Goal: Task Accomplishment & Management: Complete application form

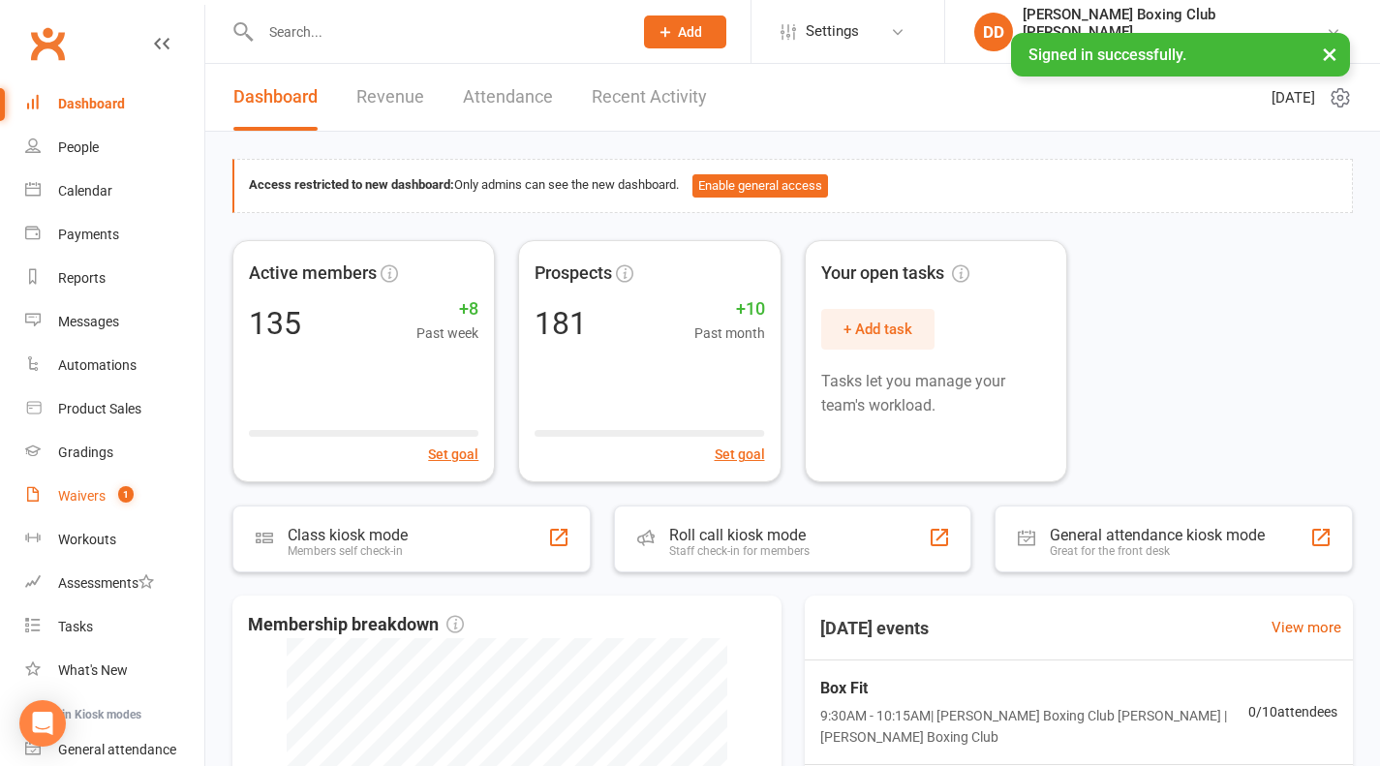
click at [80, 495] on div "Waivers" at bounding box center [81, 495] width 47 height 15
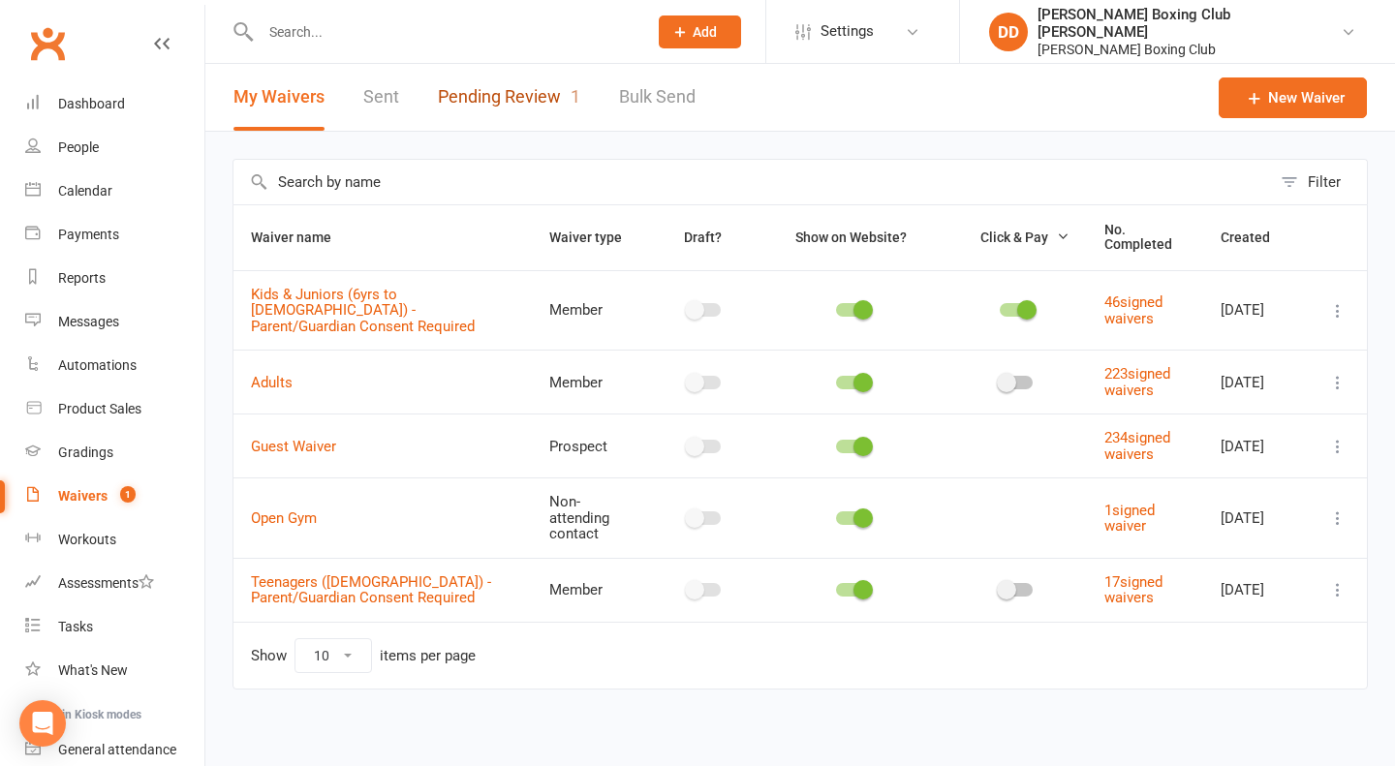
click at [503, 102] on link "Pending Review 1" at bounding box center [509, 97] width 142 height 67
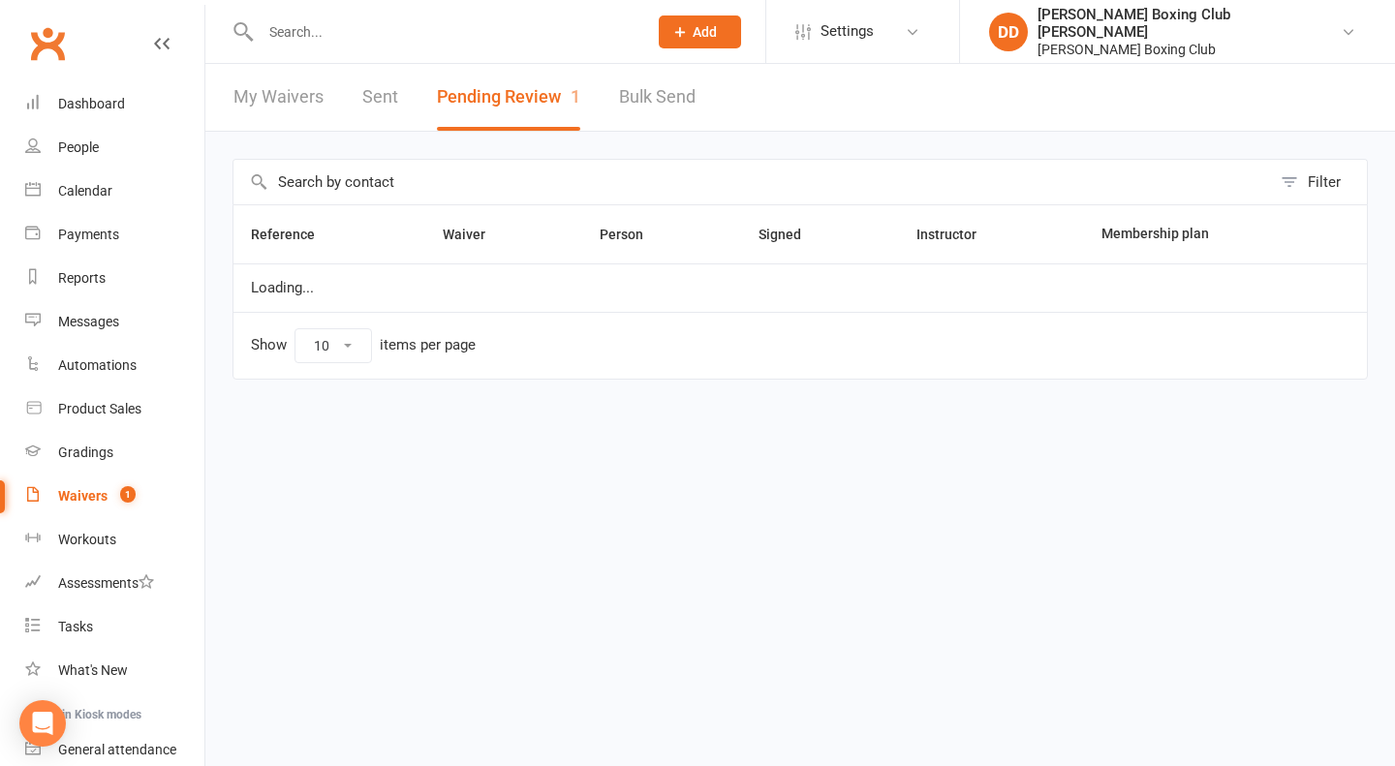
select select "50"
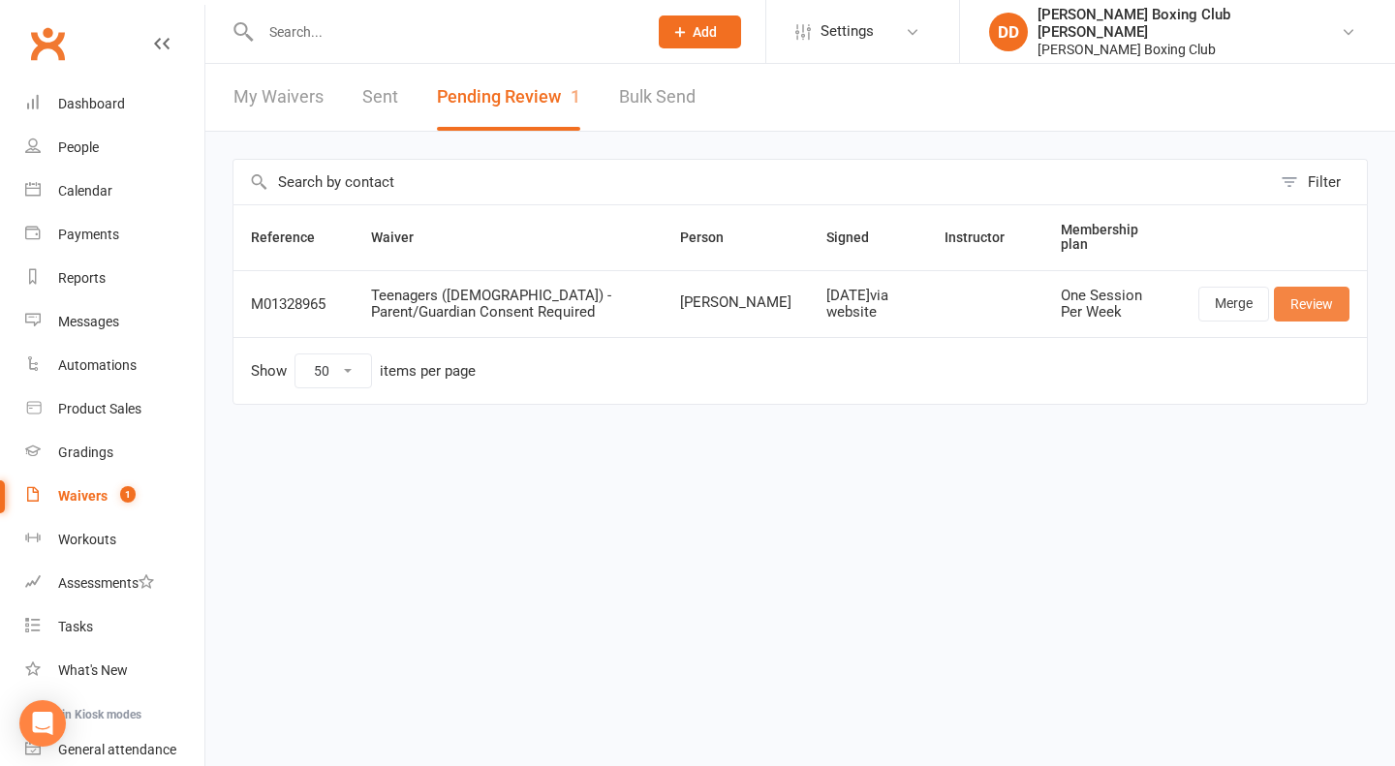
click at [1307, 297] on link "Review" at bounding box center [1311, 304] width 76 height 35
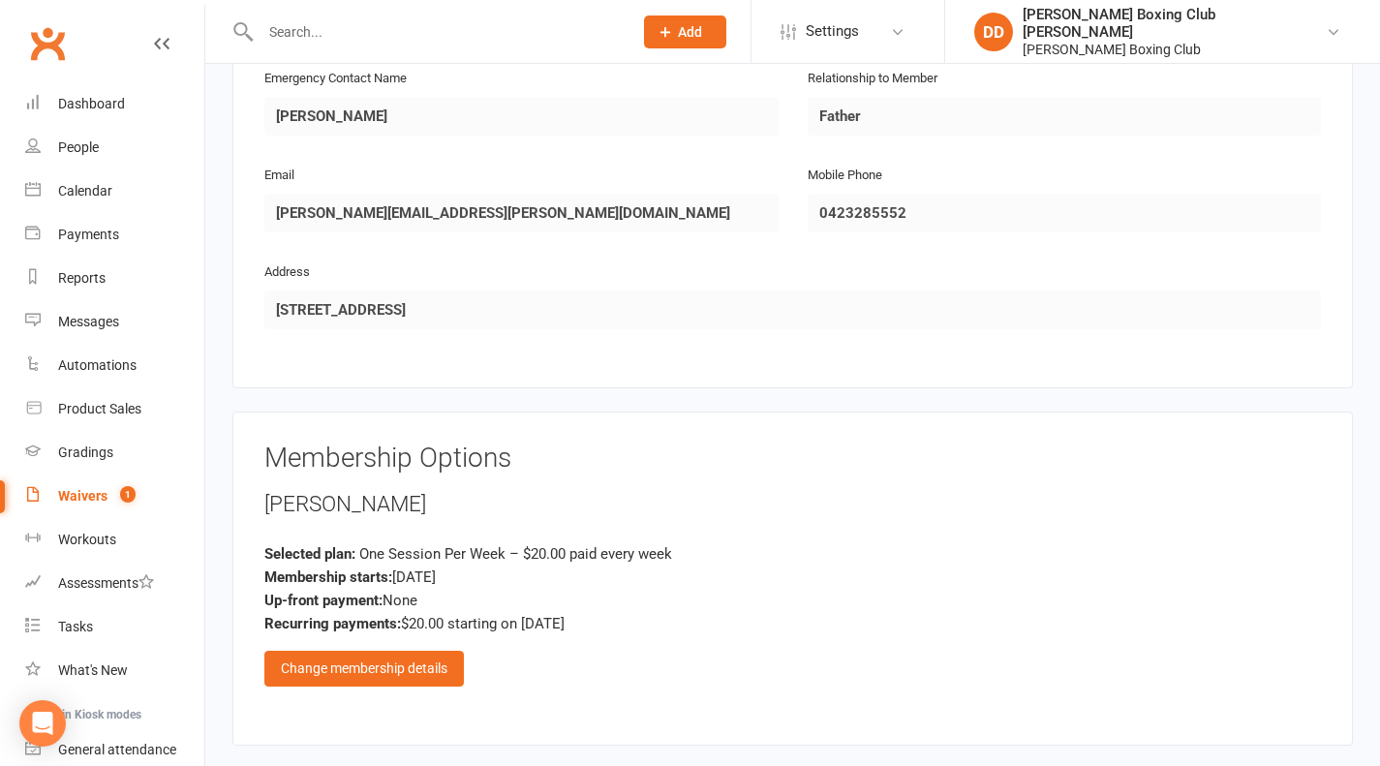
scroll to position [1162, 0]
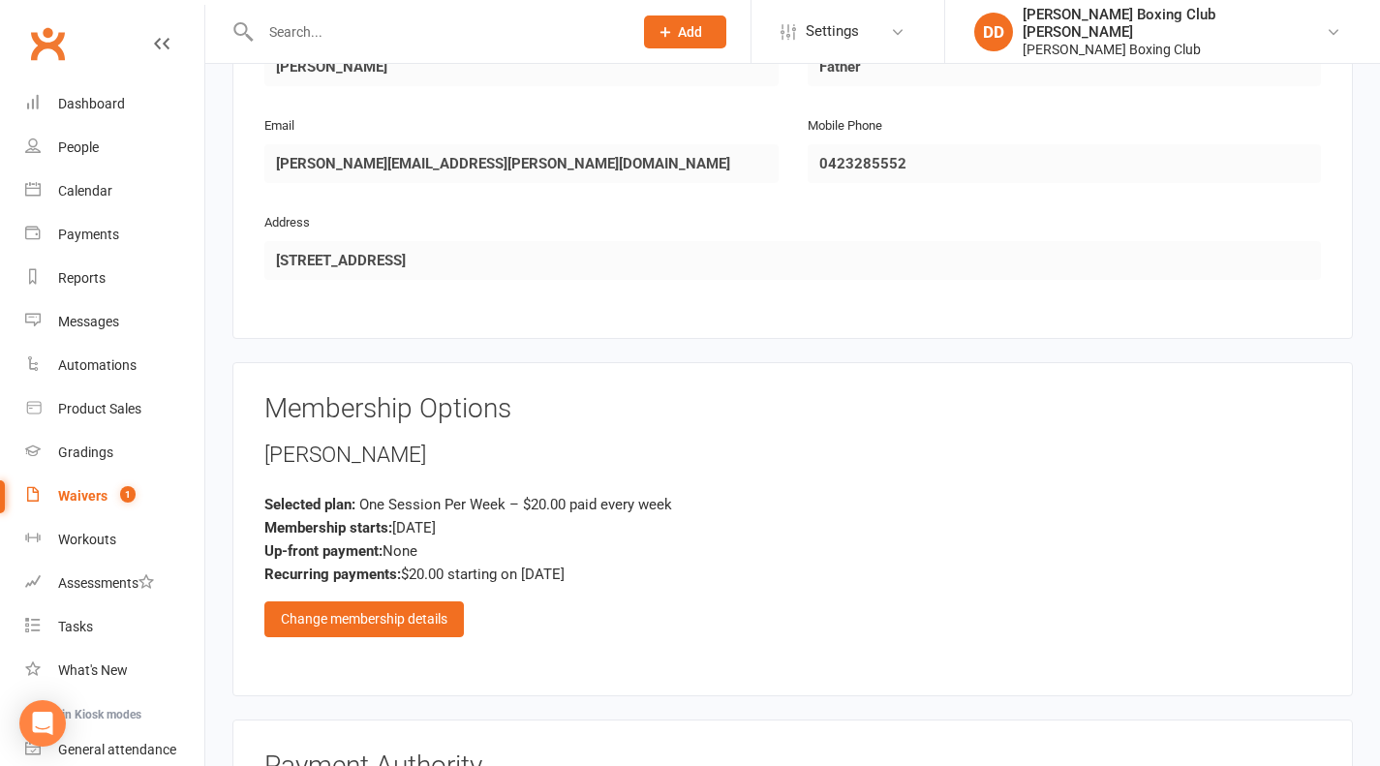
click at [366, 601] on div "Change membership details" at bounding box center [363, 618] width 199 height 35
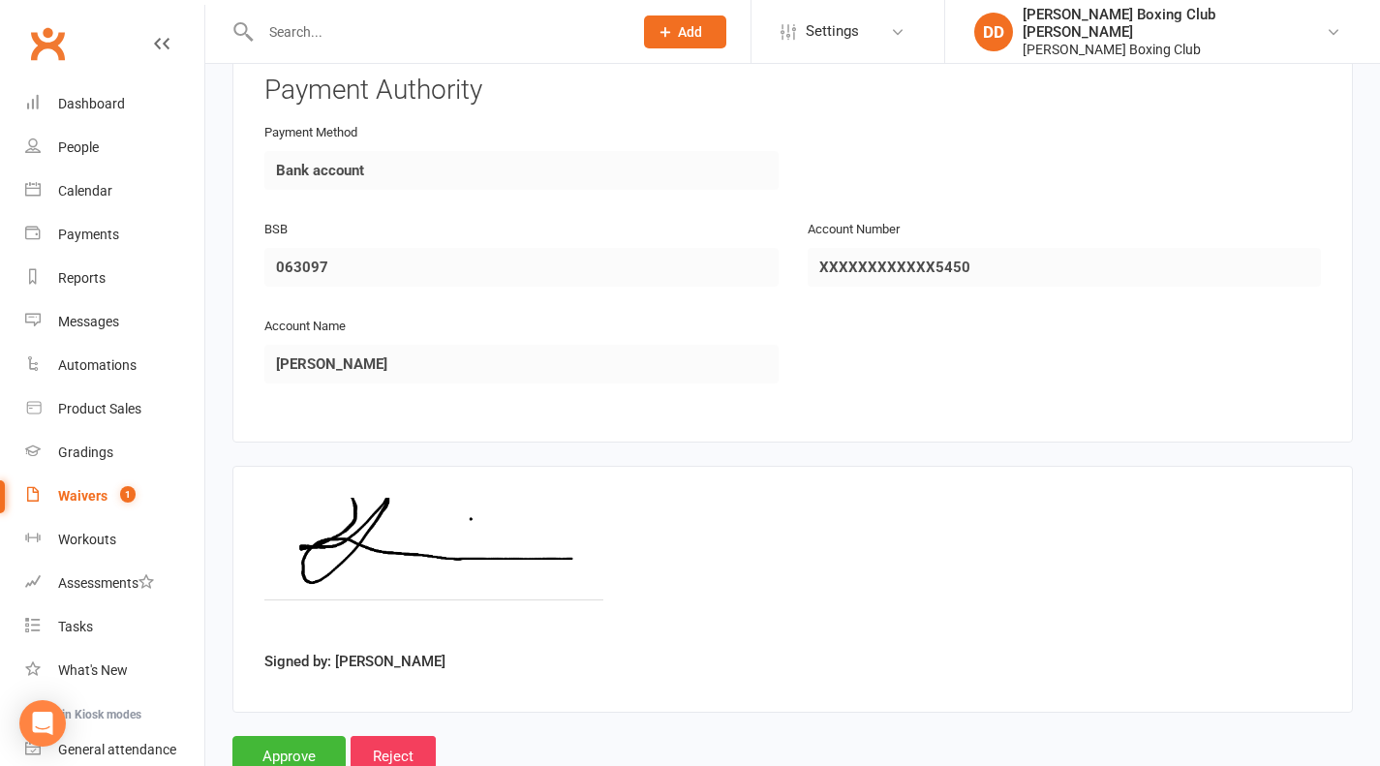
scroll to position [2727, 0]
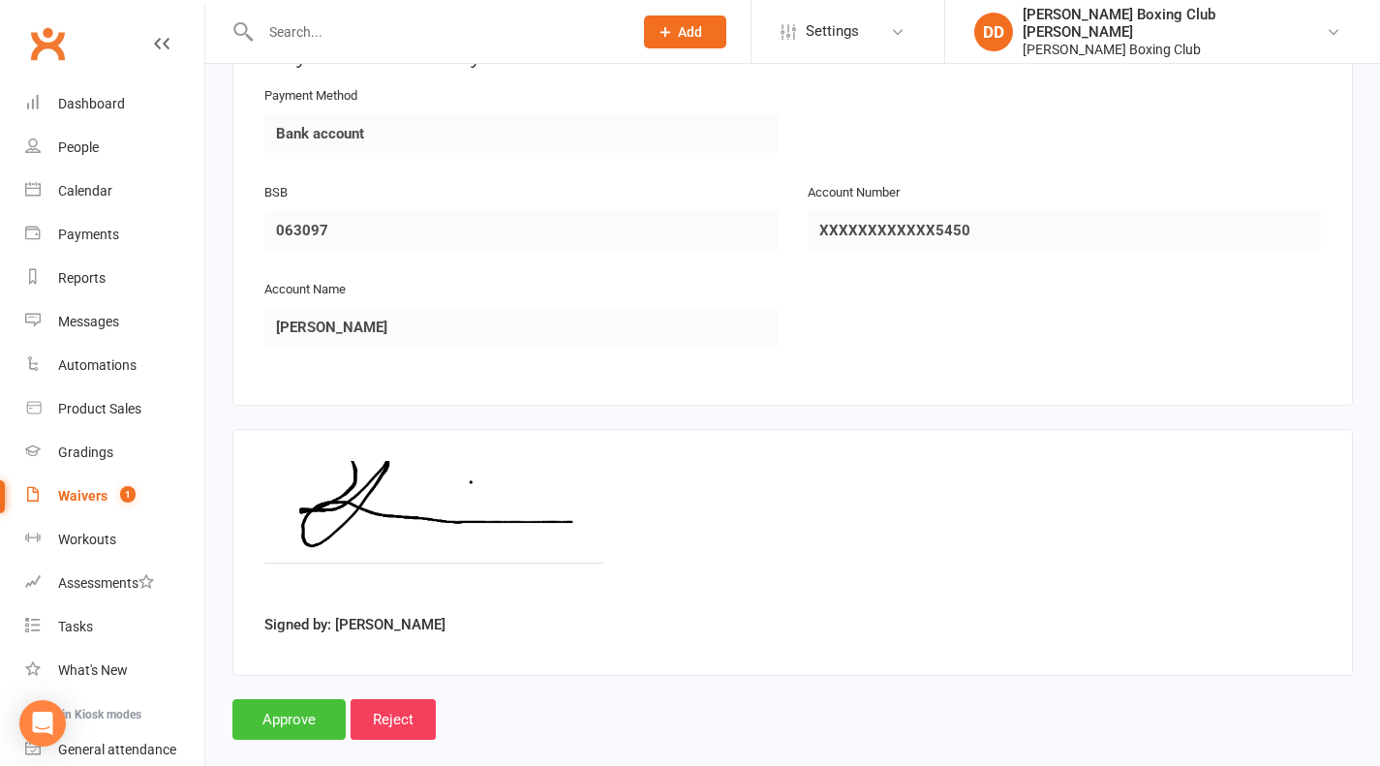
click at [295, 699] on input "Approve" at bounding box center [288, 719] width 113 height 41
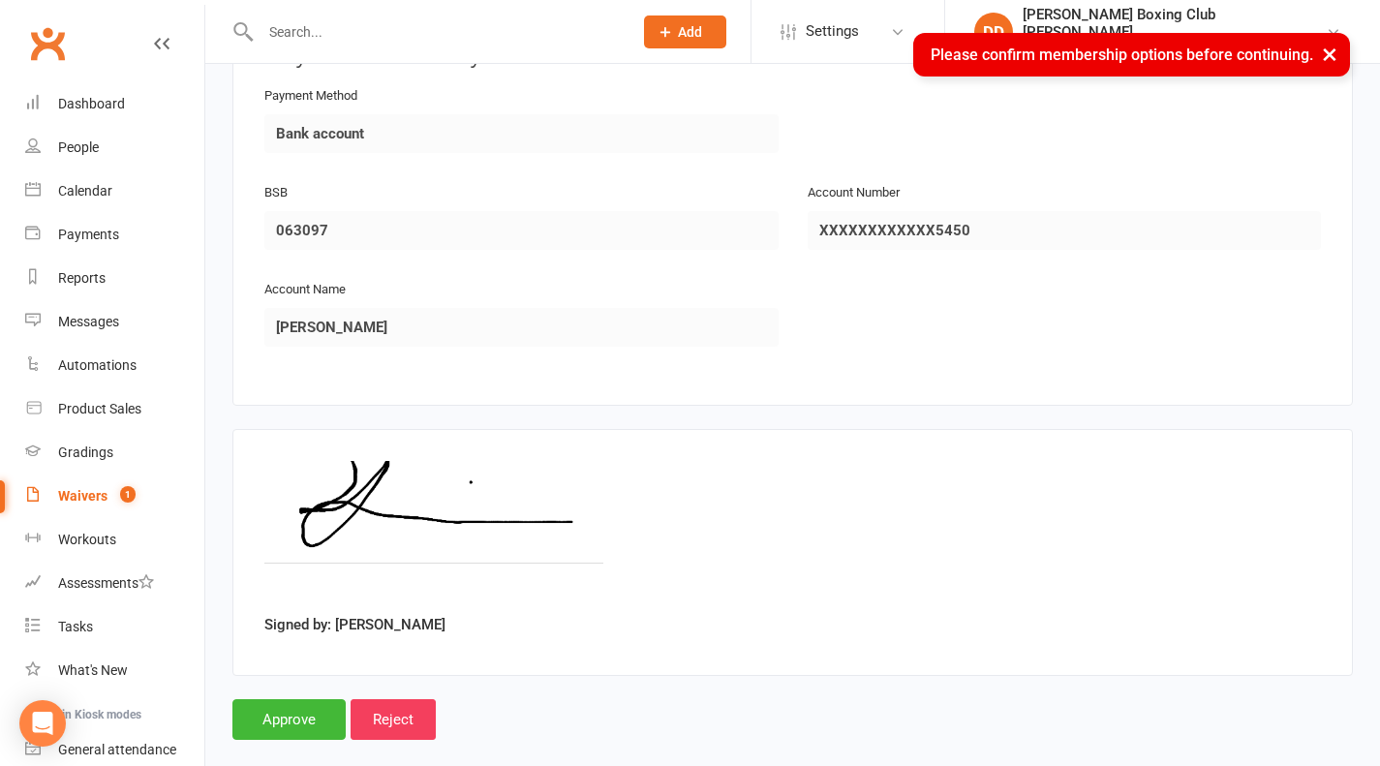
click at [1331, 51] on button "×" at bounding box center [1329, 54] width 35 height 42
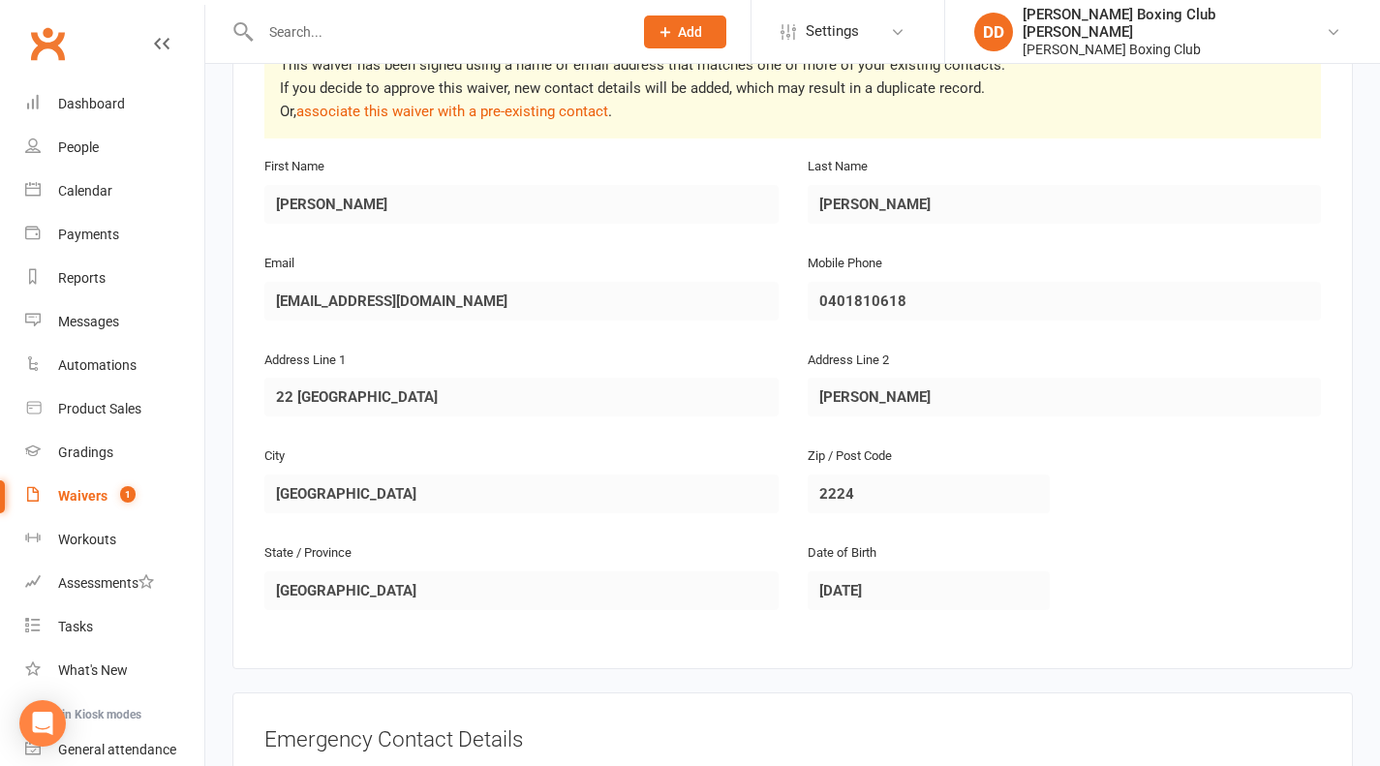
scroll to position [0, 0]
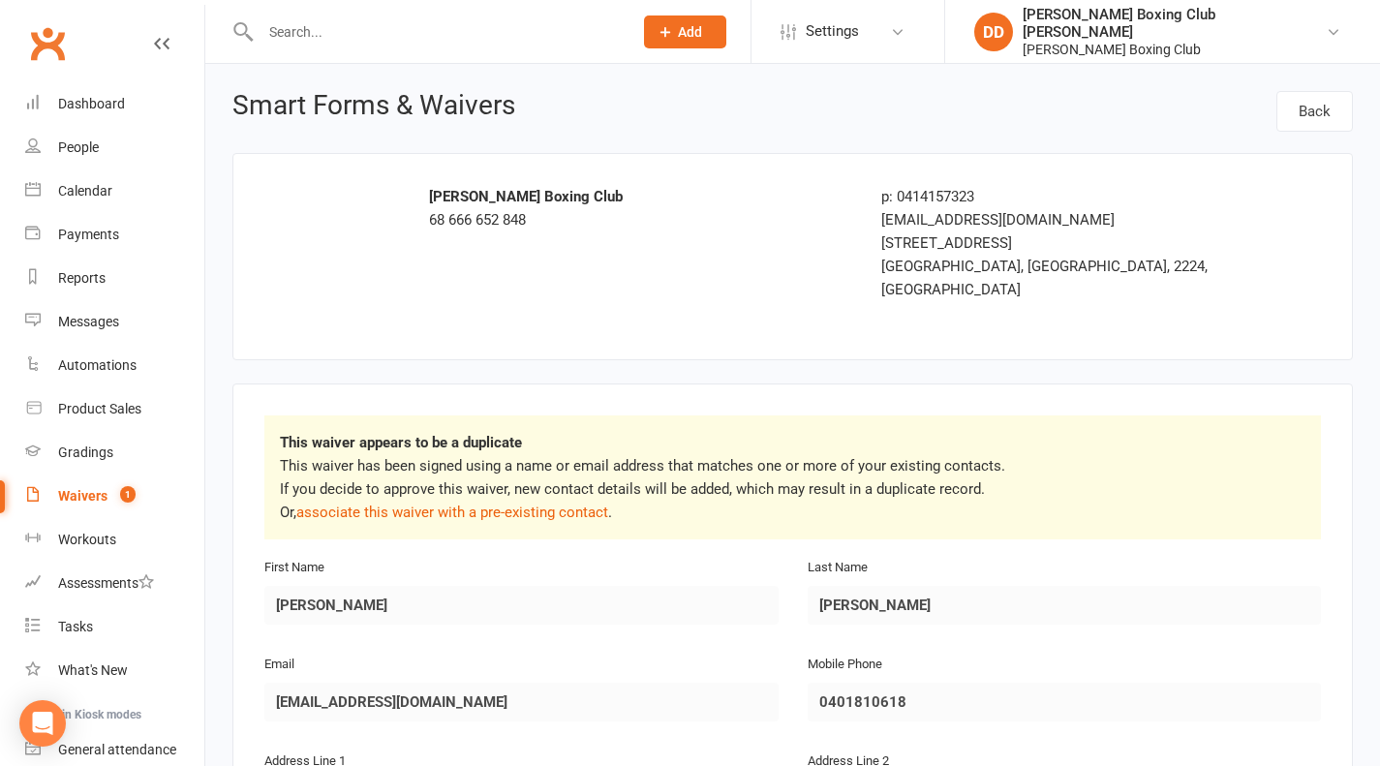
select select "50"
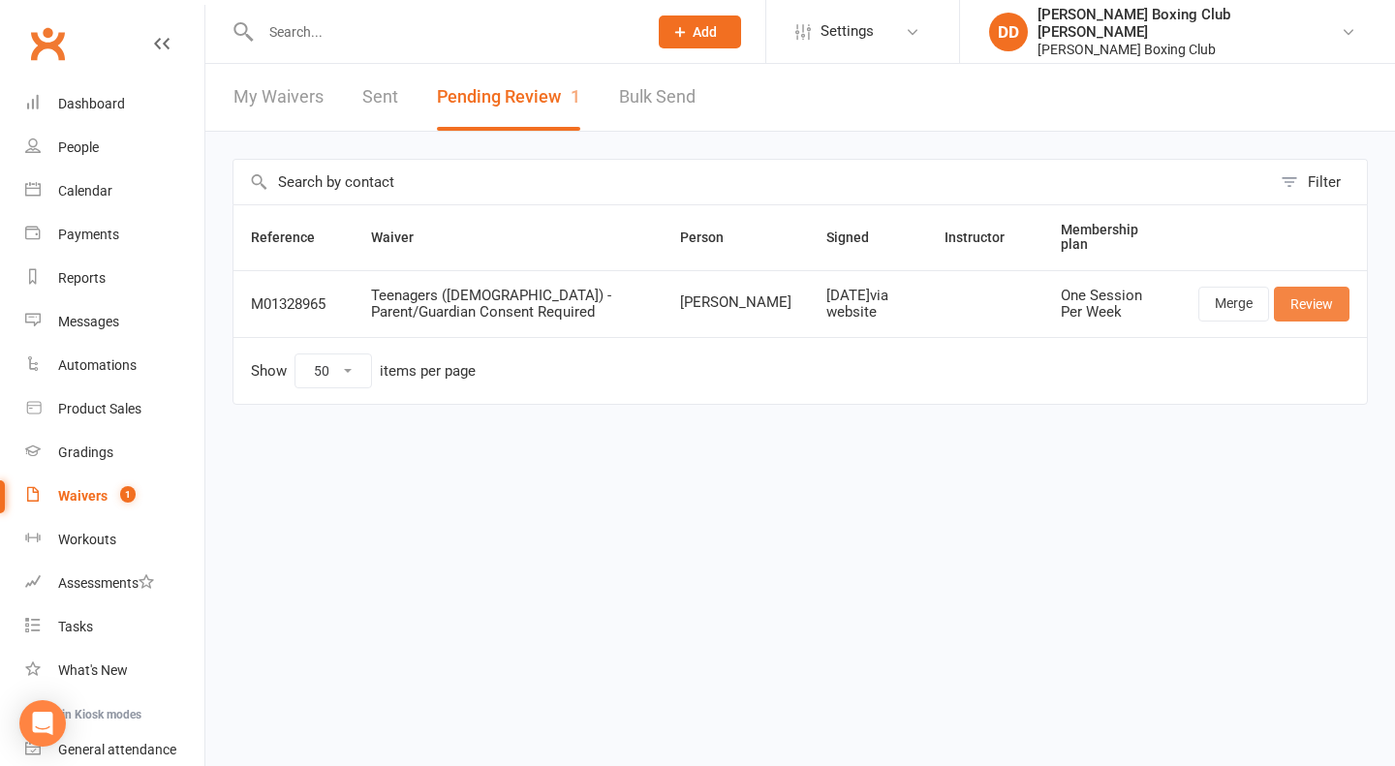
click at [1293, 302] on link "Review" at bounding box center [1311, 304] width 76 height 35
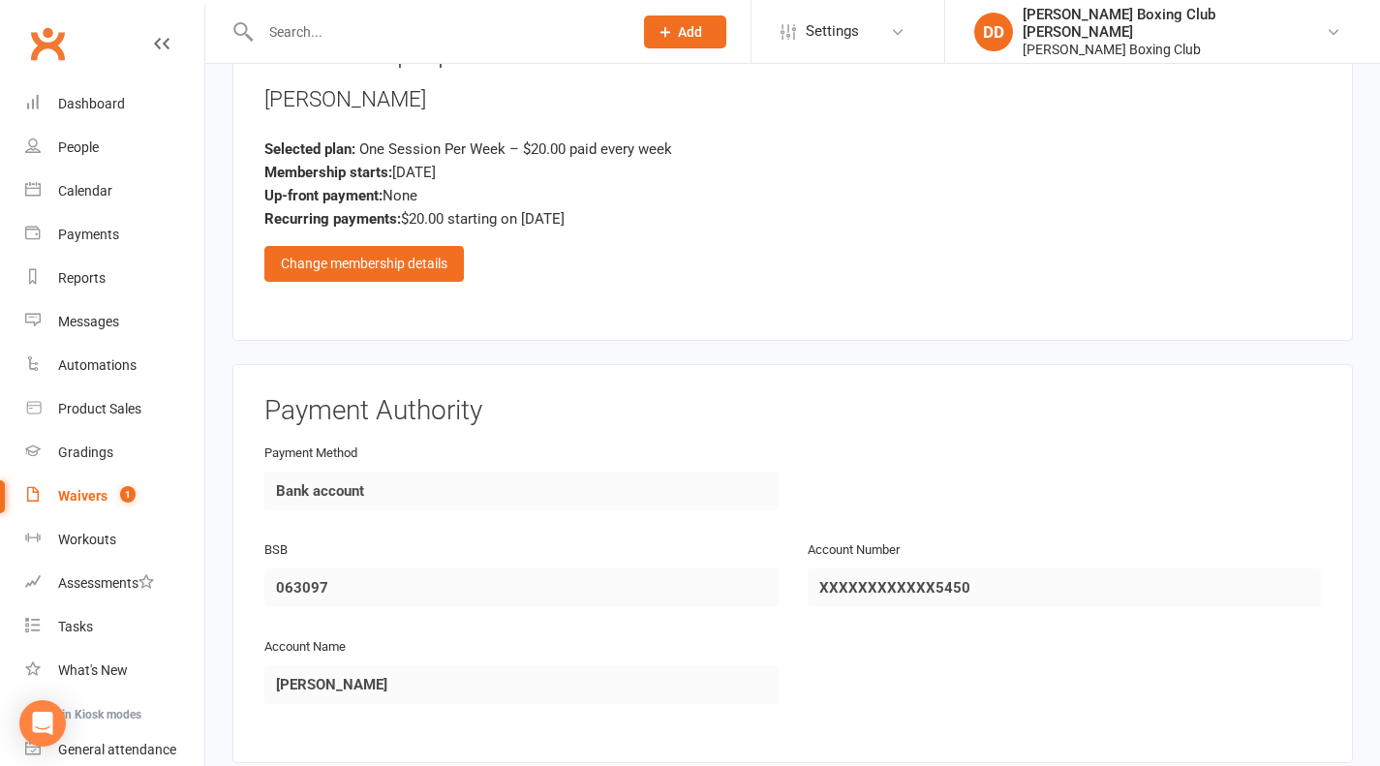
scroll to position [1875, 0]
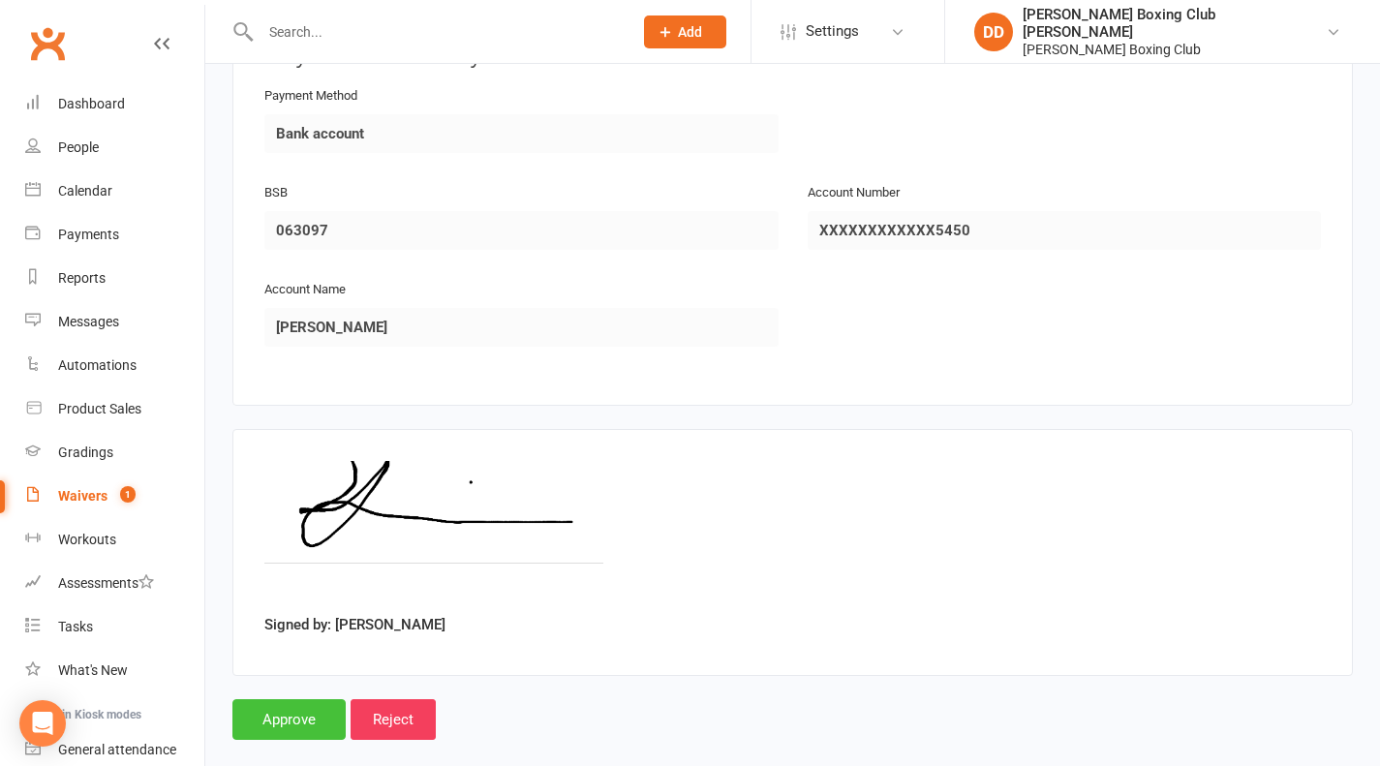
click at [278, 699] on input "Approve" at bounding box center [288, 719] width 113 height 41
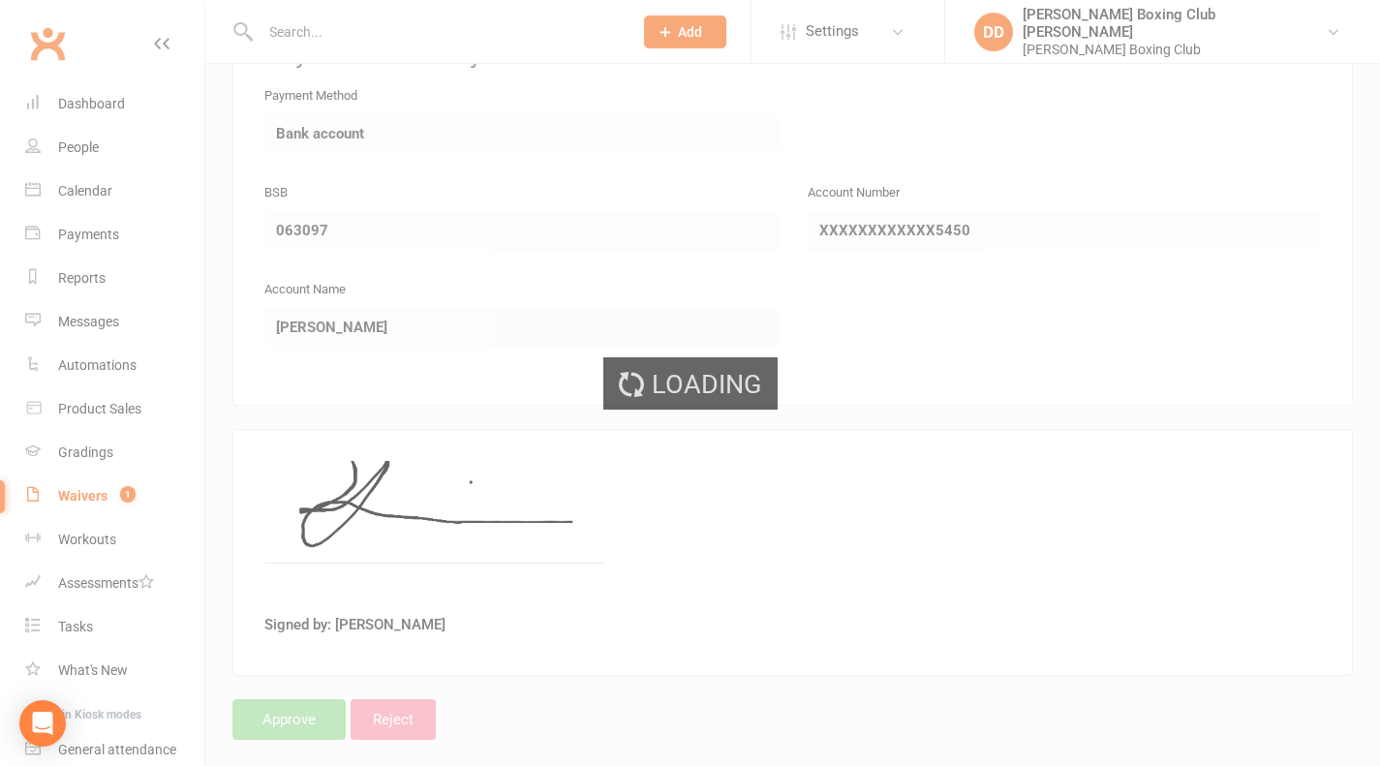
select select "50"
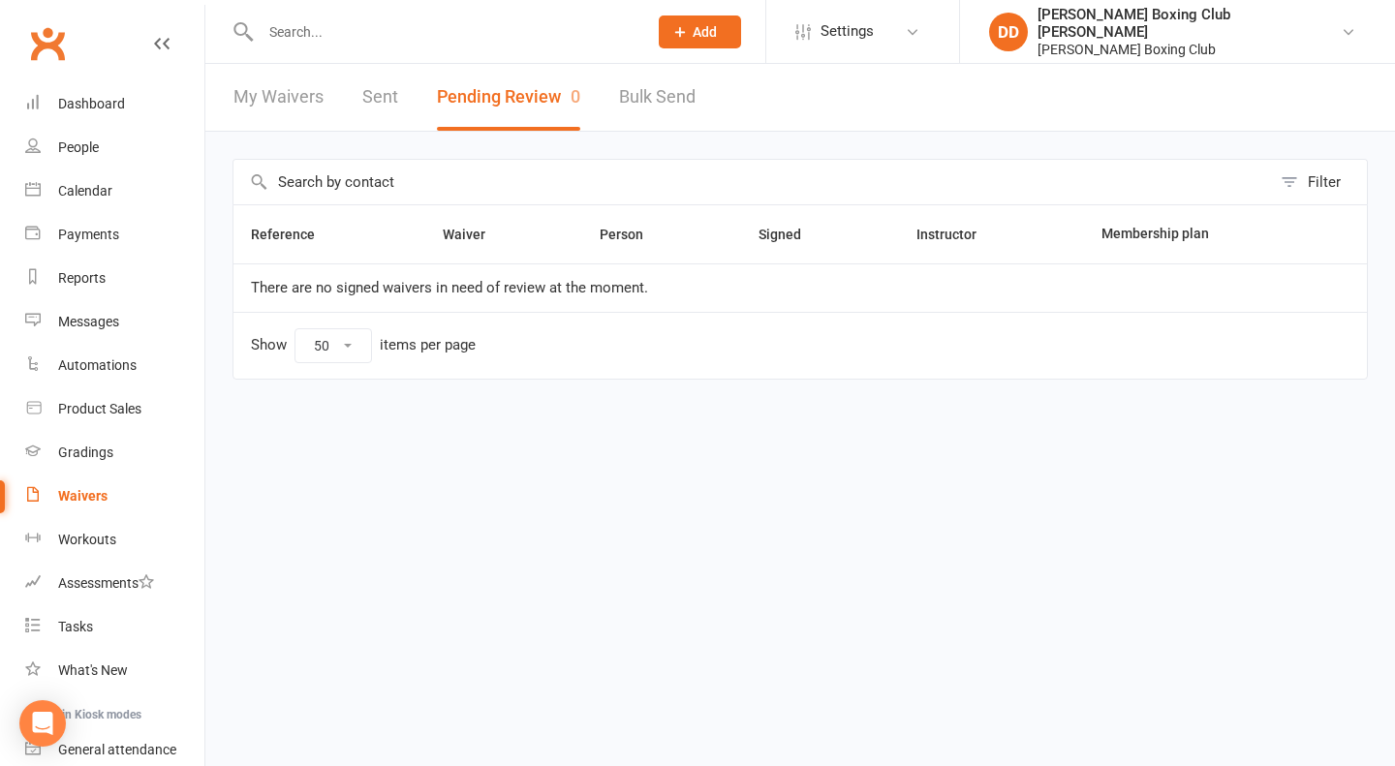
click at [488, 461] on html "Prospect Member Non-attending contact Class / event Appointment Grading event T…" at bounding box center [697, 230] width 1395 height 461
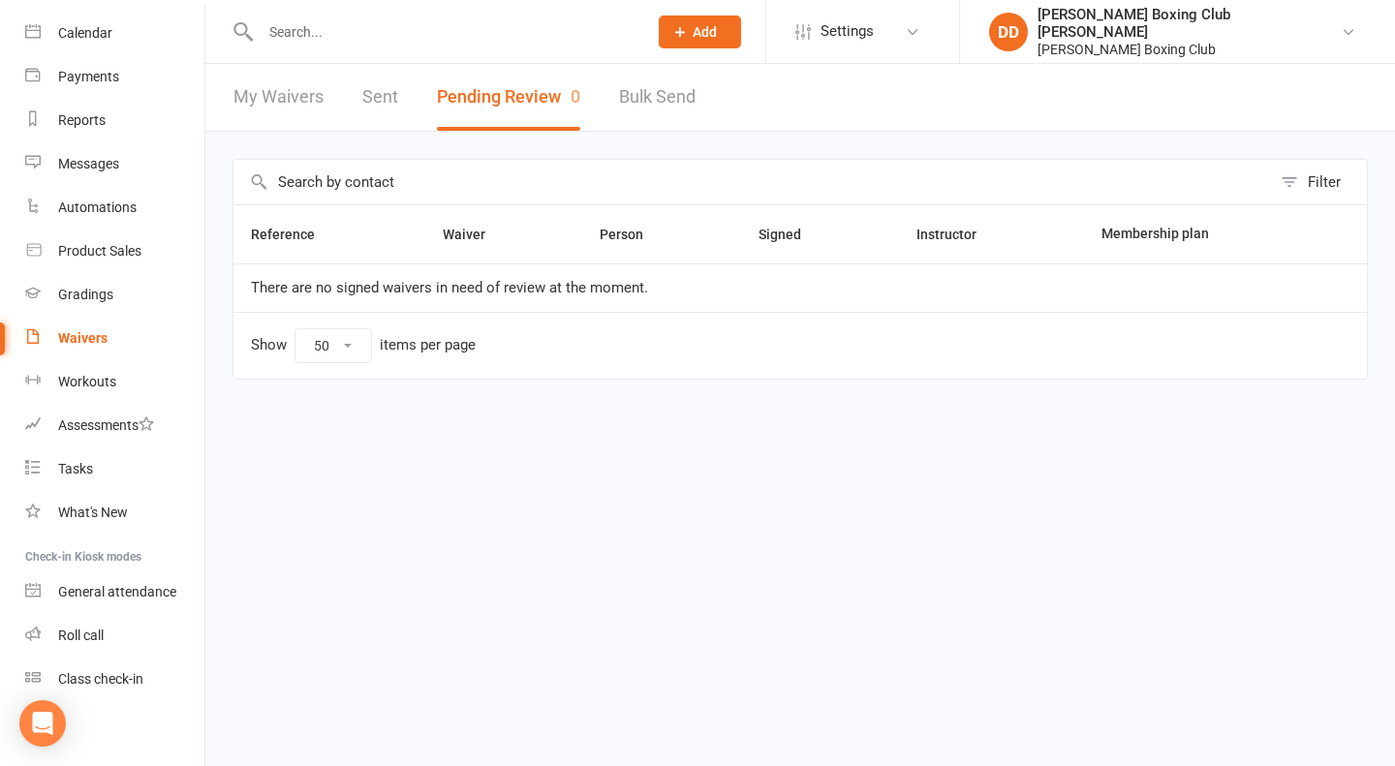
scroll to position [166, 0]
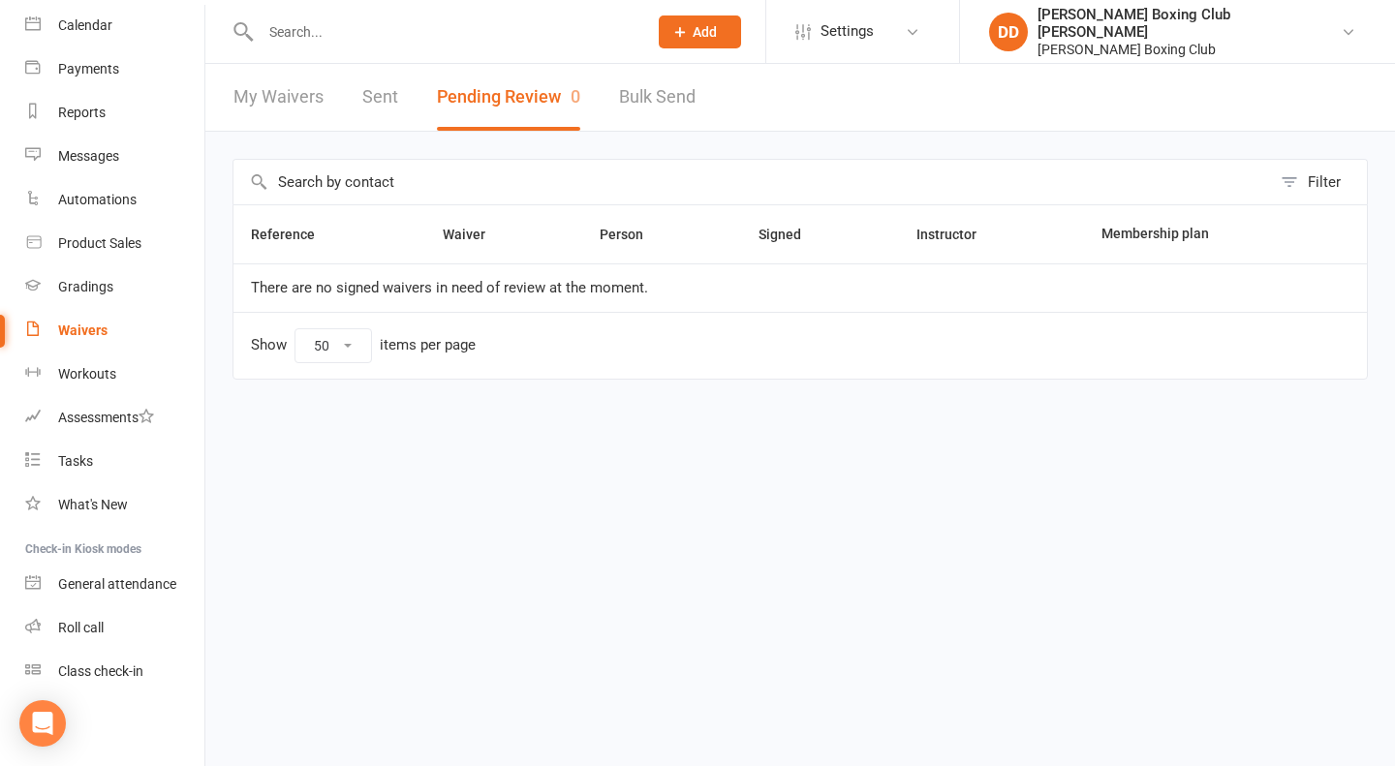
click at [297, 29] on input "text" at bounding box center [444, 31] width 379 height 27
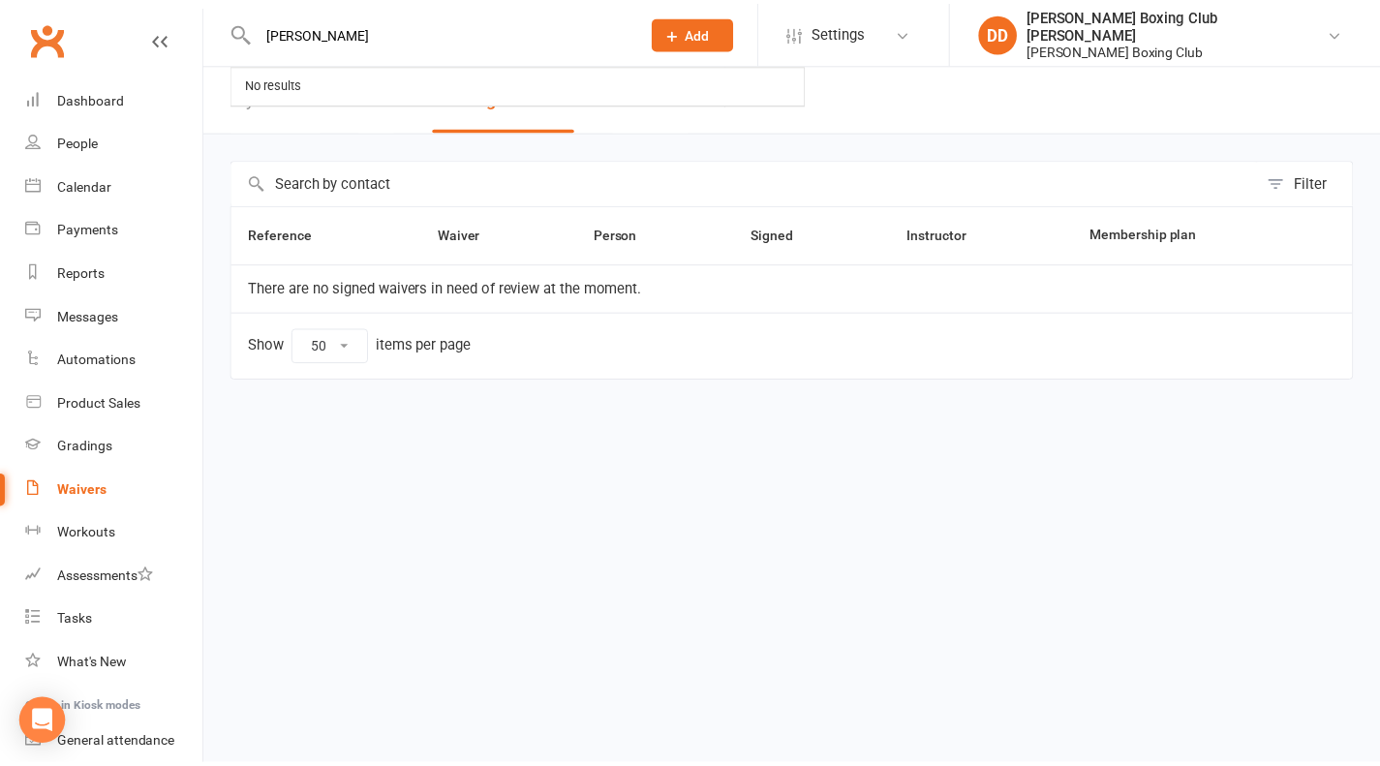
scroll to position [0, 0]
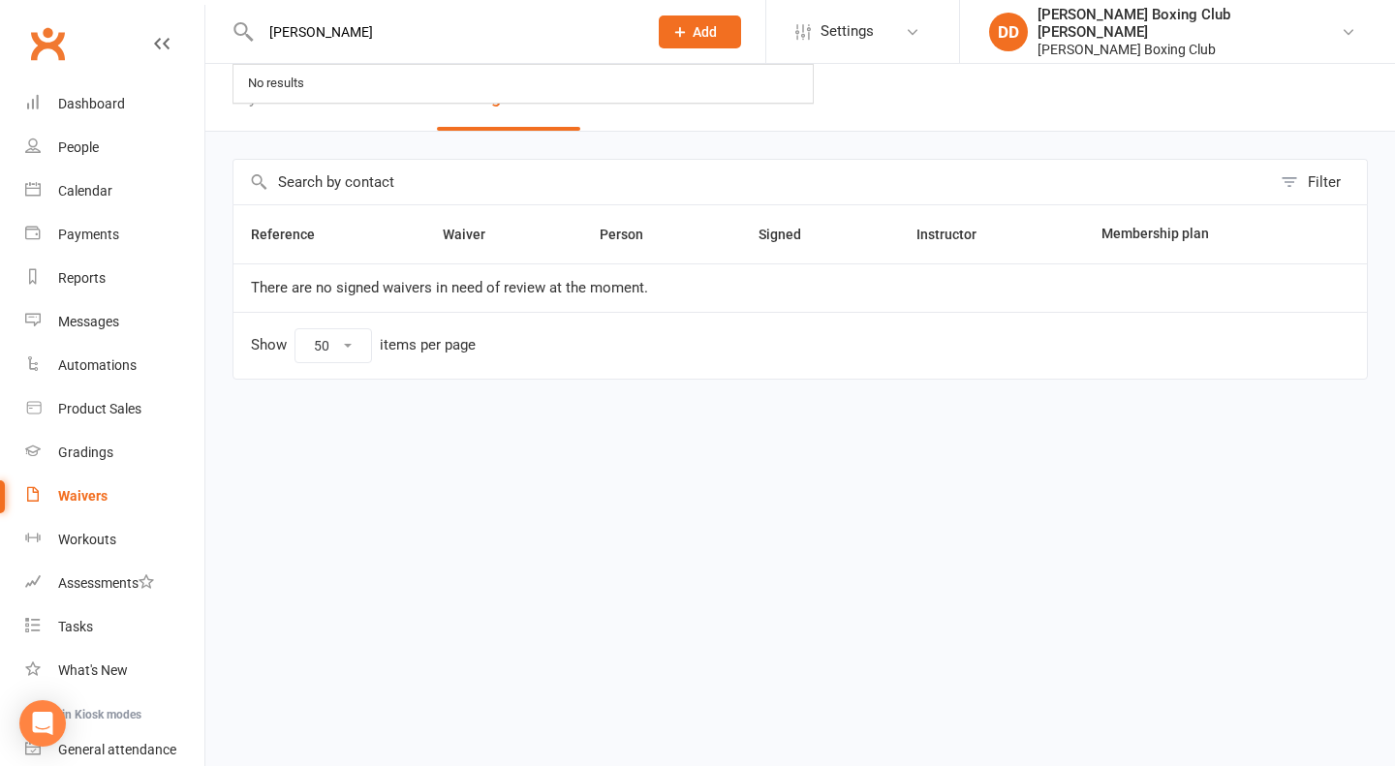
type input "[PERSON_NAME]"
click at [86, 146] on div "People" at bounding box center [78, 146] width 41 height 15
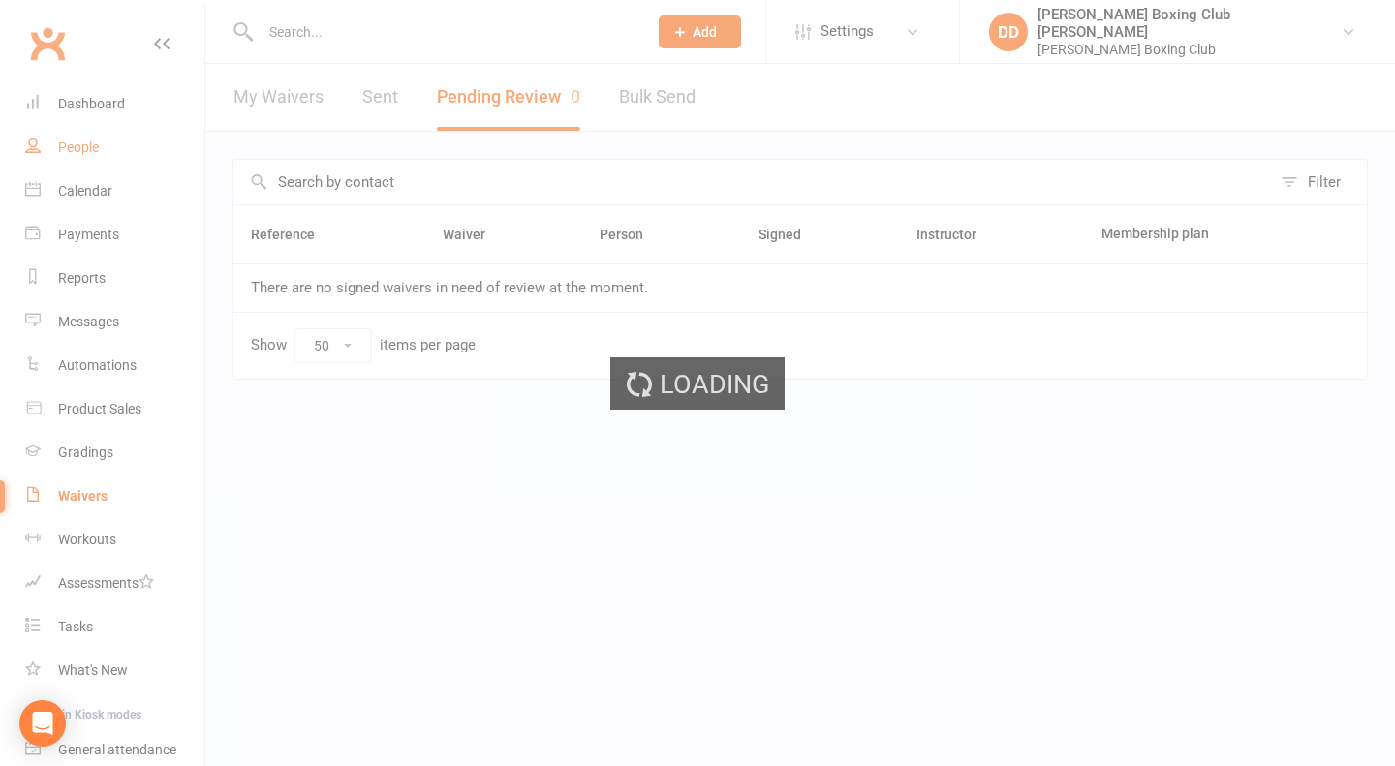
select select "100"
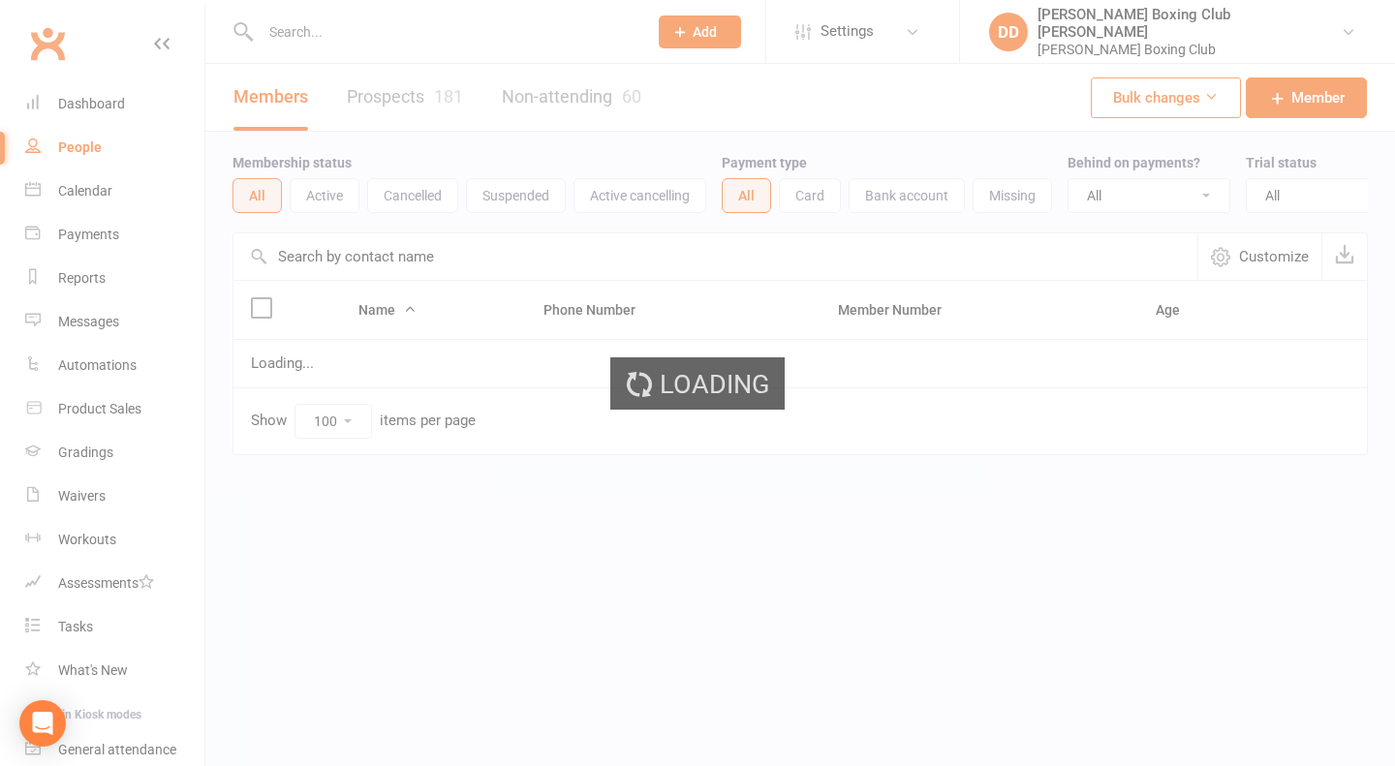
click at [316, 30] on div "Loading" at bounding box center [697, 383] width 1395 height 766
click at [308, 38] on input "text" at bounding box center [444, 31] width 379 height 27
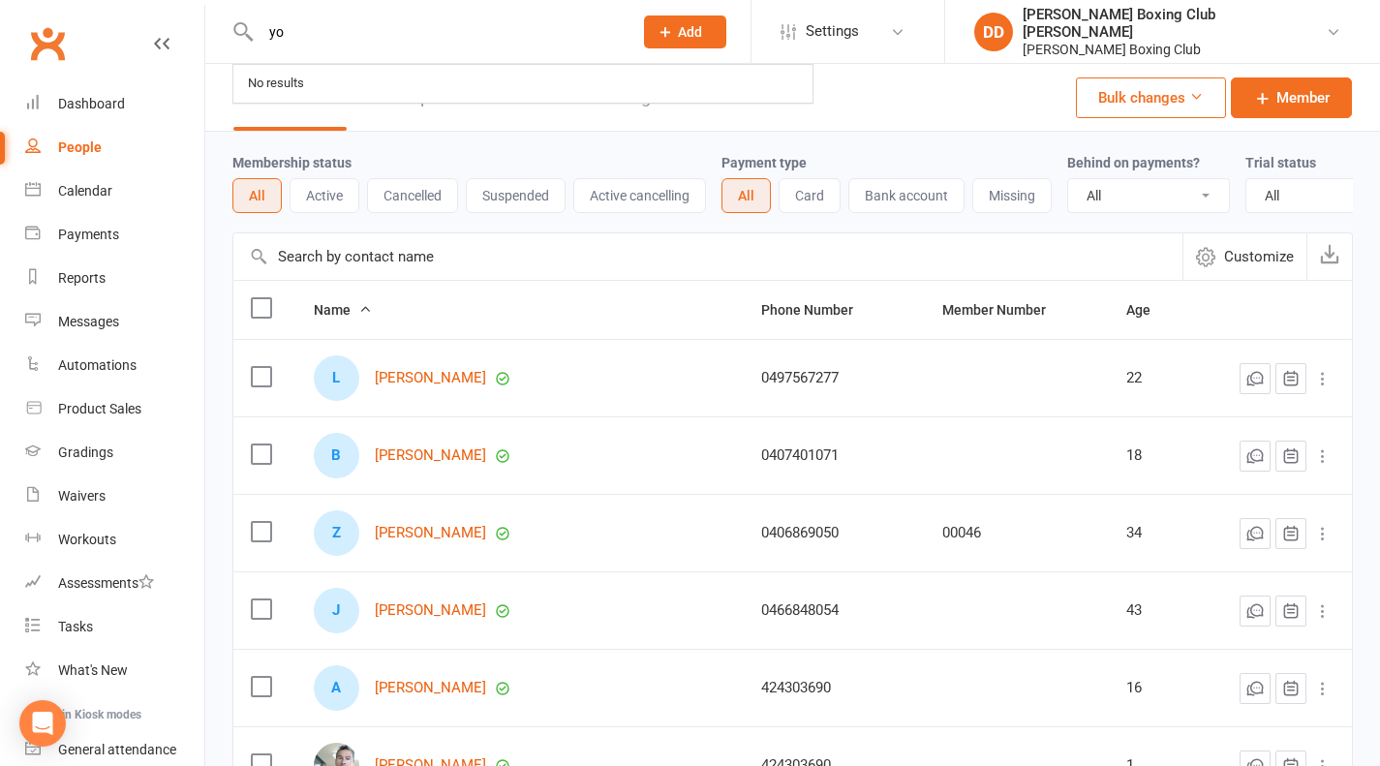
type input "y"
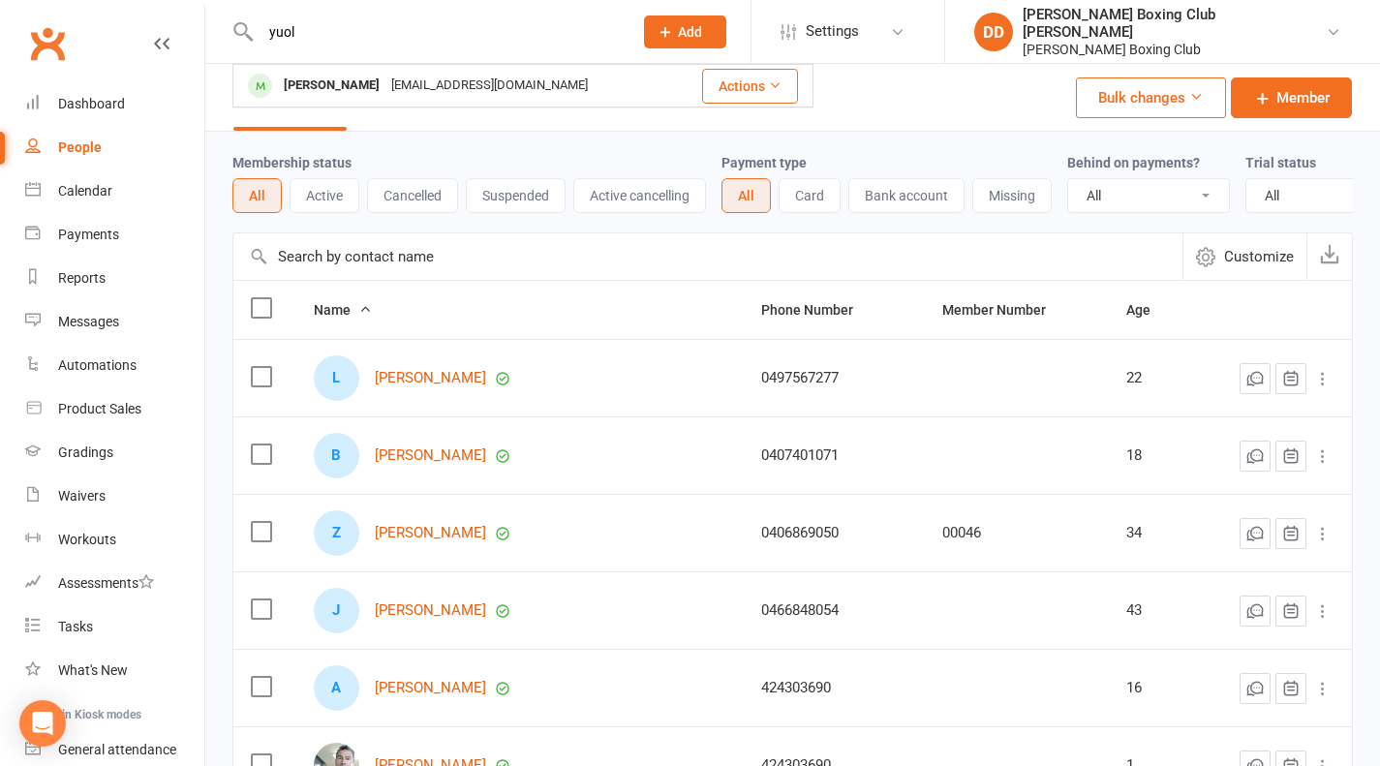
type input "yuol"
click at [741, 84] on button "Actions" at bounding box center [750, 86] width 96 height 35
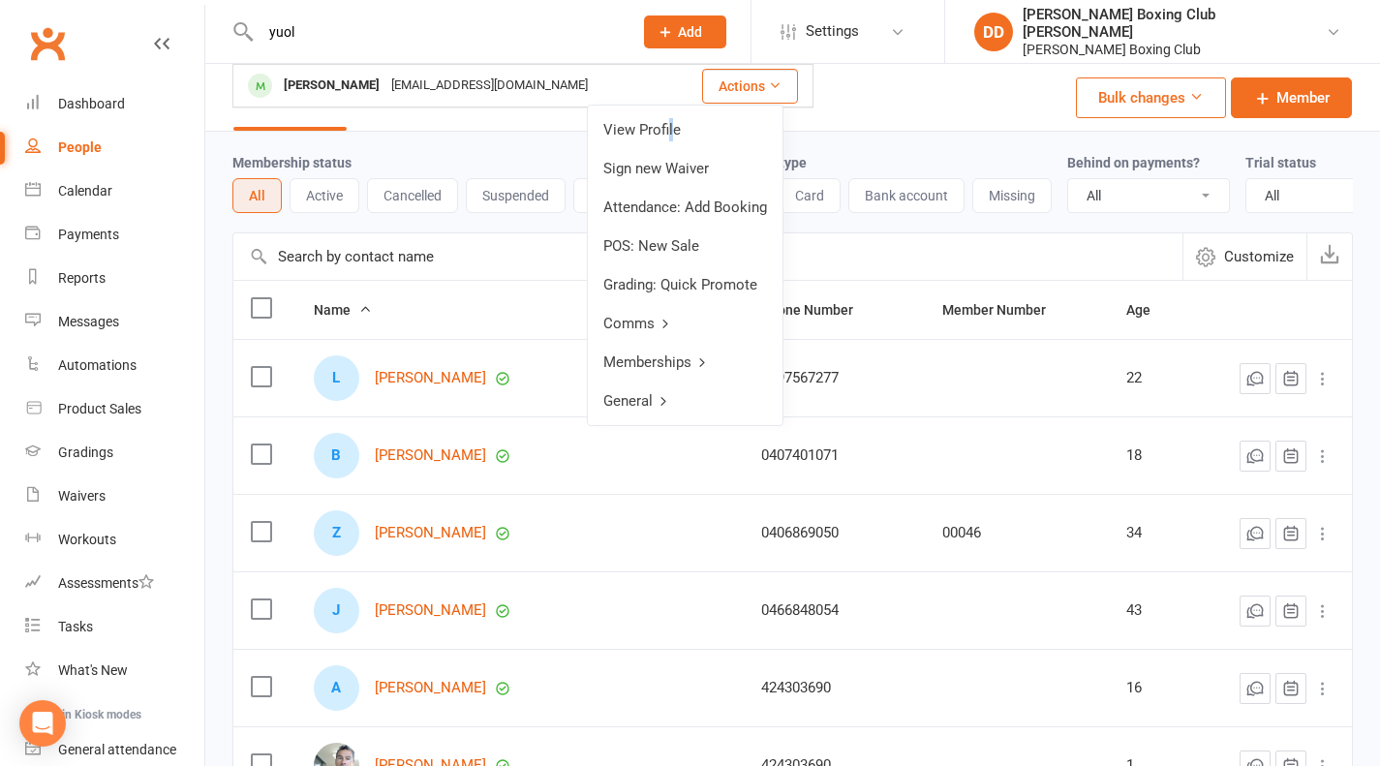
click at [671, 129] on link "View Profile" at bounding box center [685, 129] width 195 height 39
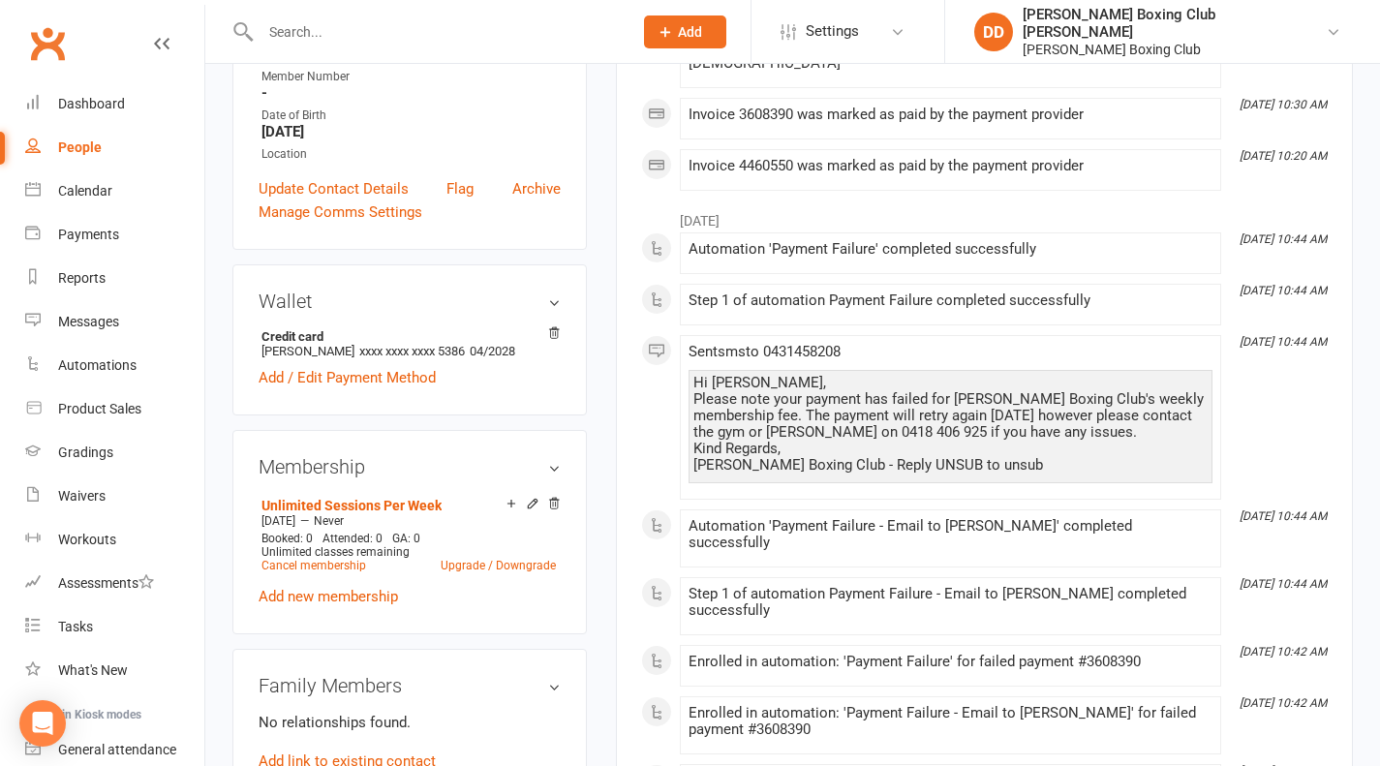
scroll to position [581, 0]
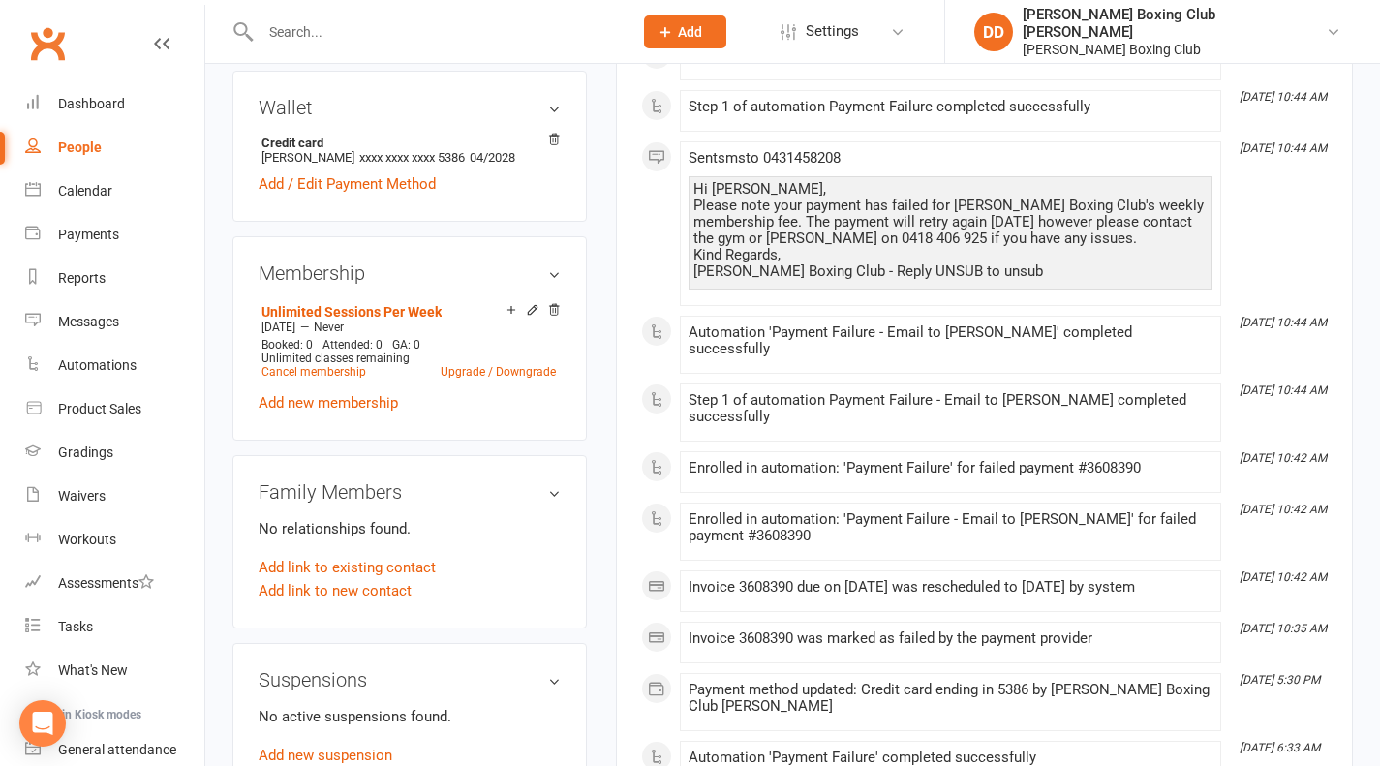
click at [511, 376] on link "Upgrade / Downgrade" at bounding box center [498, 372] width 115 height 14
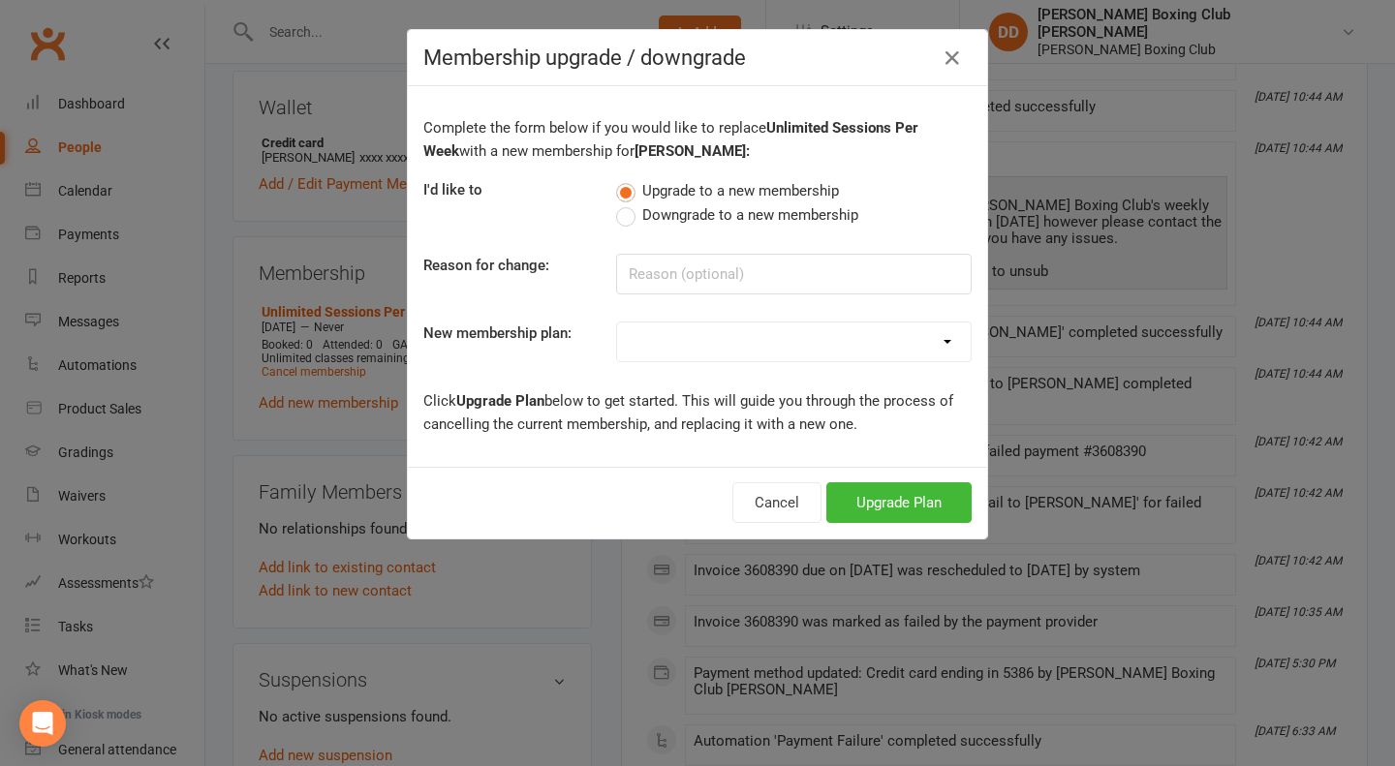
click at [625, 218] on label "Downgrade to a new membership" at bounding box center [737, 214] width 242 height 23
click at [625, 203] on input "Downgrade to a new membership" at bounding box center [622, 203] width 13 height 0
click at [690, 287] on input at bounding box center [793, 274] width 355 height 41
type input "work"
click at [934, 340] on select "One Session Per Week Two Sessions Per Week Unlimited Sessions Per Week Foundati…" at bounding box center [793, 341] width 353 height 39
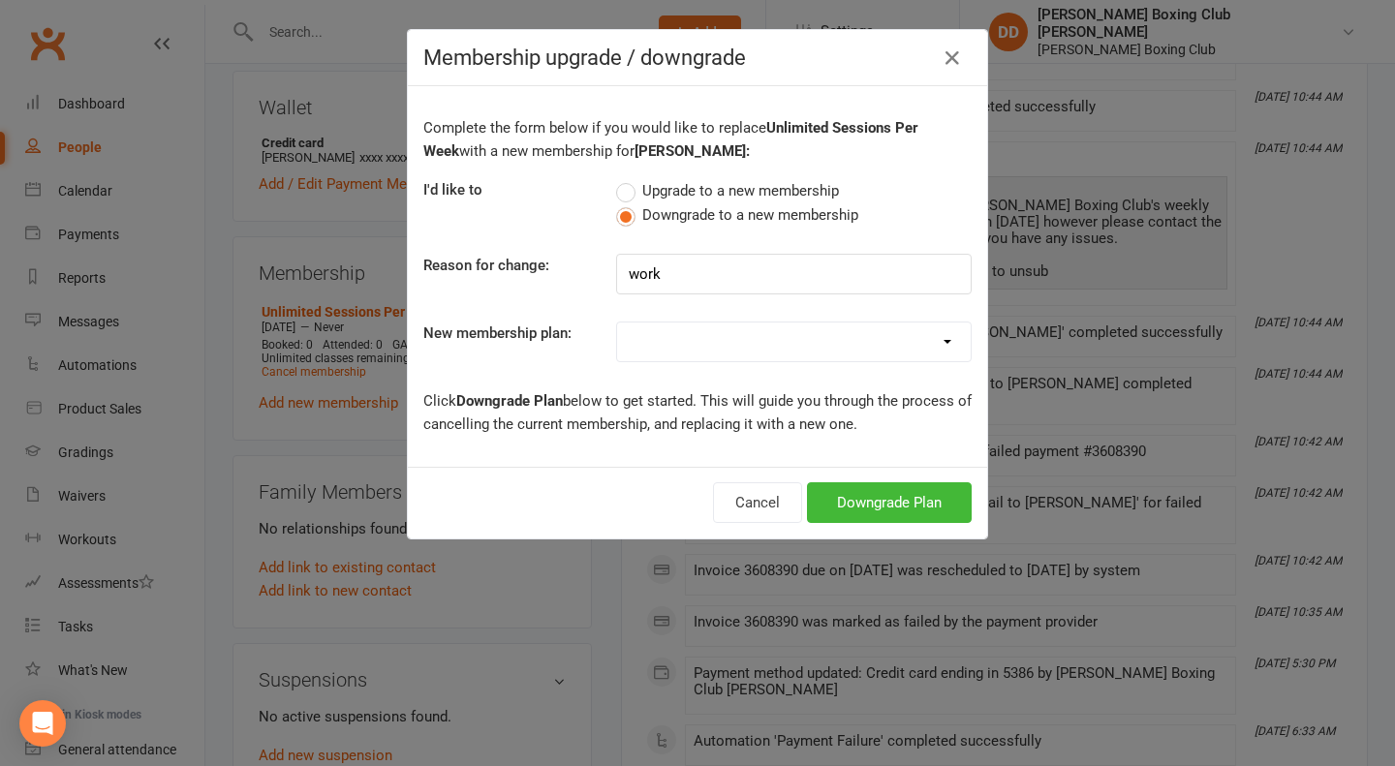
select select "1"
click at [617, 322] on select "One Session Per Week Two Sessions Per Week Unlimited Sessions Per Week Foundati…" at bounding box center [793, 341] width 353 height 39
click at [621, 194] on label "Upgrade to a new membership" at bounding box center [727, 190] width 223 height 23
click at [621, 179] on input "Upgrade to a new membership" at bounding box center [622, 179] width 13 height 0
click at [782, 505] on button "Cancel" at bounding box center [776, 502] width 89 height 41
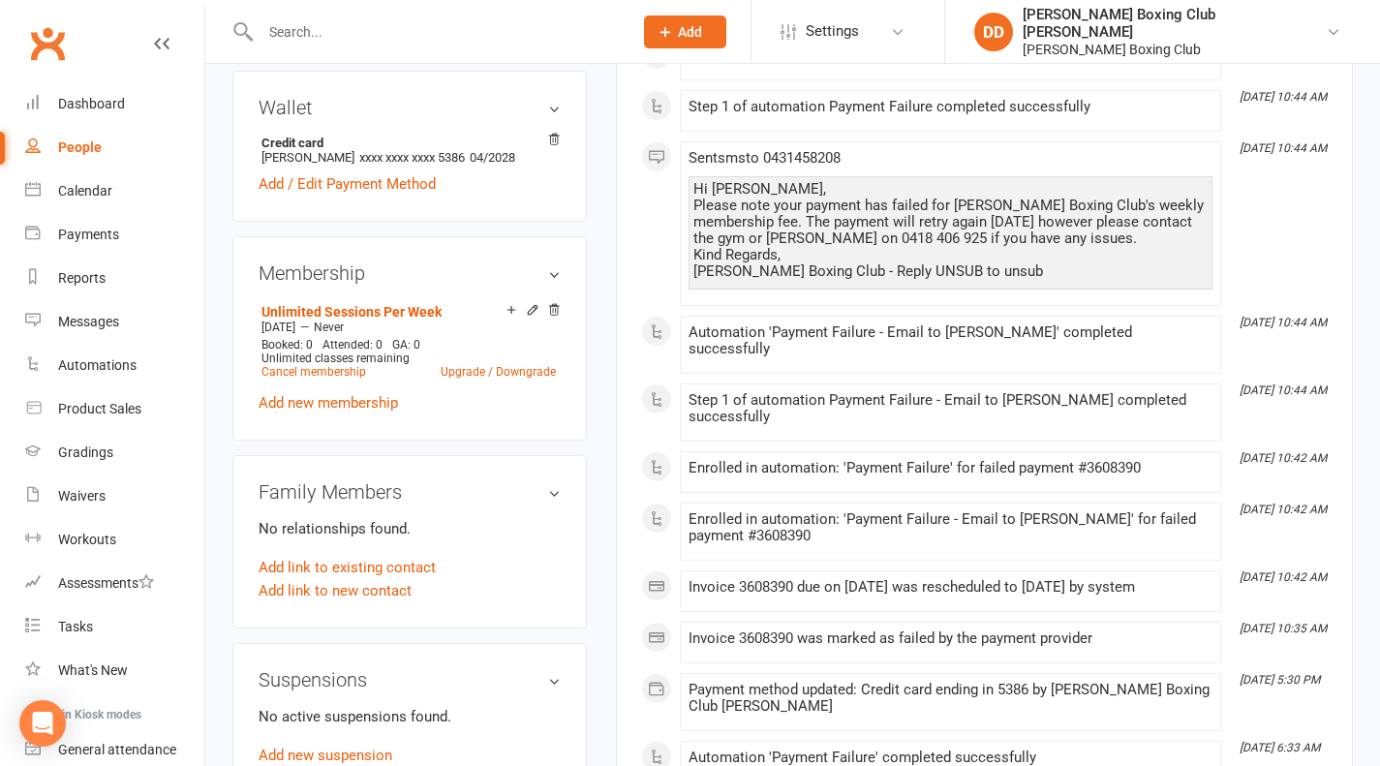
scroll to position [387, 0]
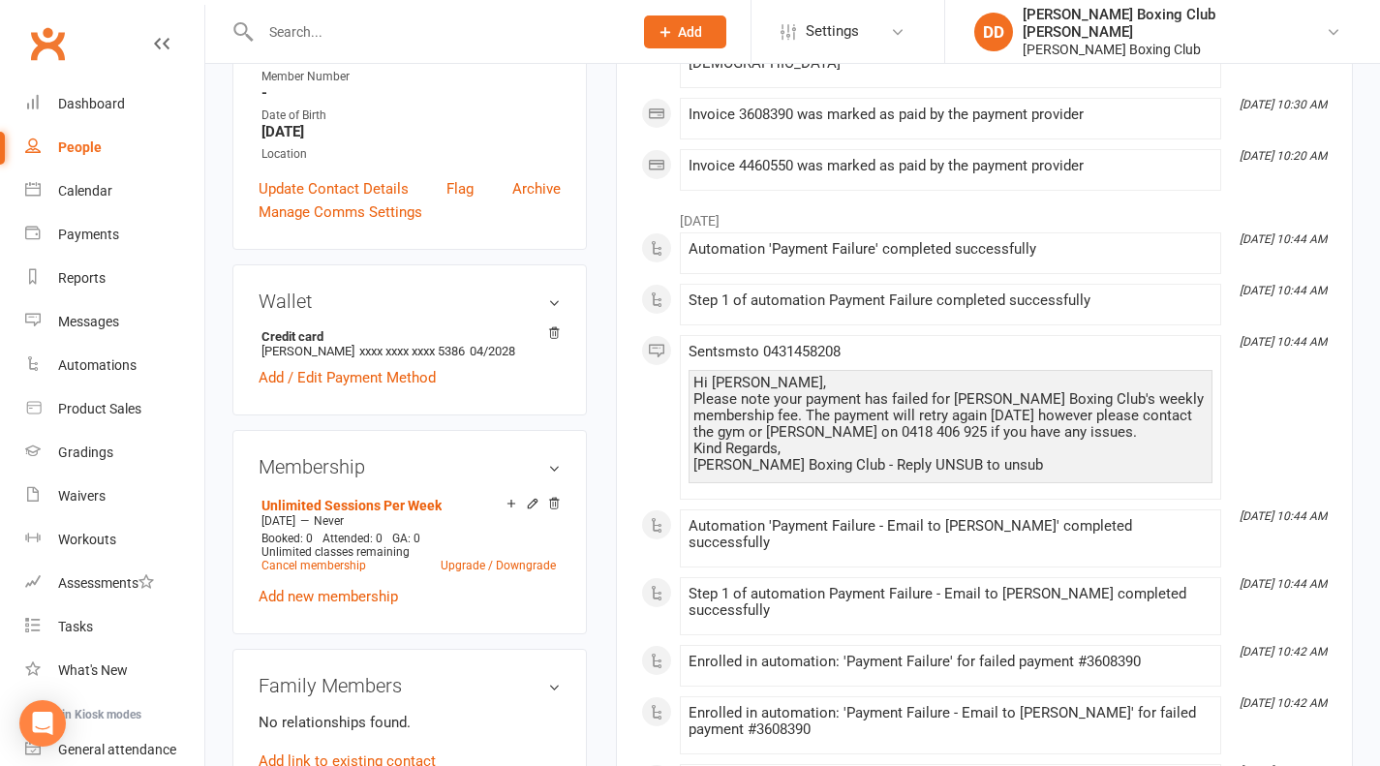
click at [368, 387] on link "Add / Edit Payment Method" at bounding box center [347, 377] width 177 height 23
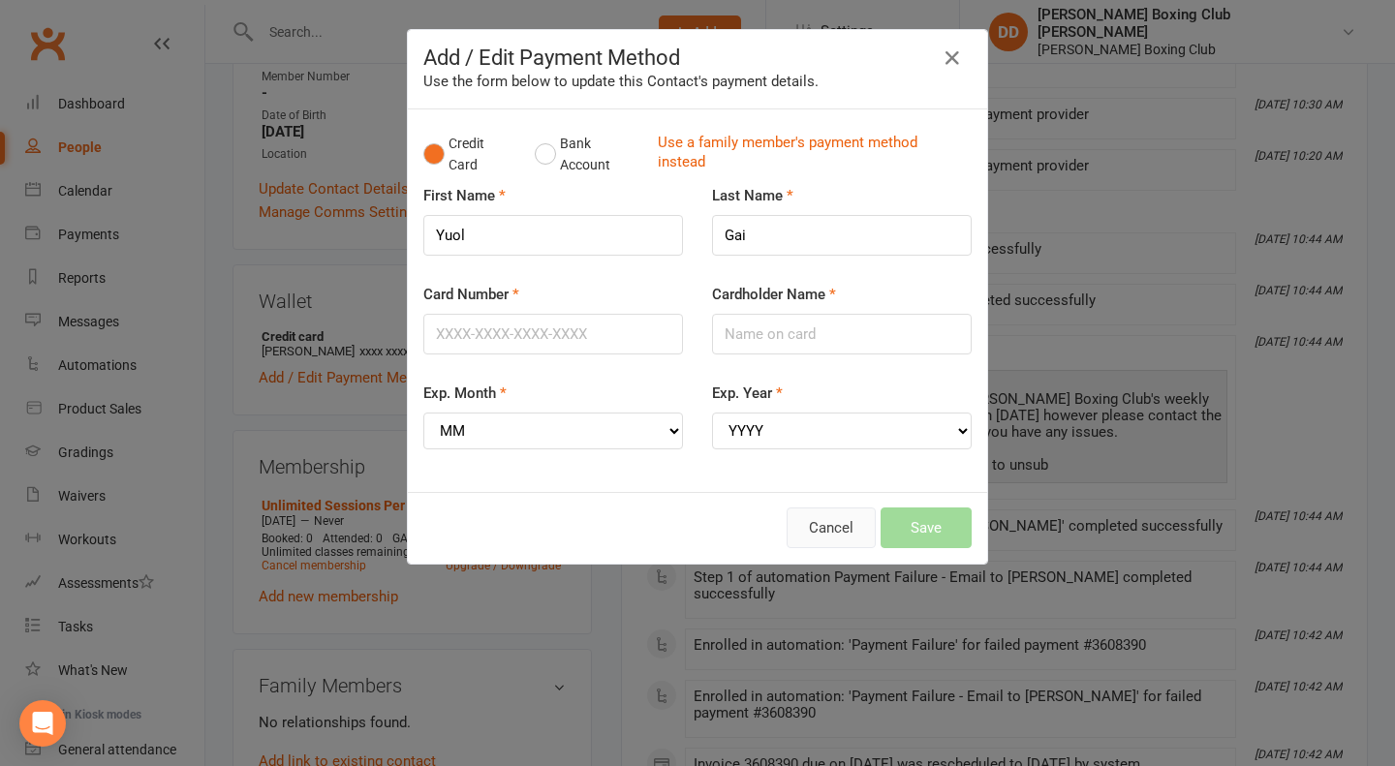
click at [827, 528] on button "Cancel" at bounding box center [830, 527] width 89 height 41
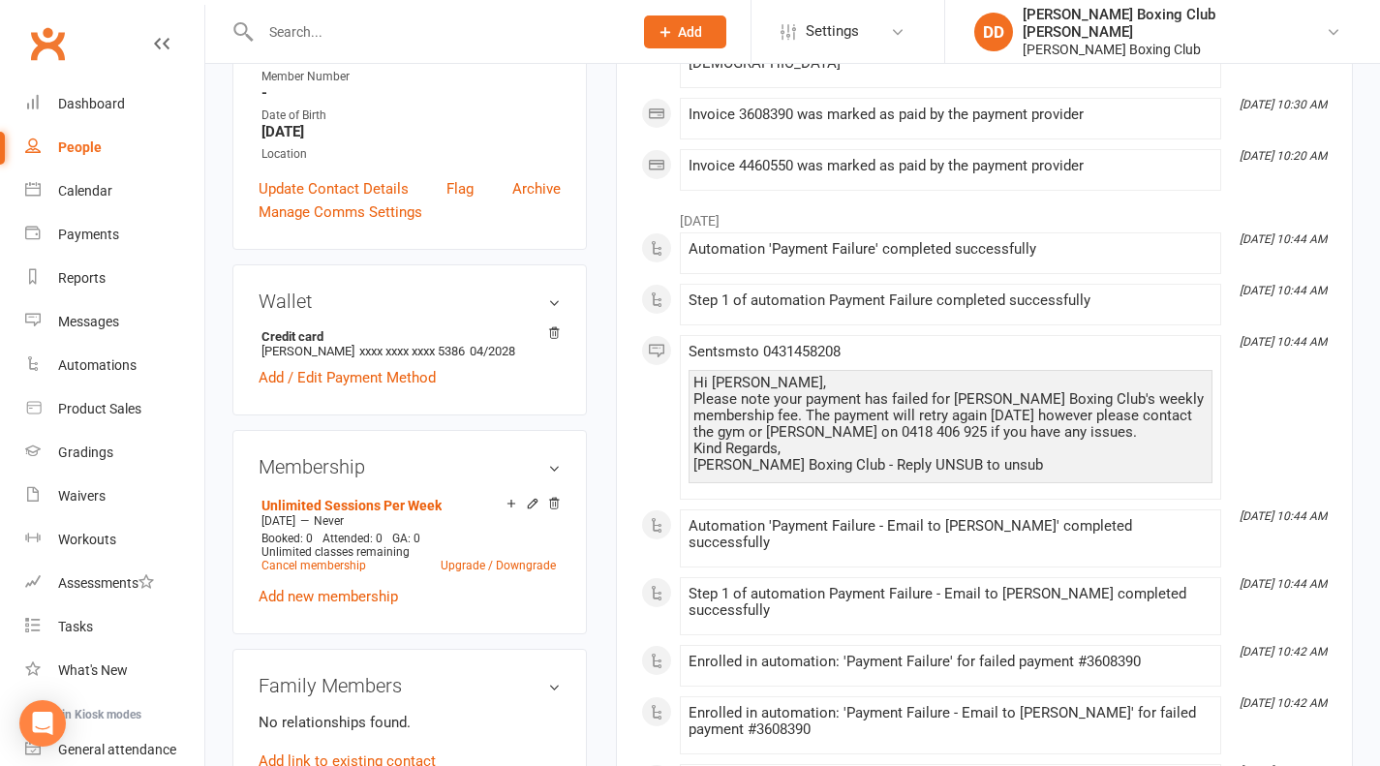
click at [365, 382] on link "Add / Edit Payment Method" at bounding box center [347, 377] width 177 height 23
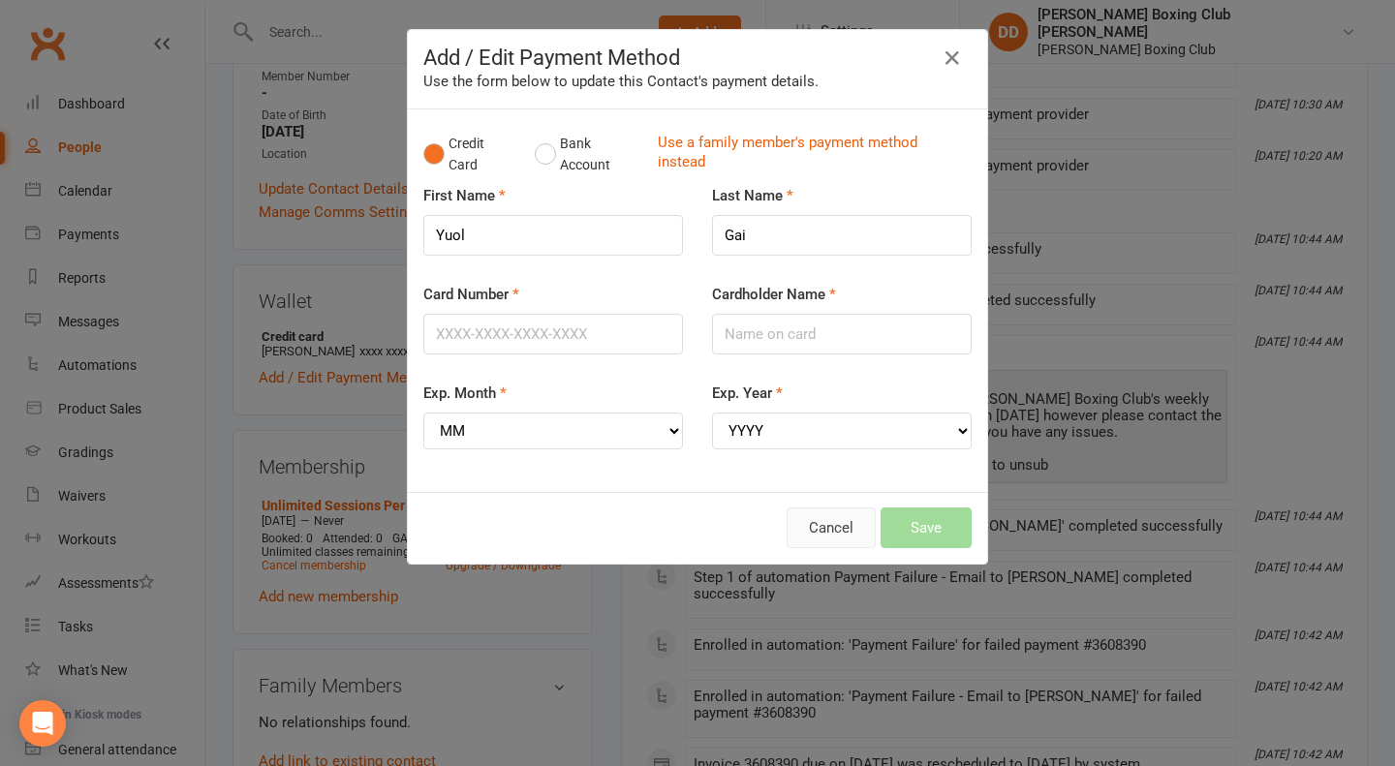
click at [823, 534] on button "Cancel" at bounding box center [830, 527] width 89 height 41
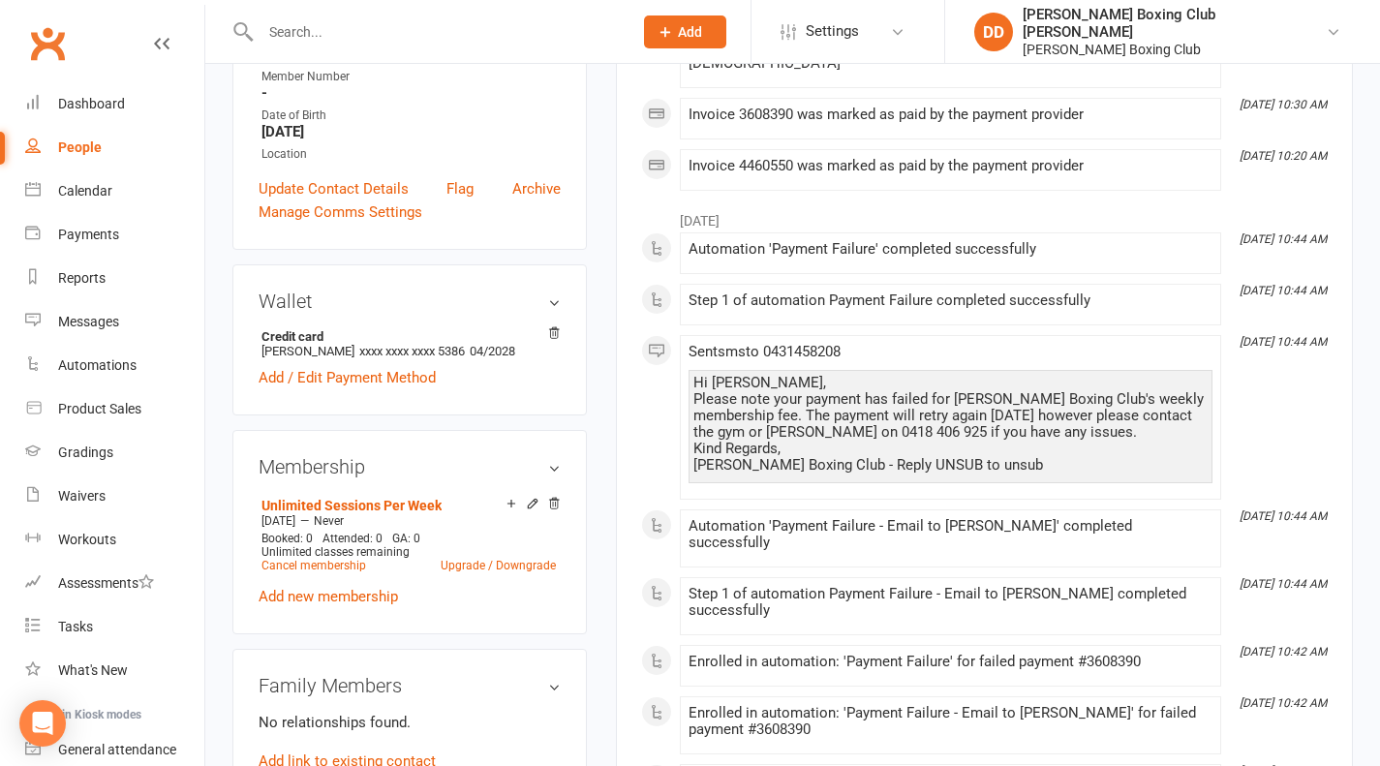
click at [339, 380] on link "Add / Edit Payment Method" at bounding box center [347, 377] width 177 height 23
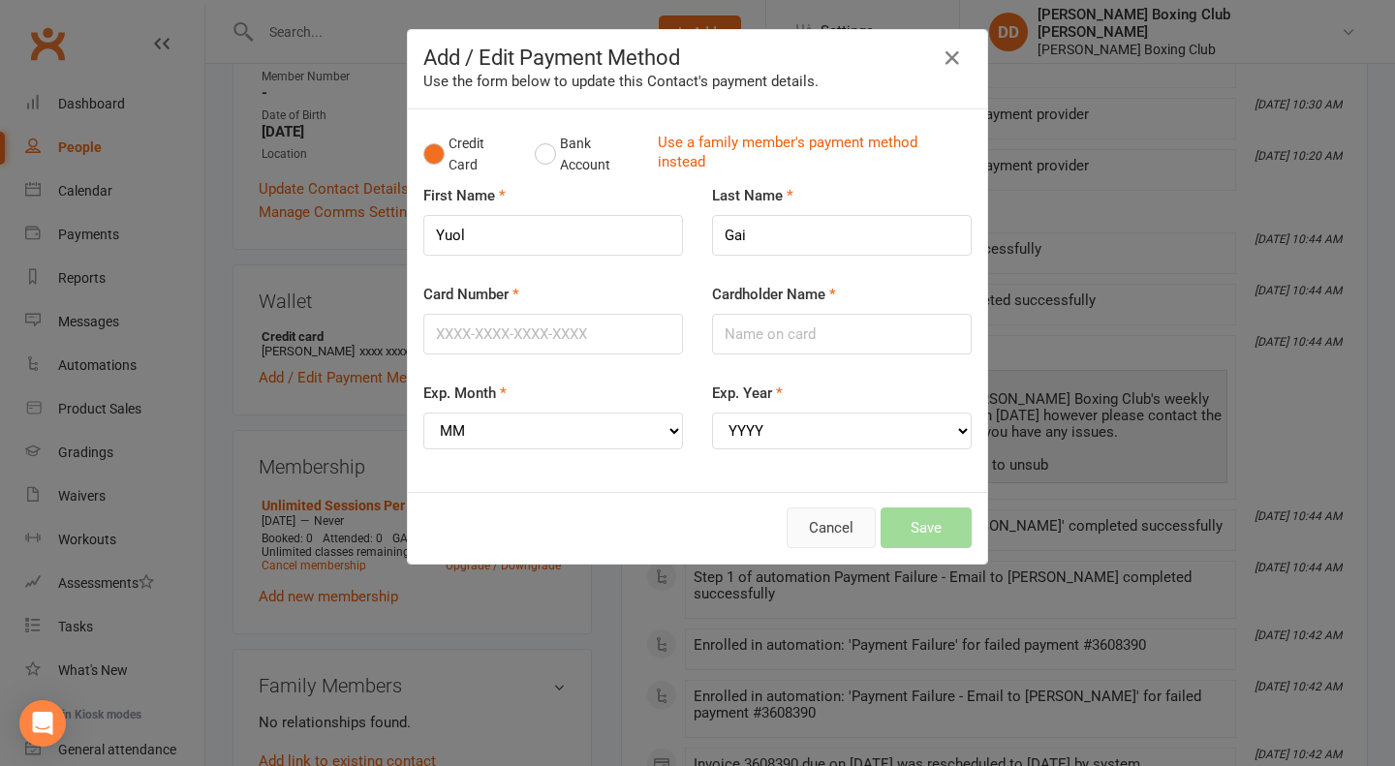
click at [829, 528] on button "Cancel" at bounding box center [830, 527] width 89 height 41
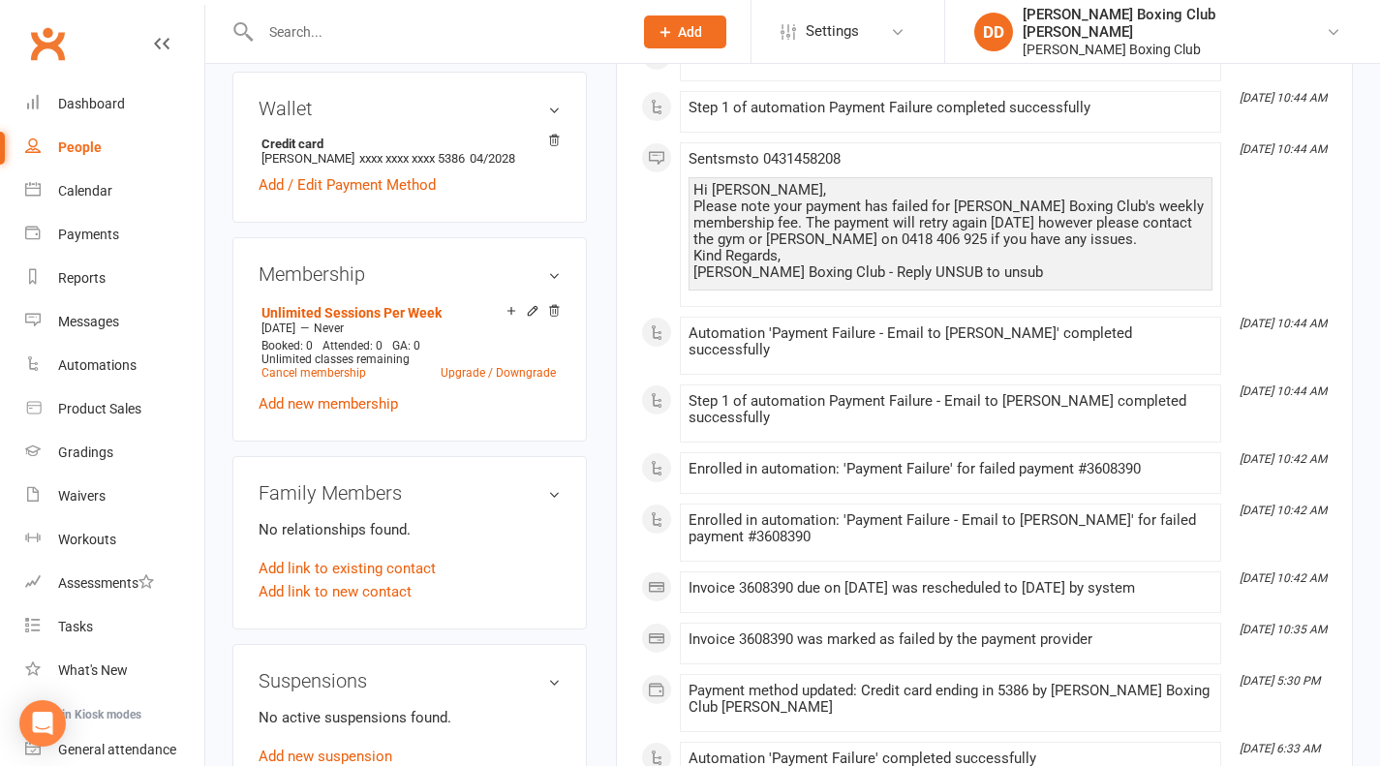
scroll to position [775, 0]
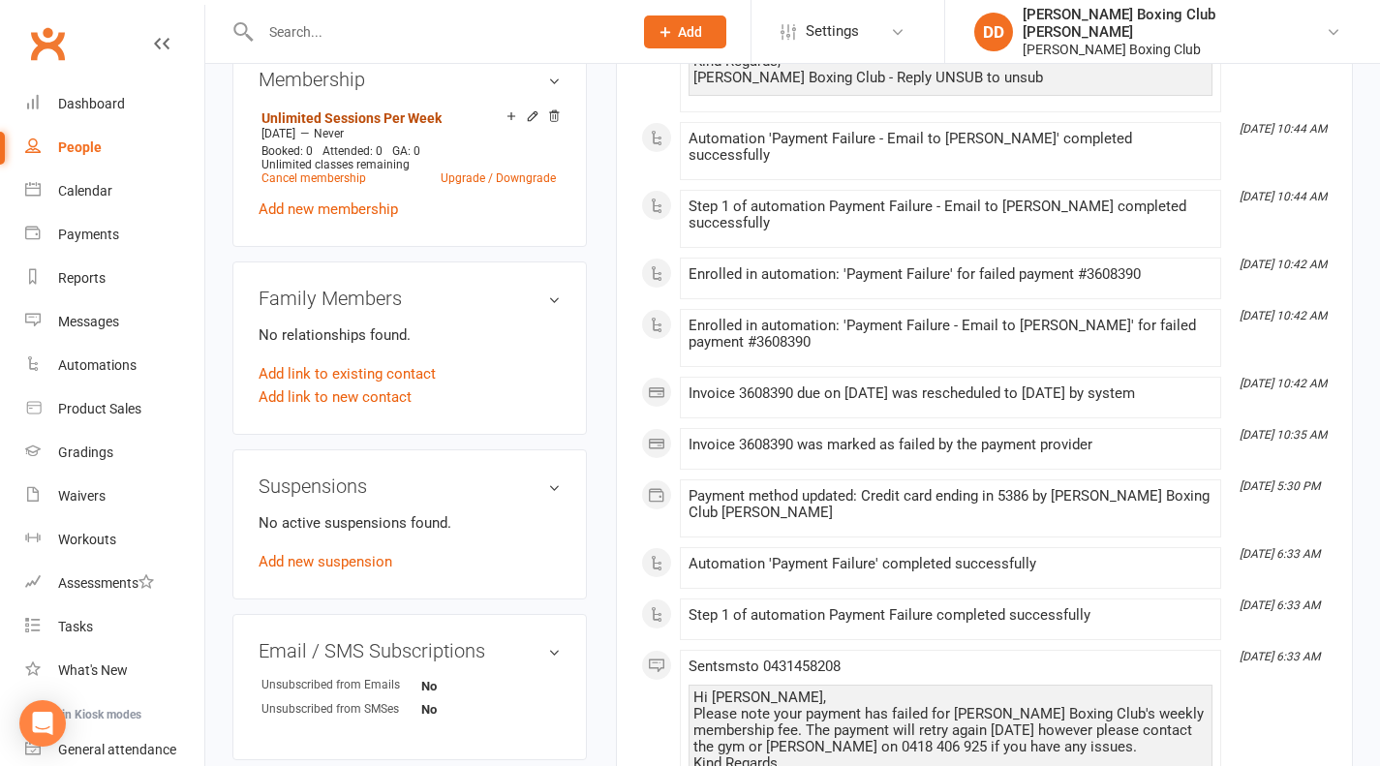
click at [360, 120] on link "Unlimited Sessions Per Week" at bounding box center [351, 117] width 180 height 15
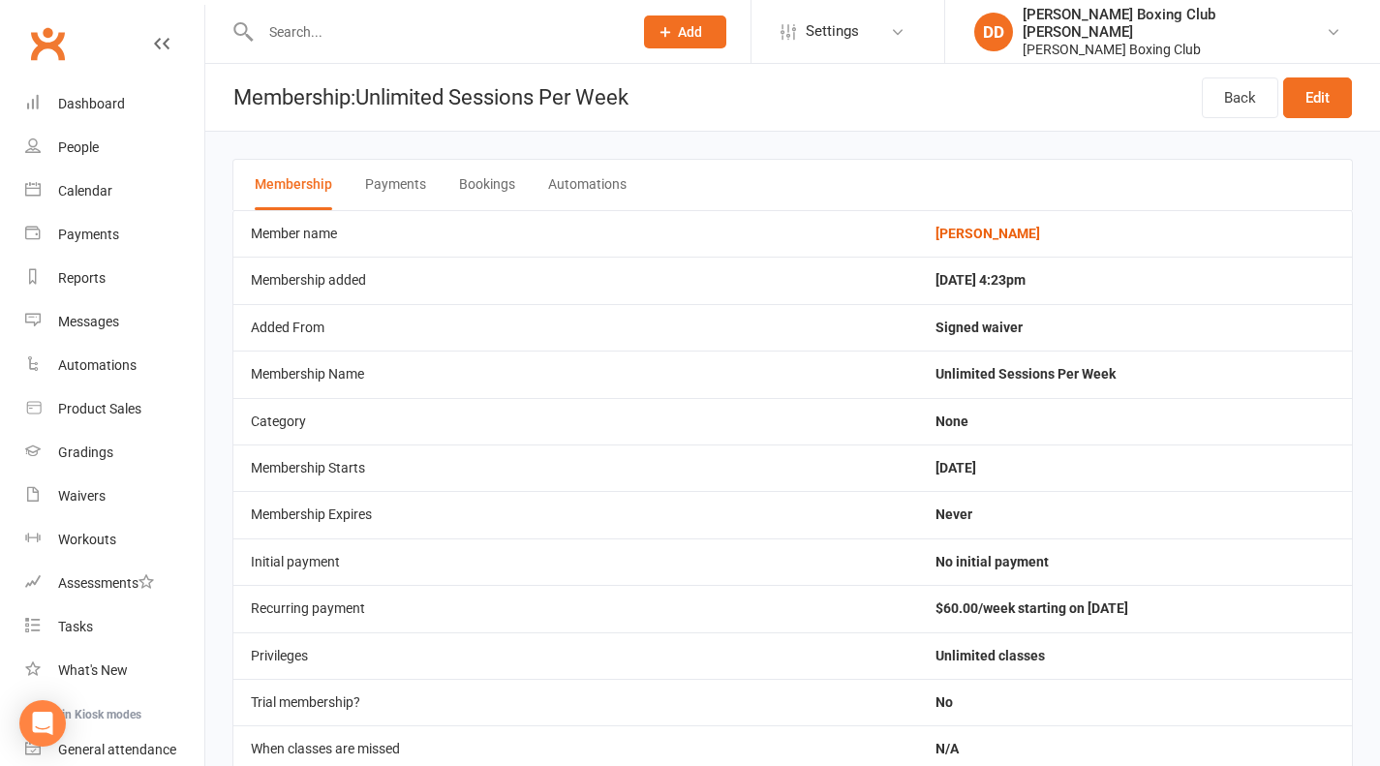
click at [401, 188] on button "Payments" at bounding box center [395, 185] width 61 height 50
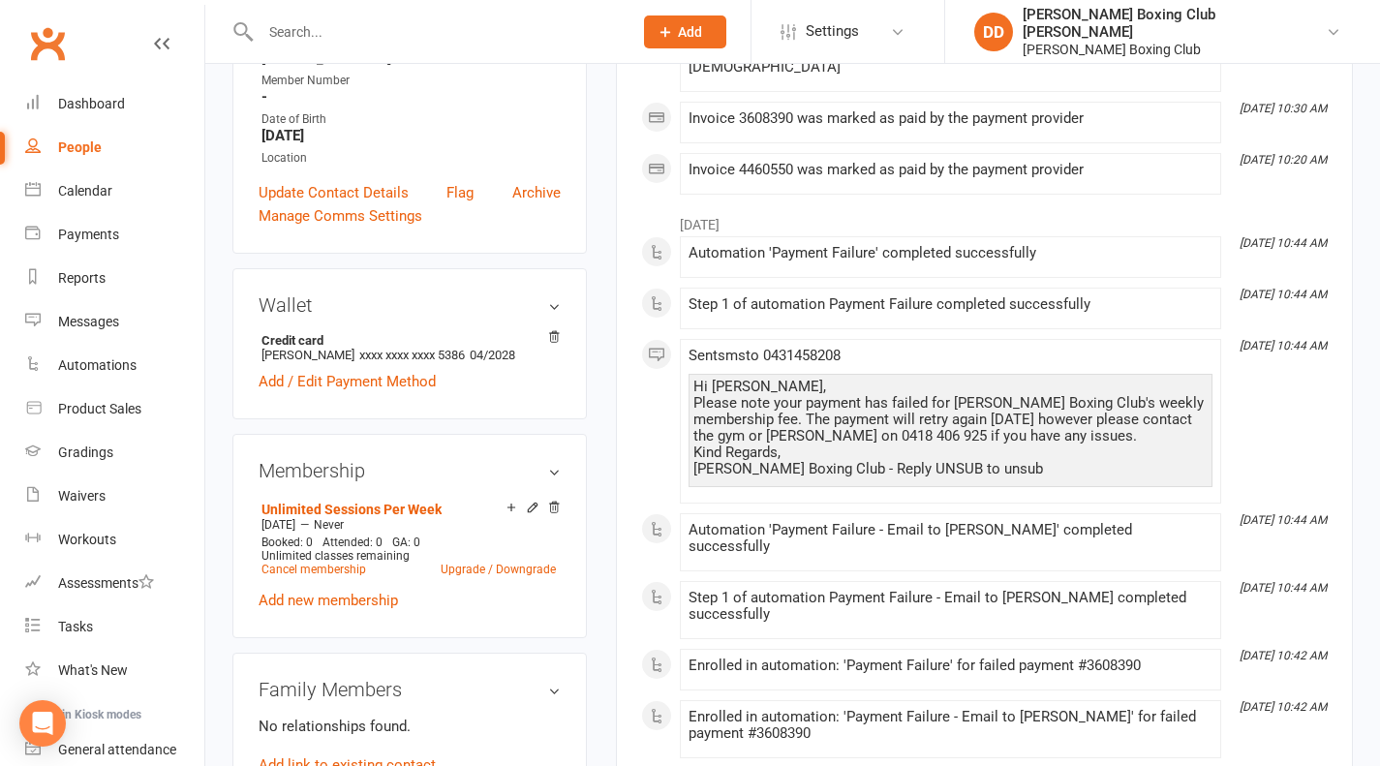
scroll to position [387, 0]
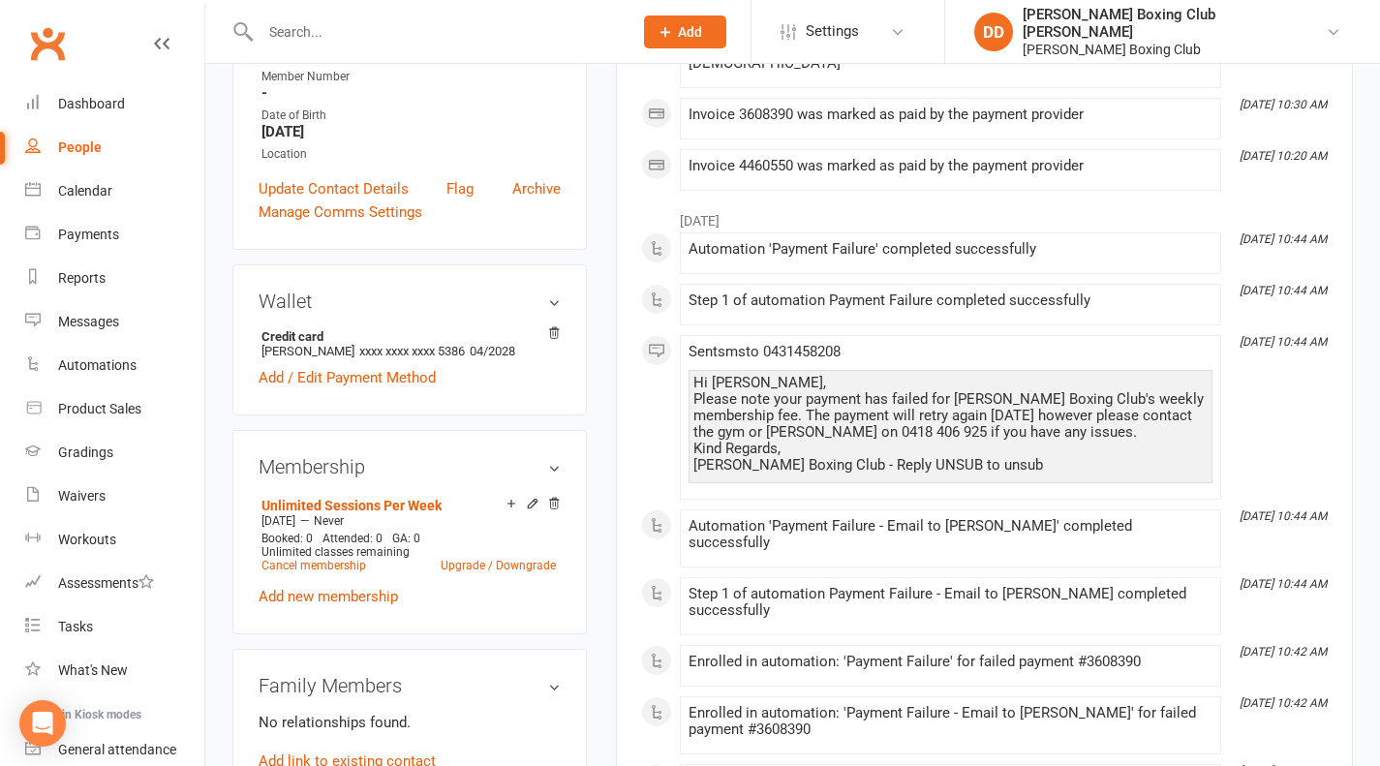
click at [553, 307] on h3 "Wallet" at bounding box center [410, 301] width 302 height 21
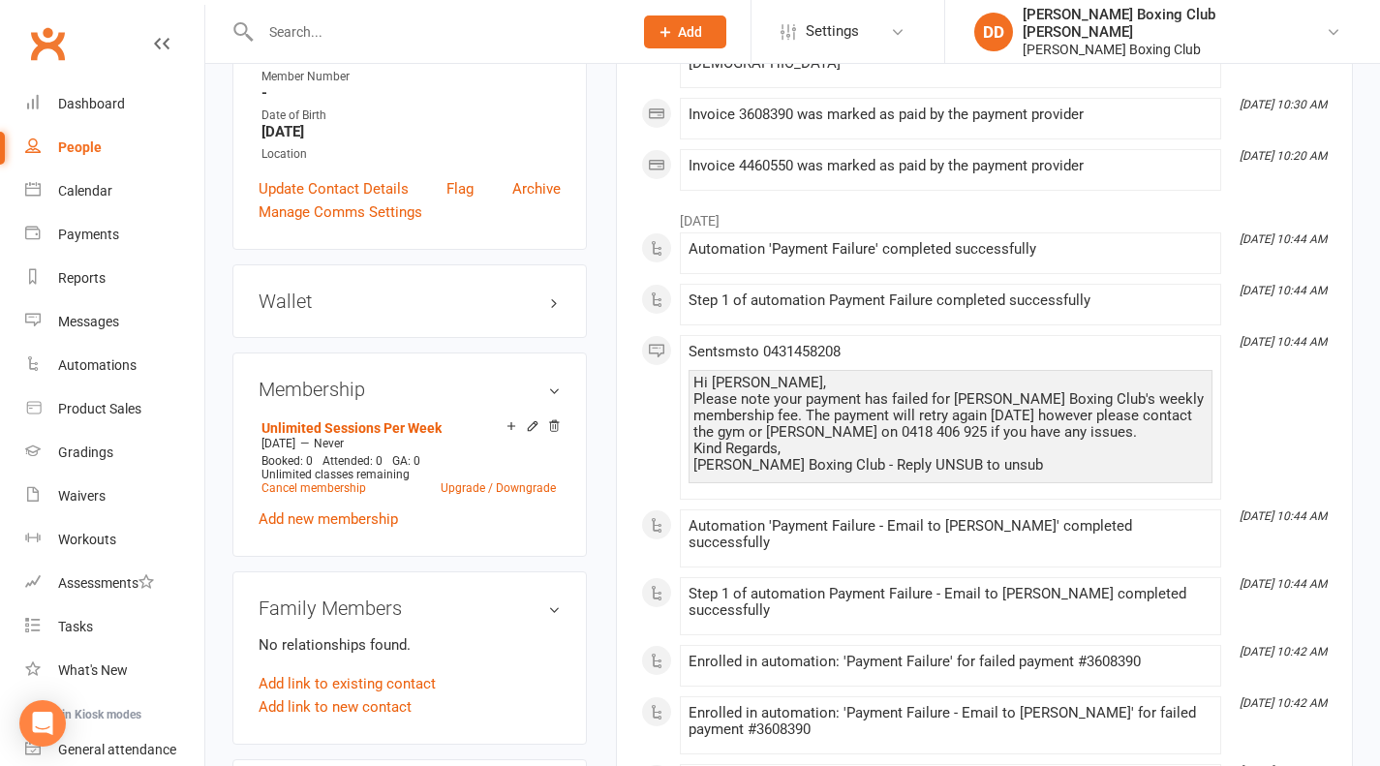
click at [547, 311] on h3 "Wallet" at bounding box center [410, 301] width 302 height 21
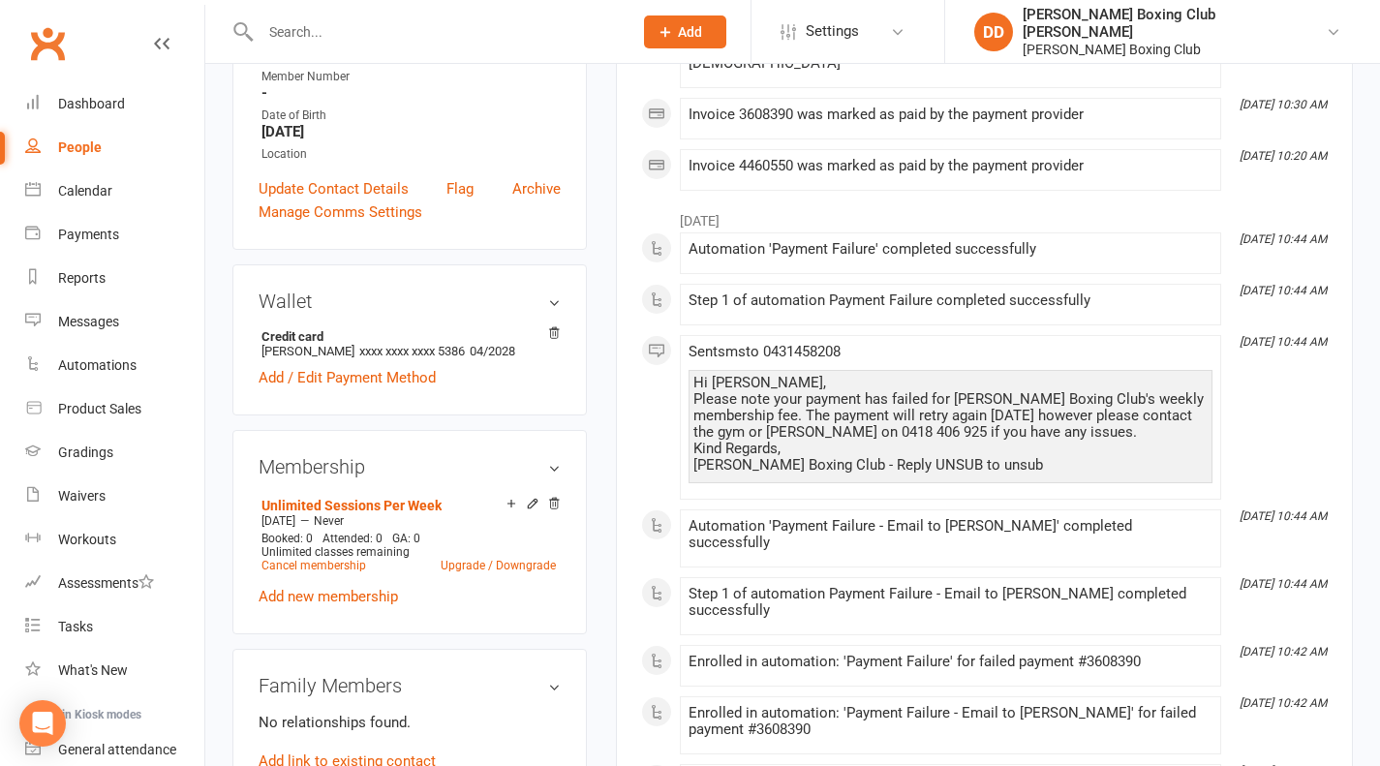
click at [550, 306] on h3 "Wallet" at bounding box center [410, 301] width 302 height 21
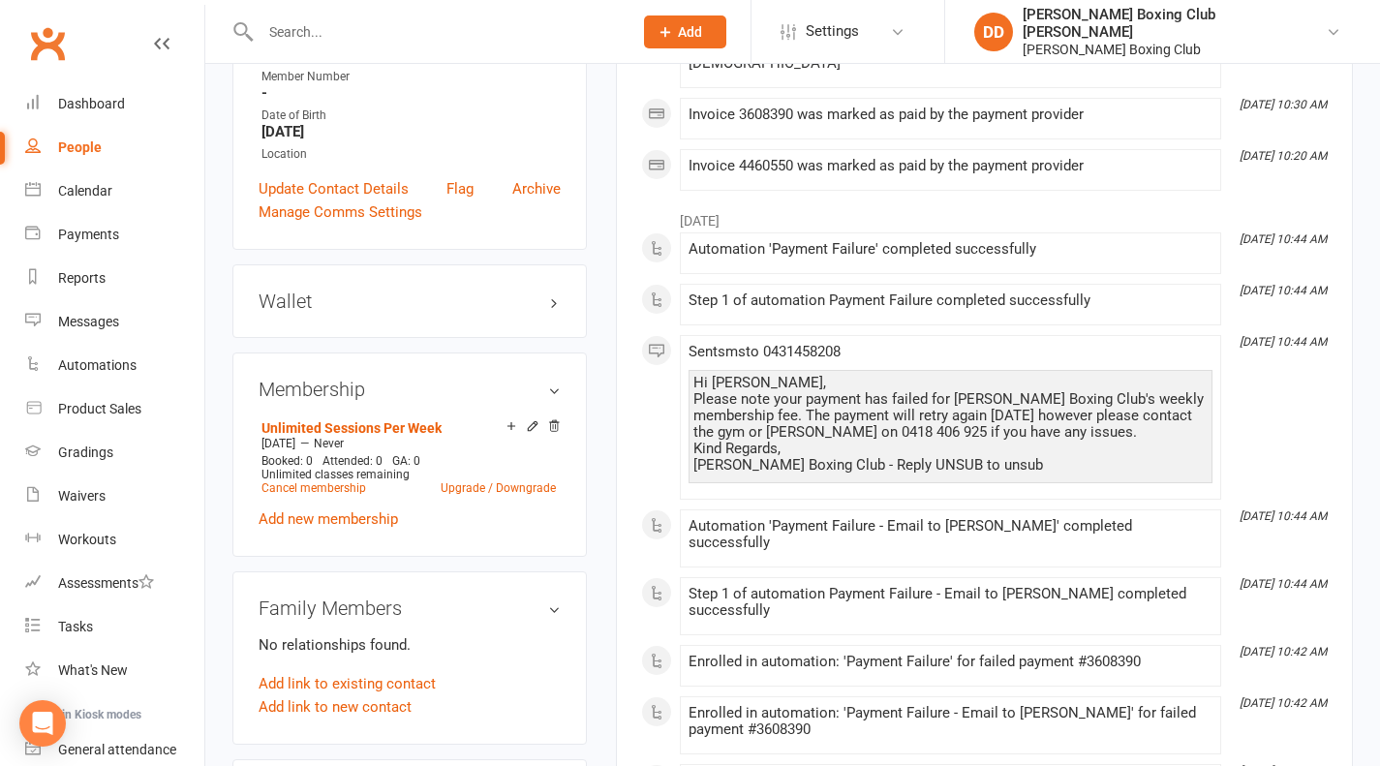
click at [462, 491] on link "Upgrade / Downgrade" at bounding box center [498, 488] width 115 height 14
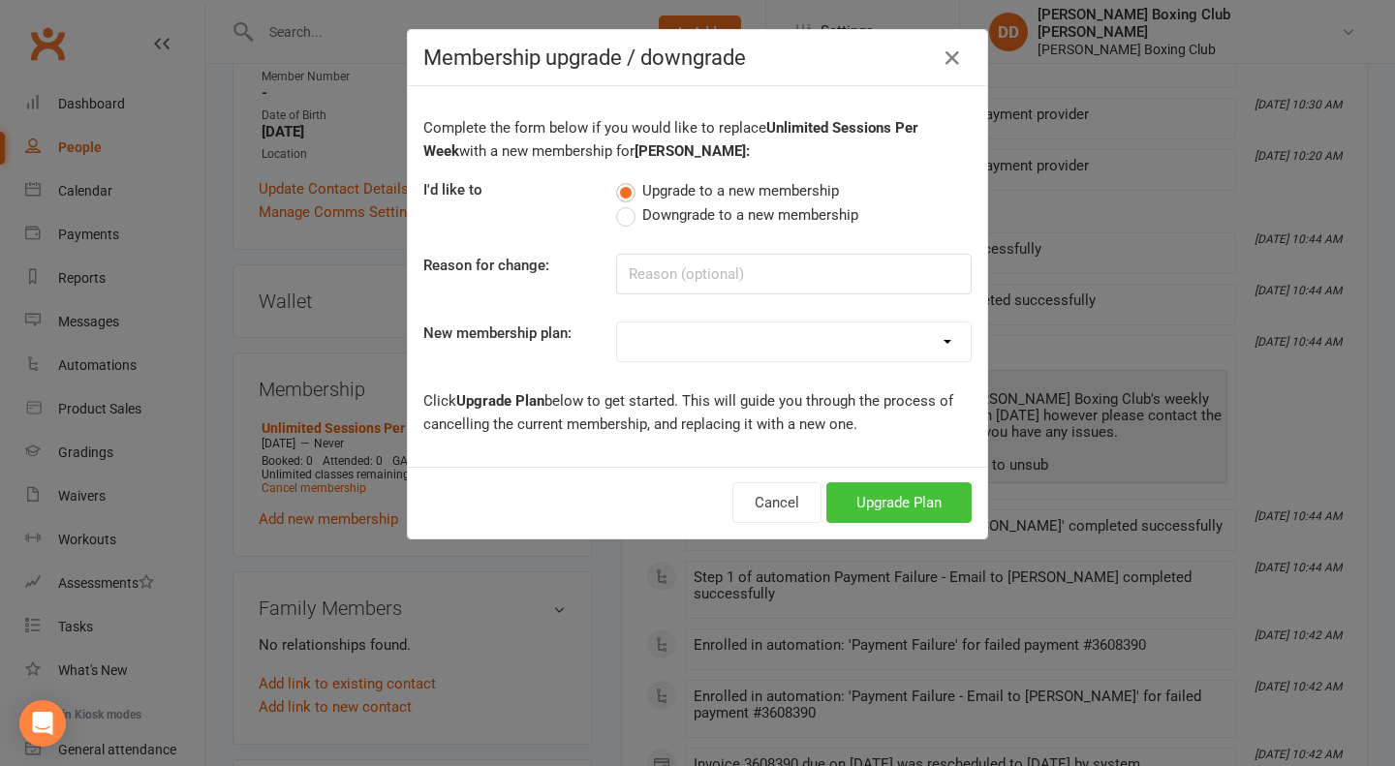
click at [873, 505] on button "Upgrade Plan" at bounding box center [898, 502] width 145 height 41
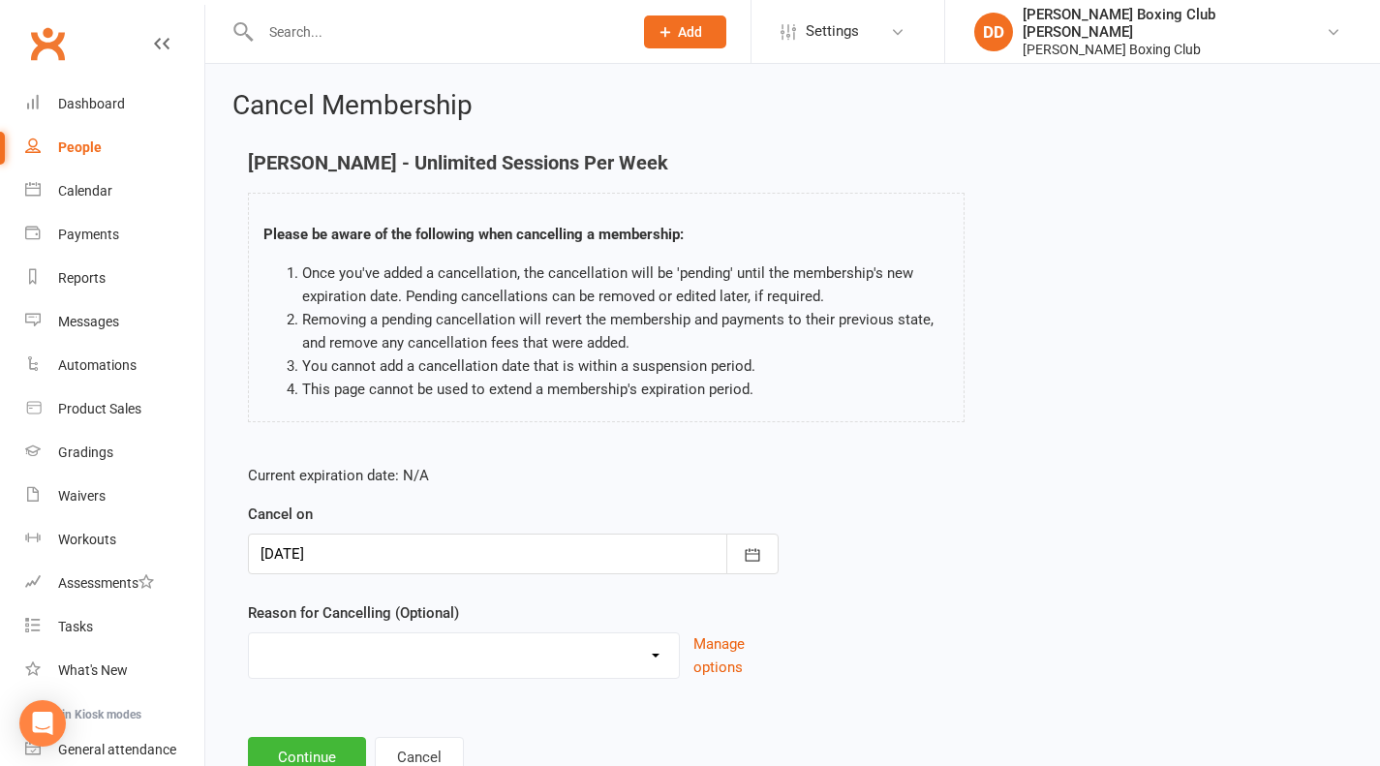
scroll to position [71, 0]
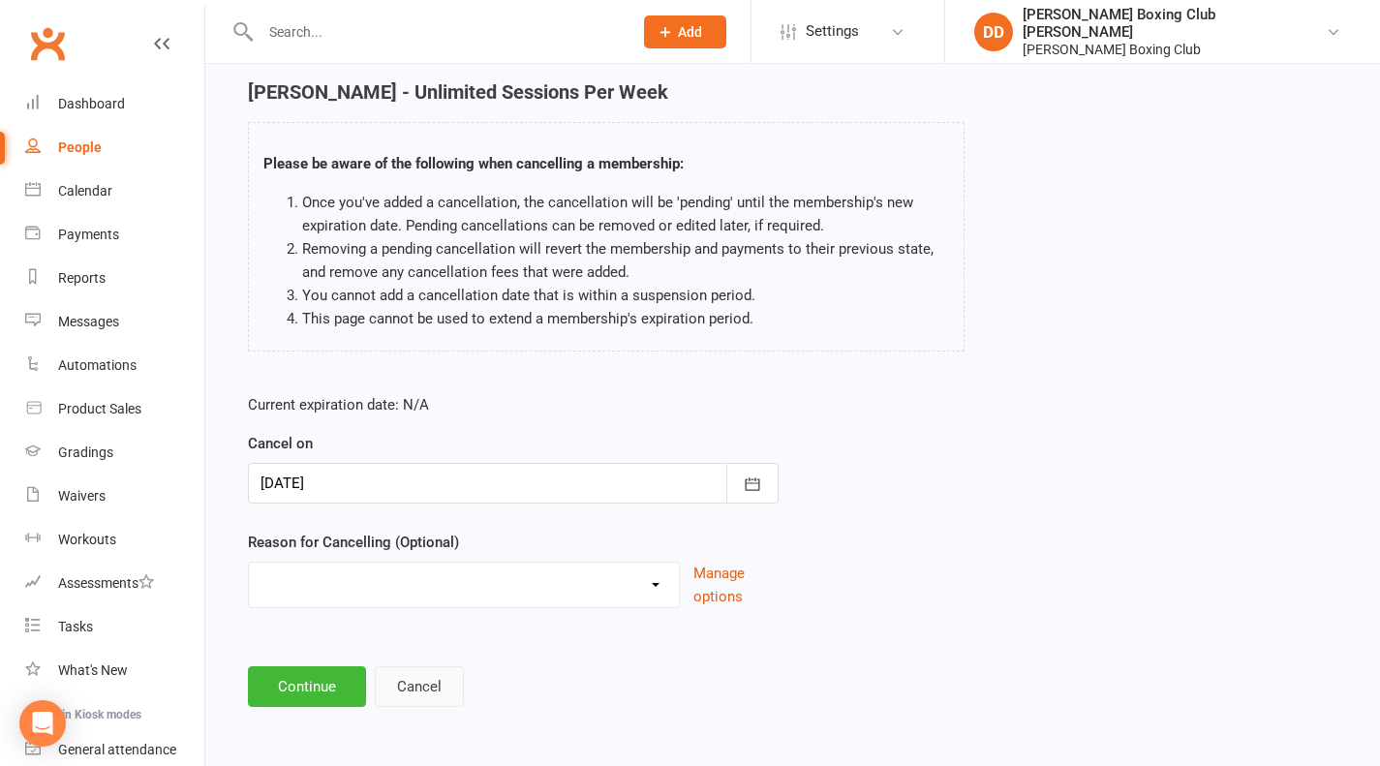
click at [417, 678] on button "Cancel" at bounding box center [419, 686] width 89 height 41
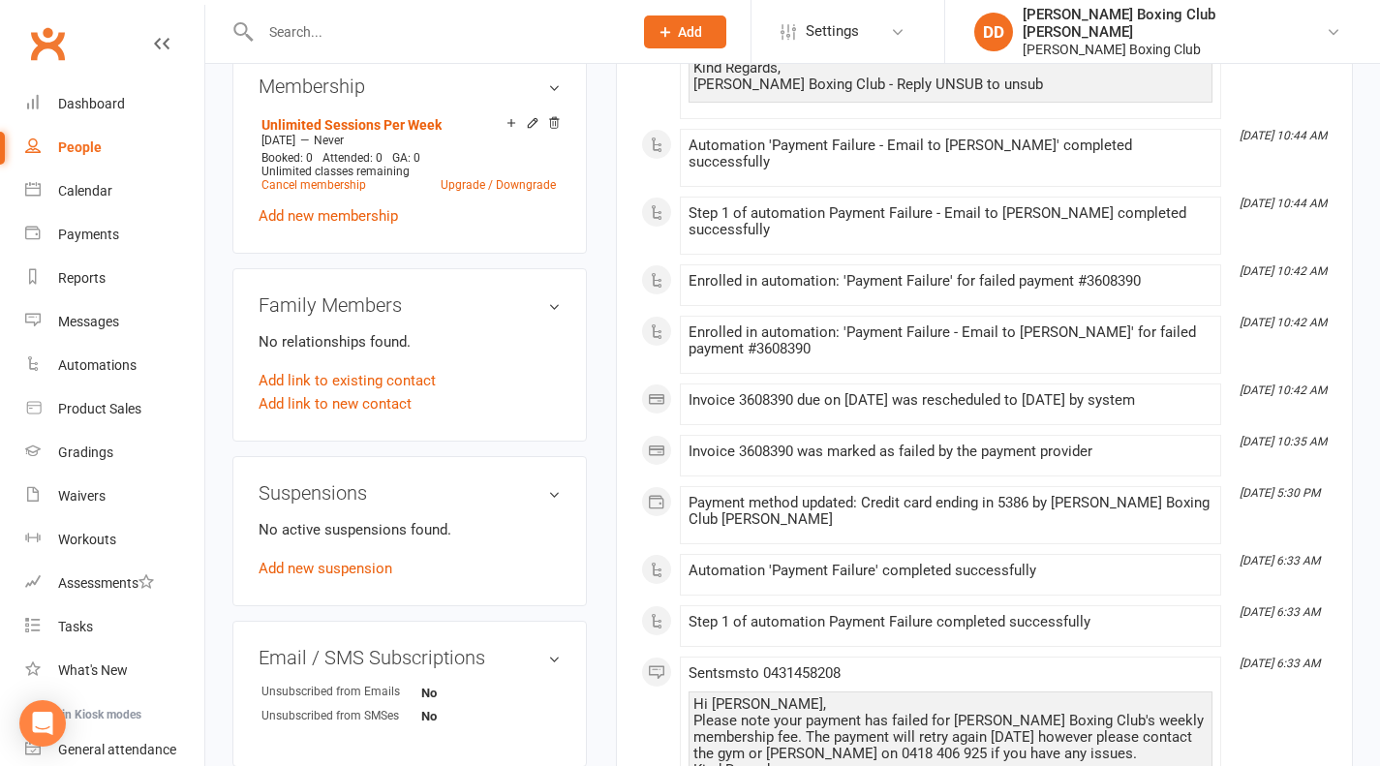
scroll to position [775, 0]
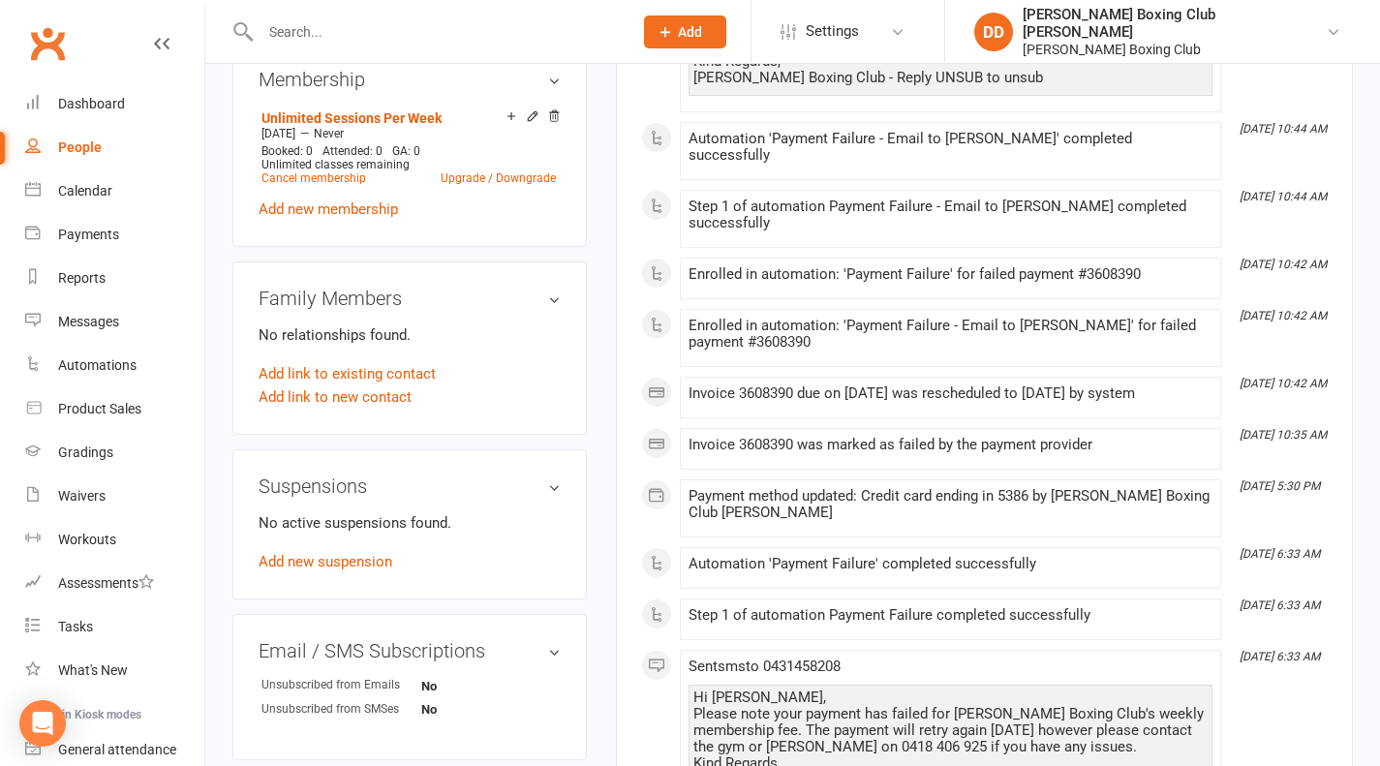
click at [531, 119] on icon at bounding box center [532, 115] width 9 height 9
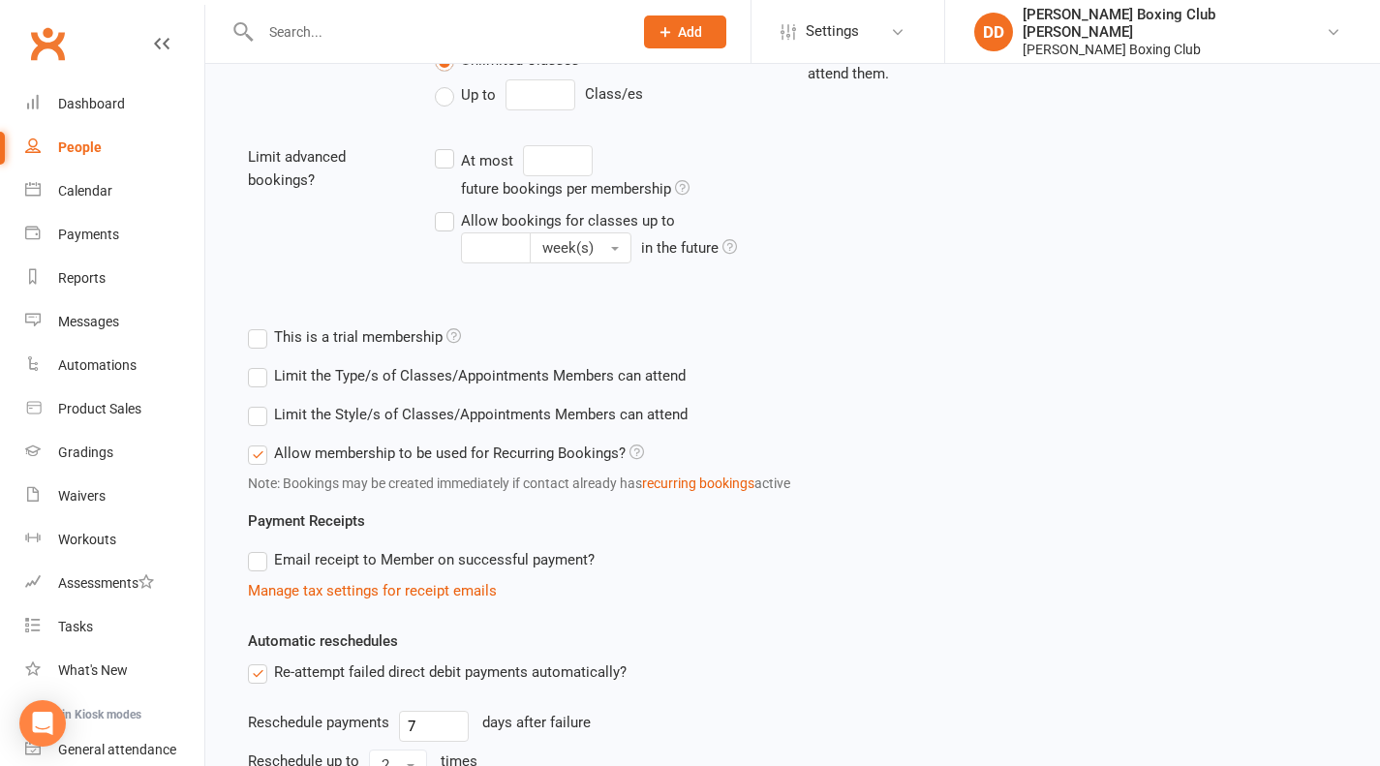
scroll to position [775, 0]
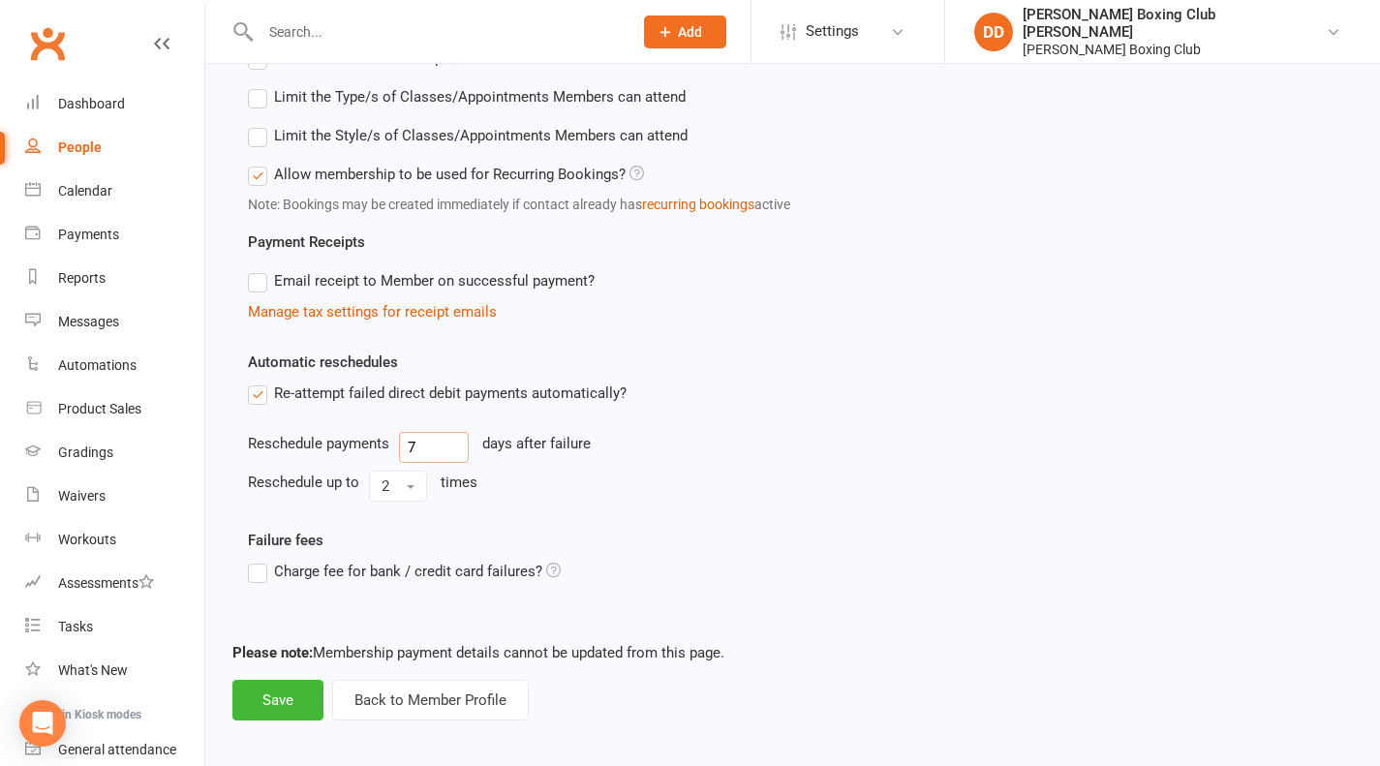
click at [416, 444] on input "7" at bounding box center [434, 447] width 70 height 31
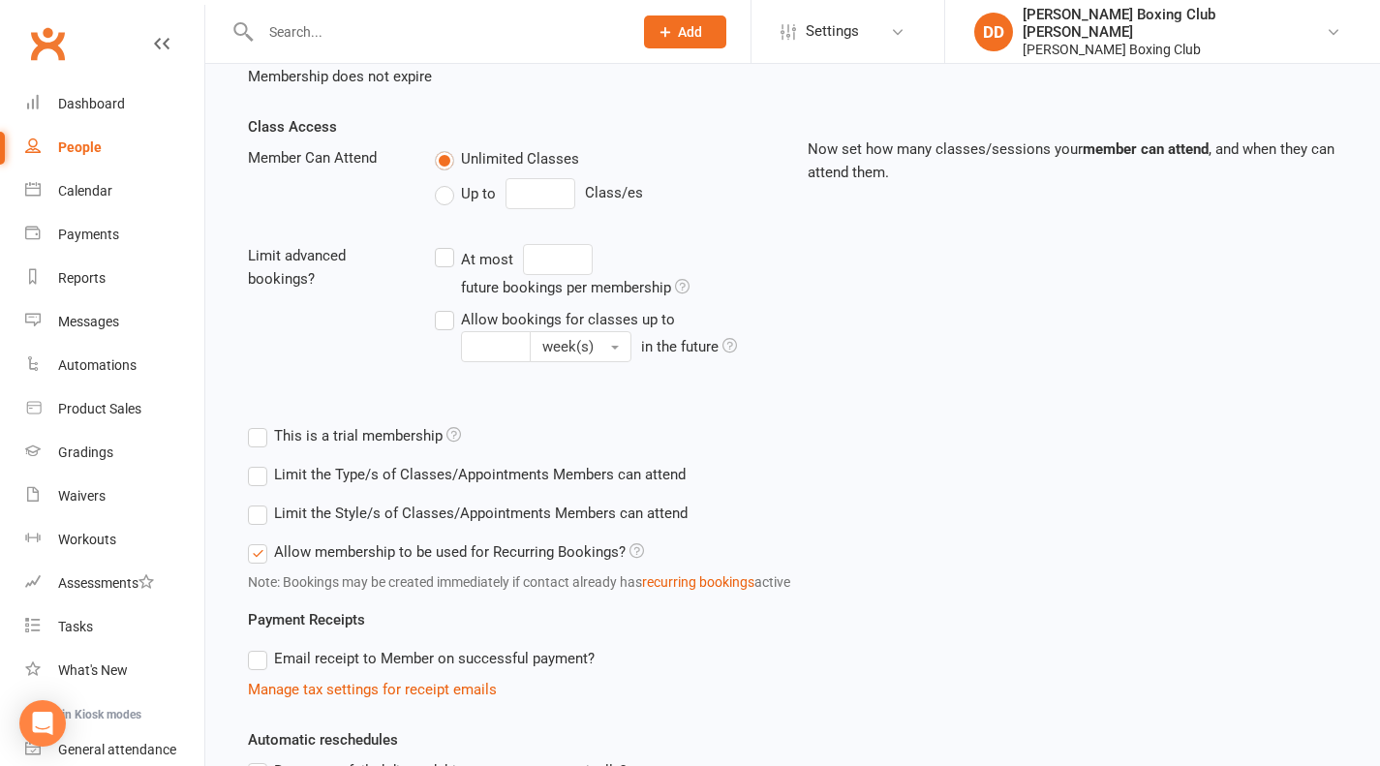
scroll to position [0, 0]
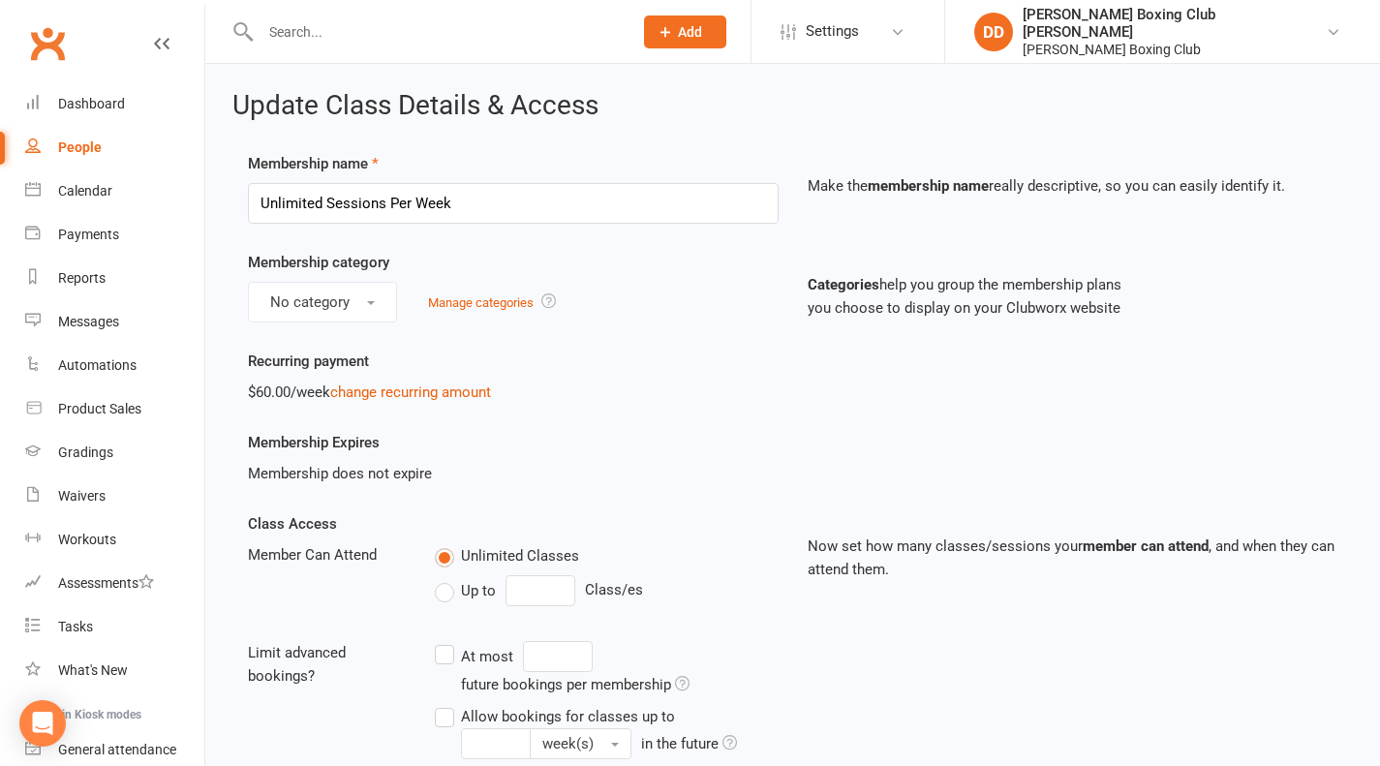
type input "2"
click at [415, 392] on link "change recurring amount" at bounding box center [410, 391] width 161 height 17
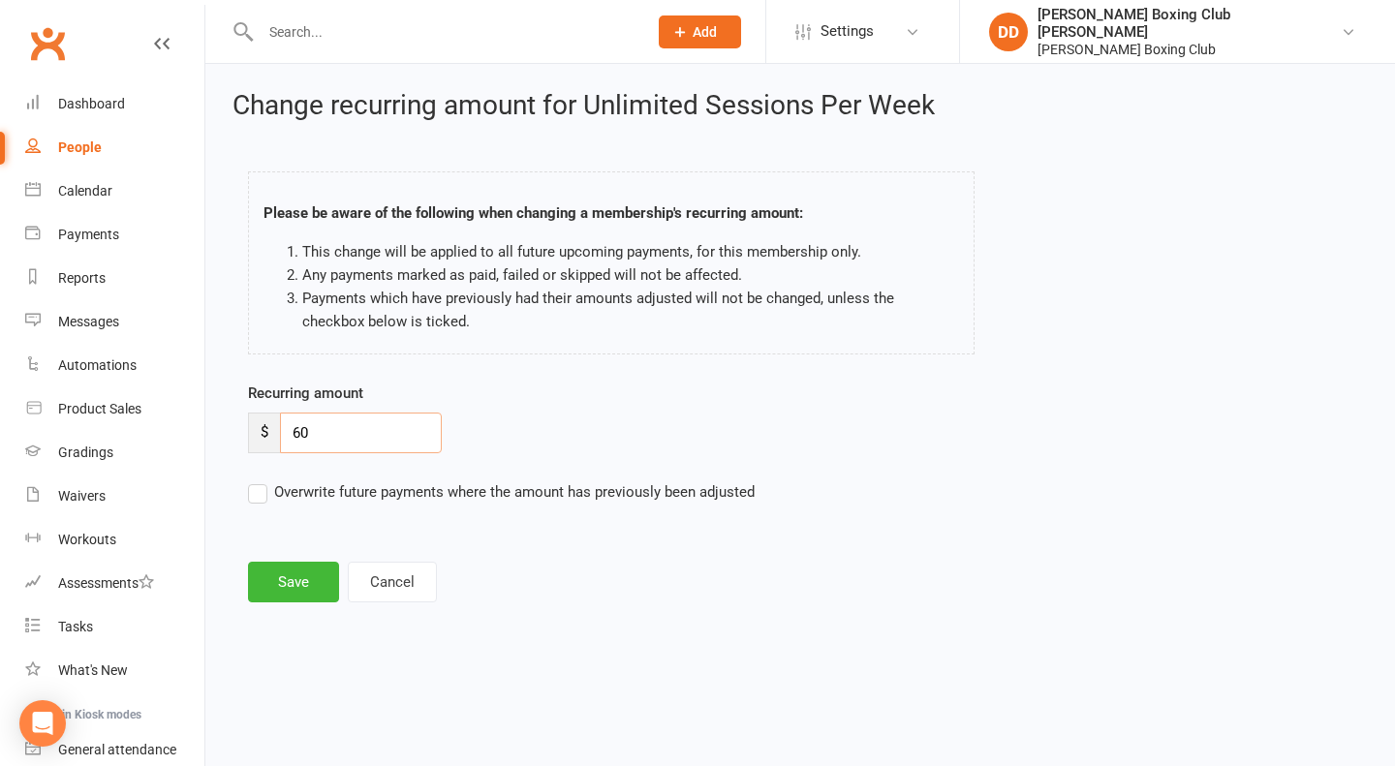
click at [334, 432] on input "60" at bounding box center [361, 433] width 162 height 41
type input "6"
type input "35"
click at [288, 585] on button "Save" at bounding box center [293, 582] width 91 height 41
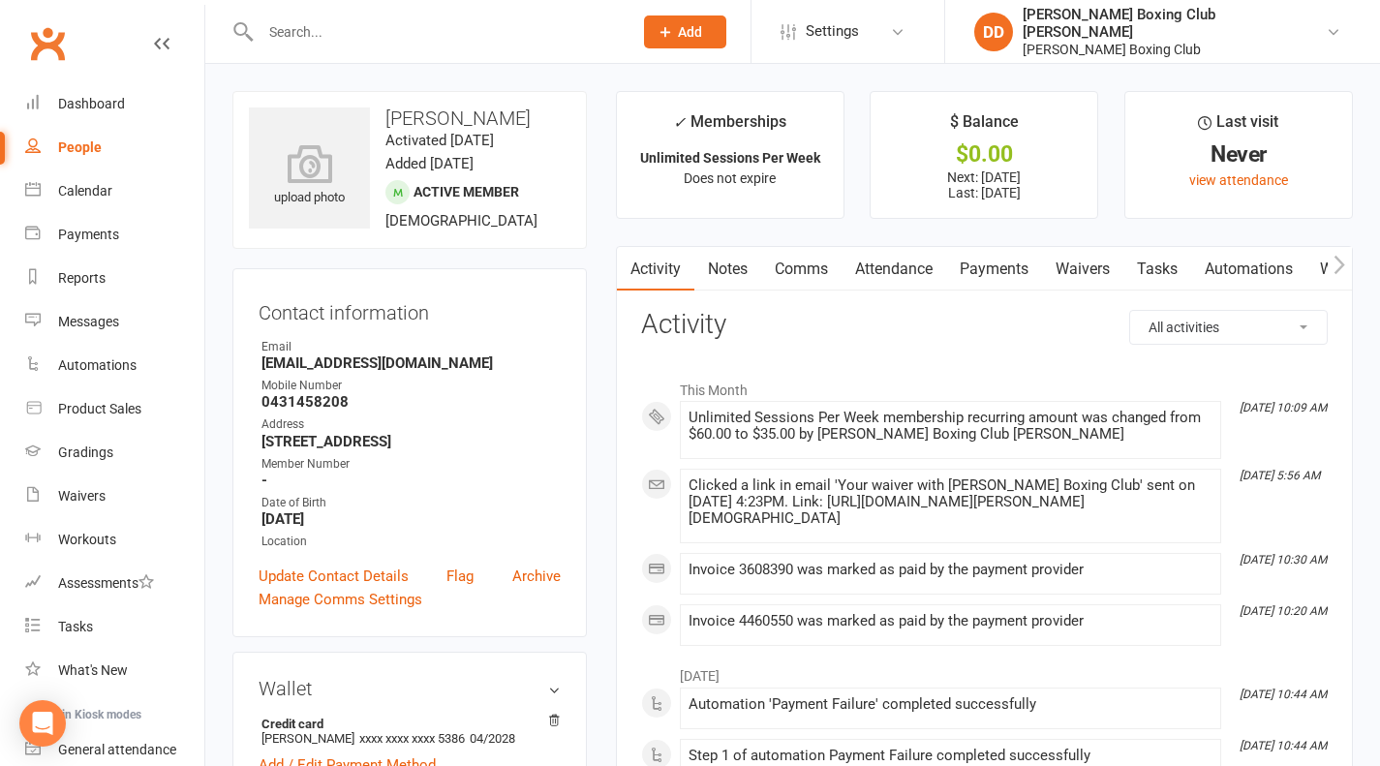
click at [291, 25] on input "text" at bounding box center [437, 31] width 364 height 27
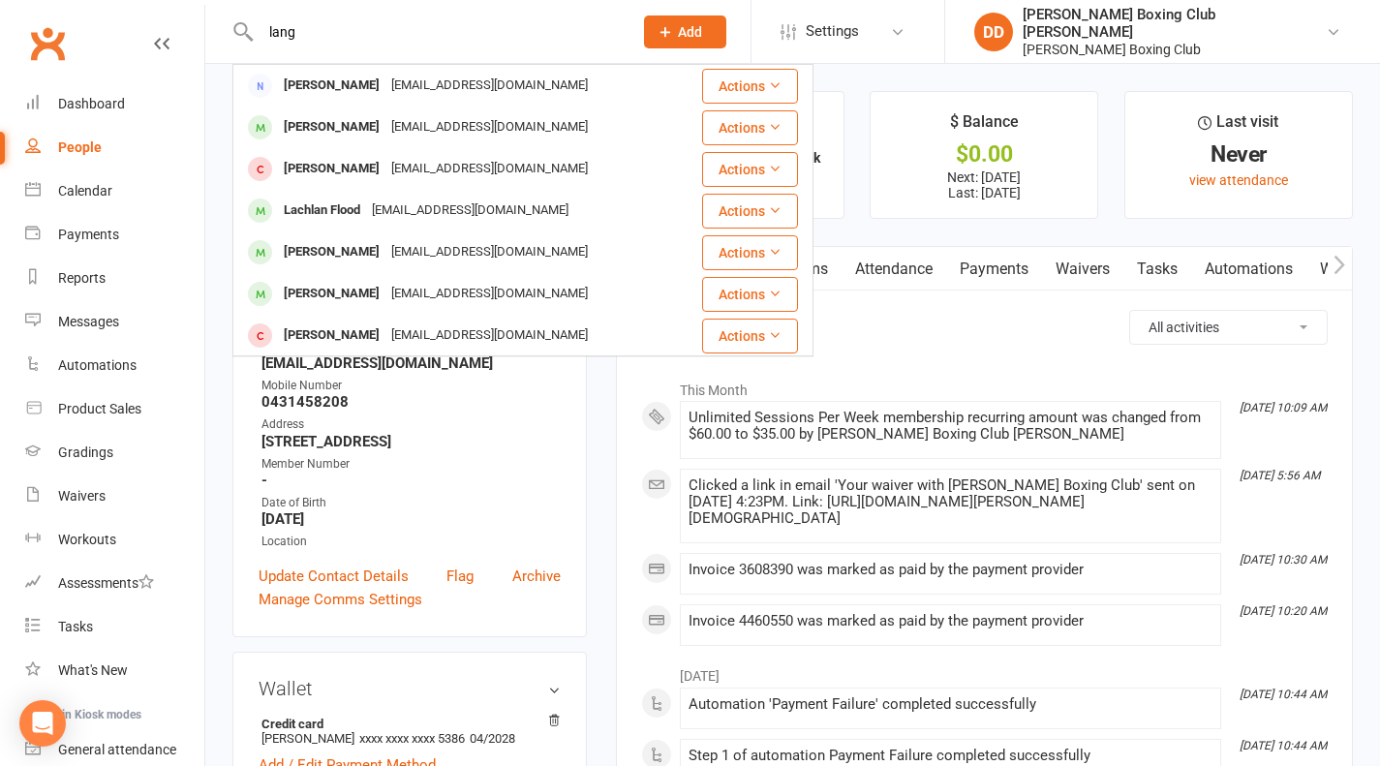
click at [609, 39] on input "lang" at bounding box center [437, 31] width 364 height 27
type input "lang"
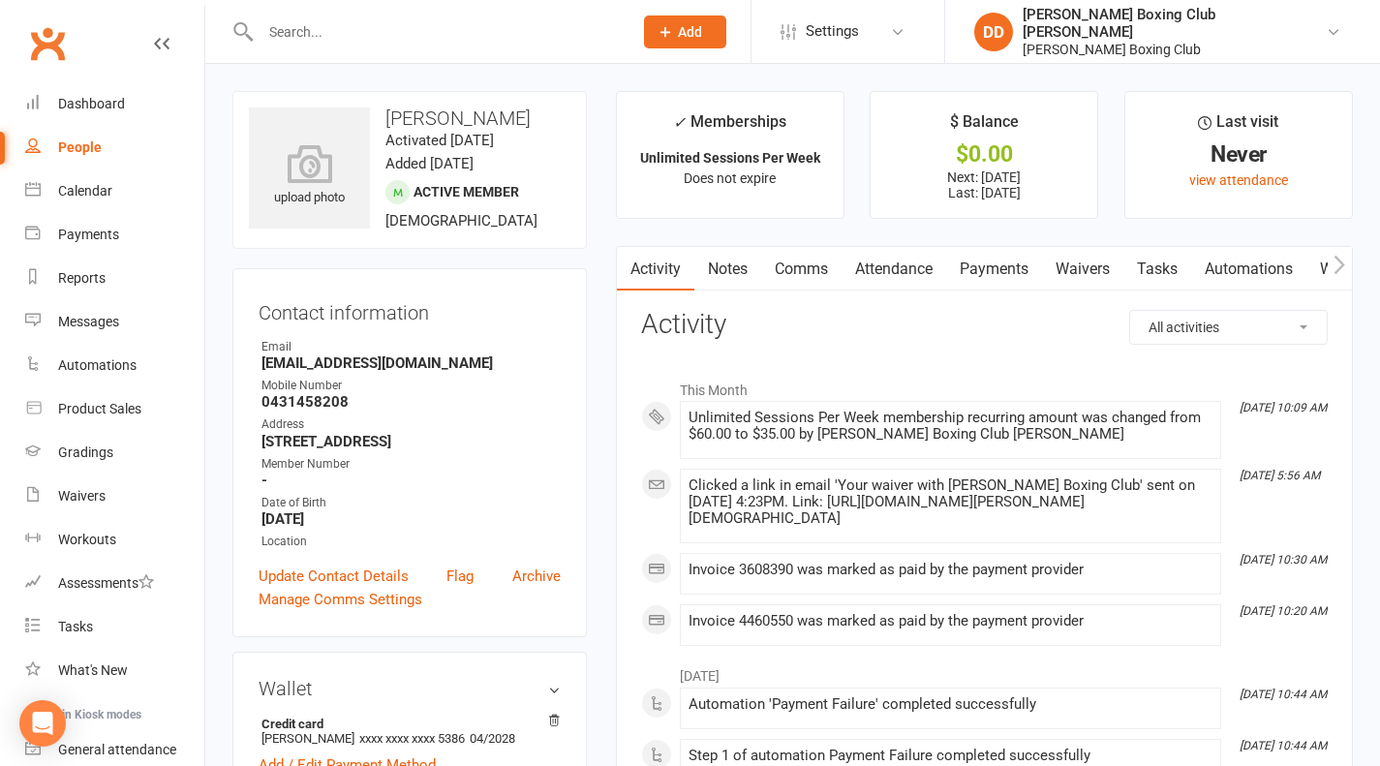
click at [454, 33] on input "text" at bounding box center [437, 31] width 364 height 27
click at [63, 152] on div "People" at bounding box center [80, 146] width 44 height 15
select select "100"
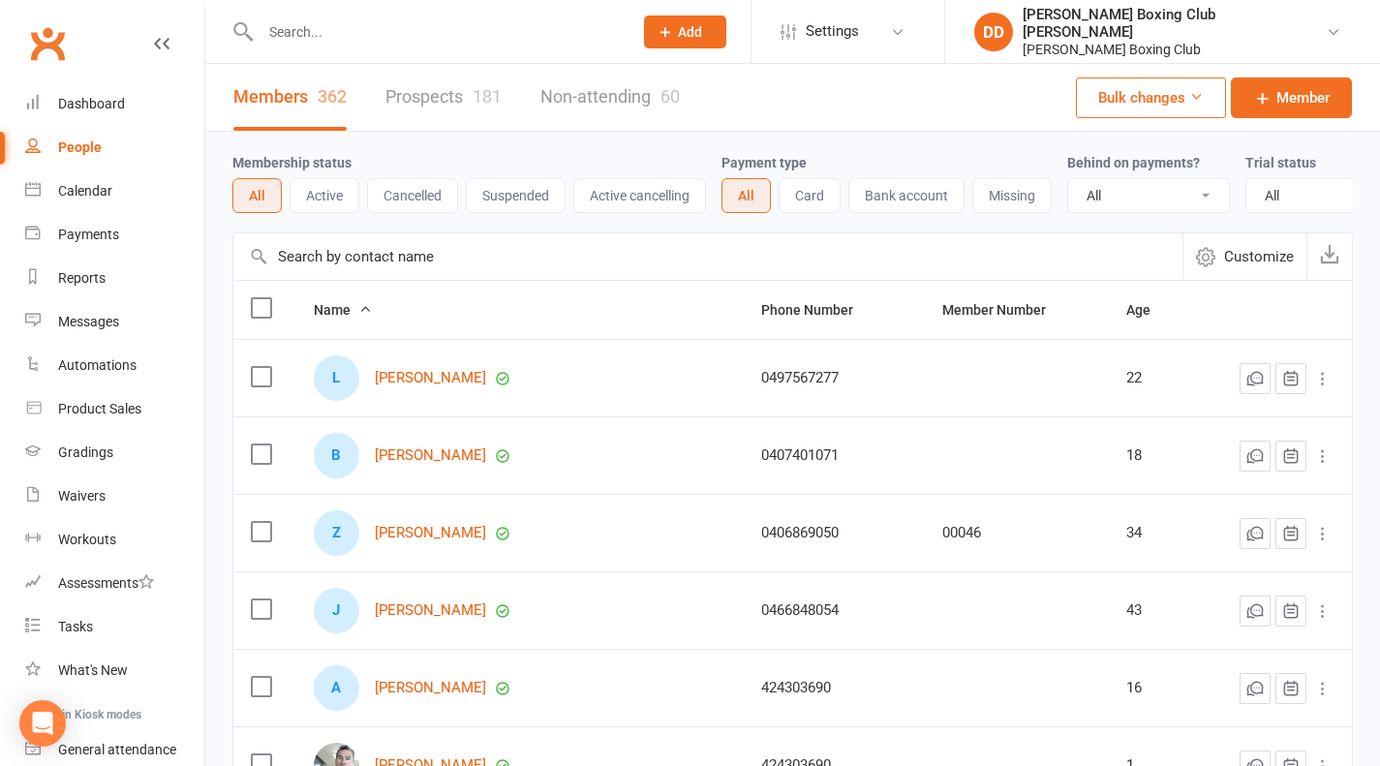
click at [302, 30] on input "text" at bounding box center [437, 31] width 364 height 27
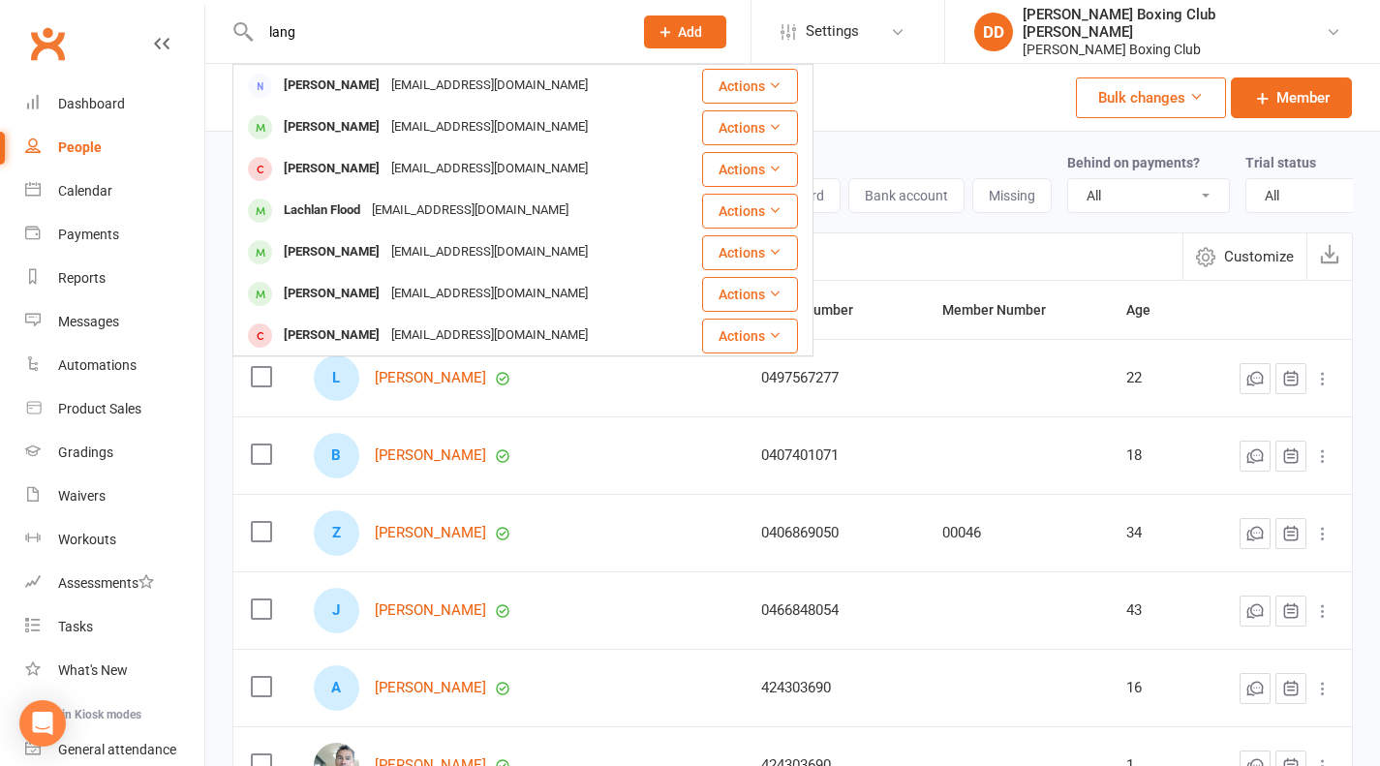
type input "lang"
click at [728, 89] on button "Actions" at bounding box center [750, 86] width 96 height 35
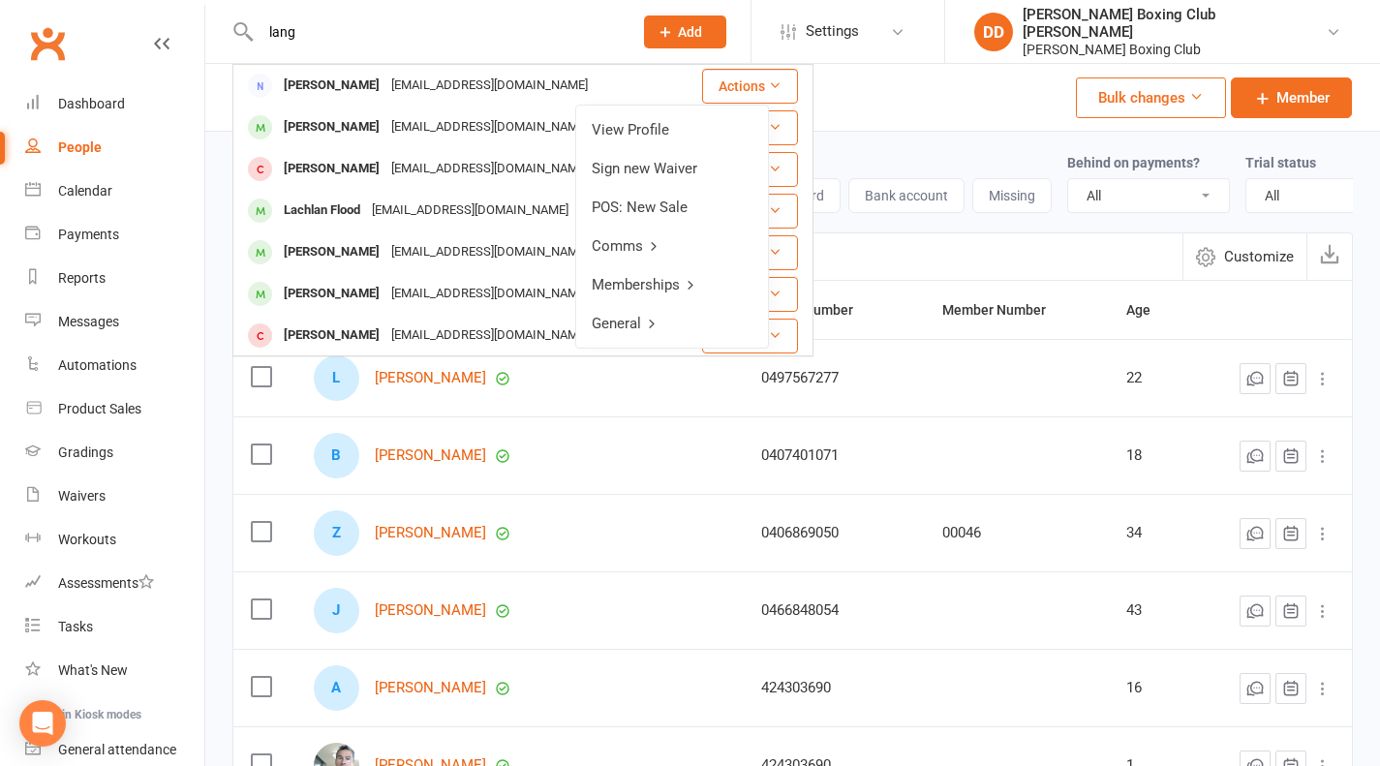
click at [638, 133] on link "View Profile" at bounding box center [672, 129] width 192 height 39
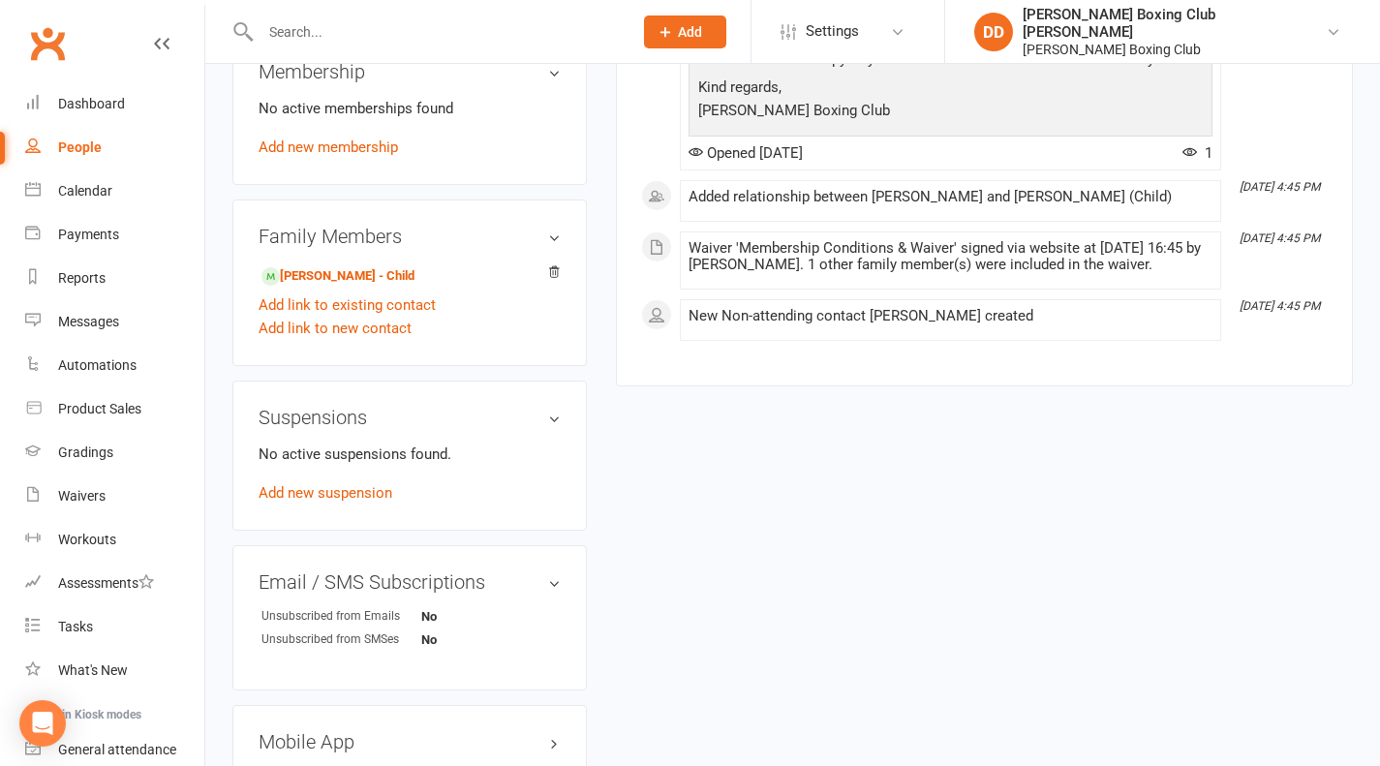
scroll to position [775, 0]
click at [368, 310] on link "Add link to existing contact" at bounding box center [347, 303] width 177 height 23
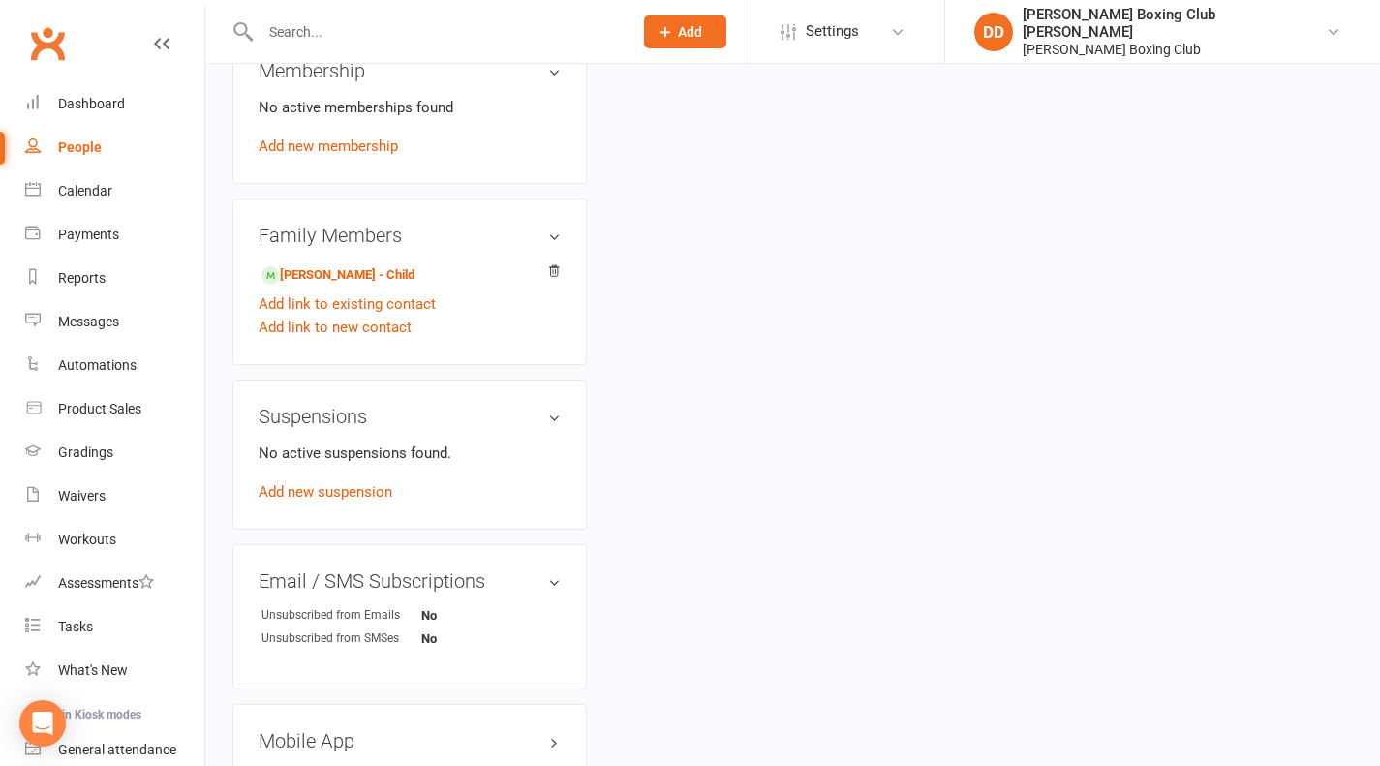
scroll to position [0, 0]
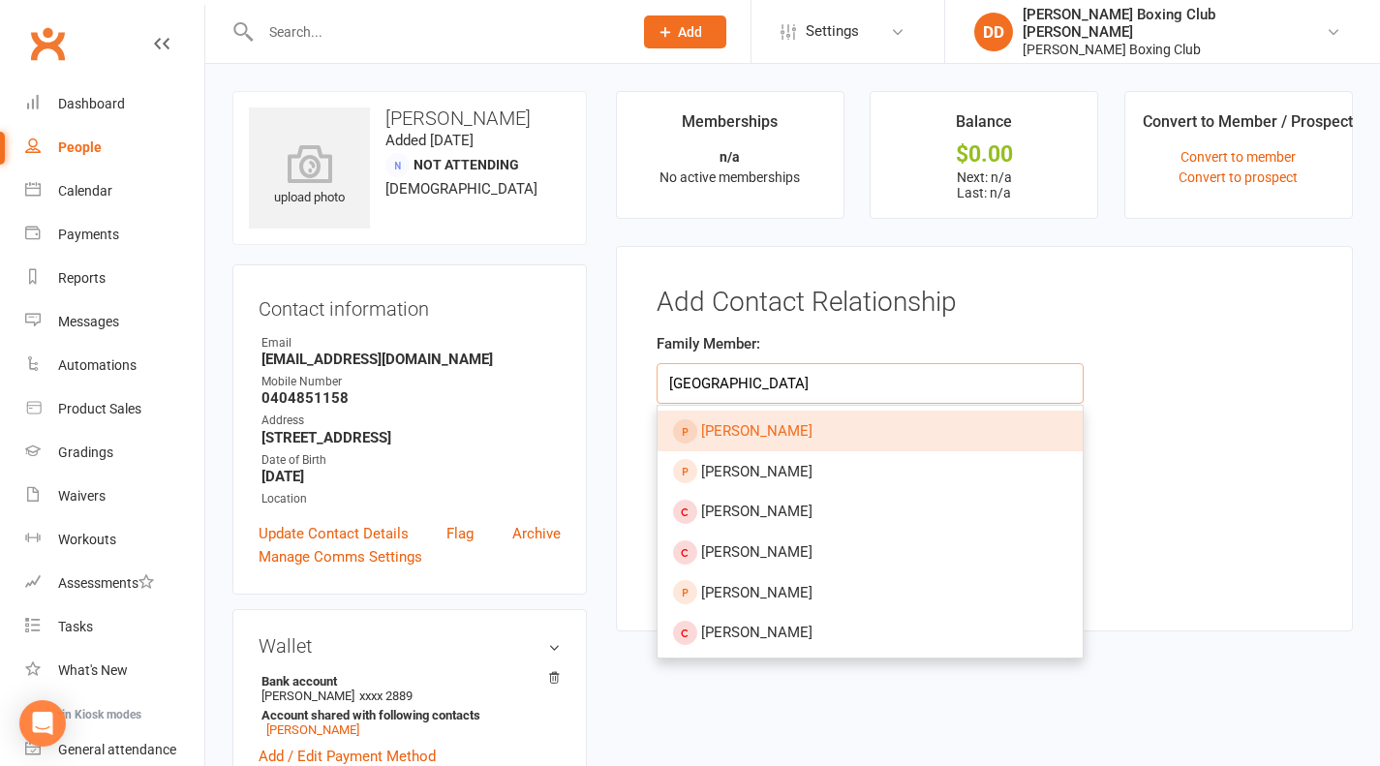
click at [791, 378] on input "[GEOGRAPHIC_DATA]" at bounding box center [871, 383] width 428 height 41
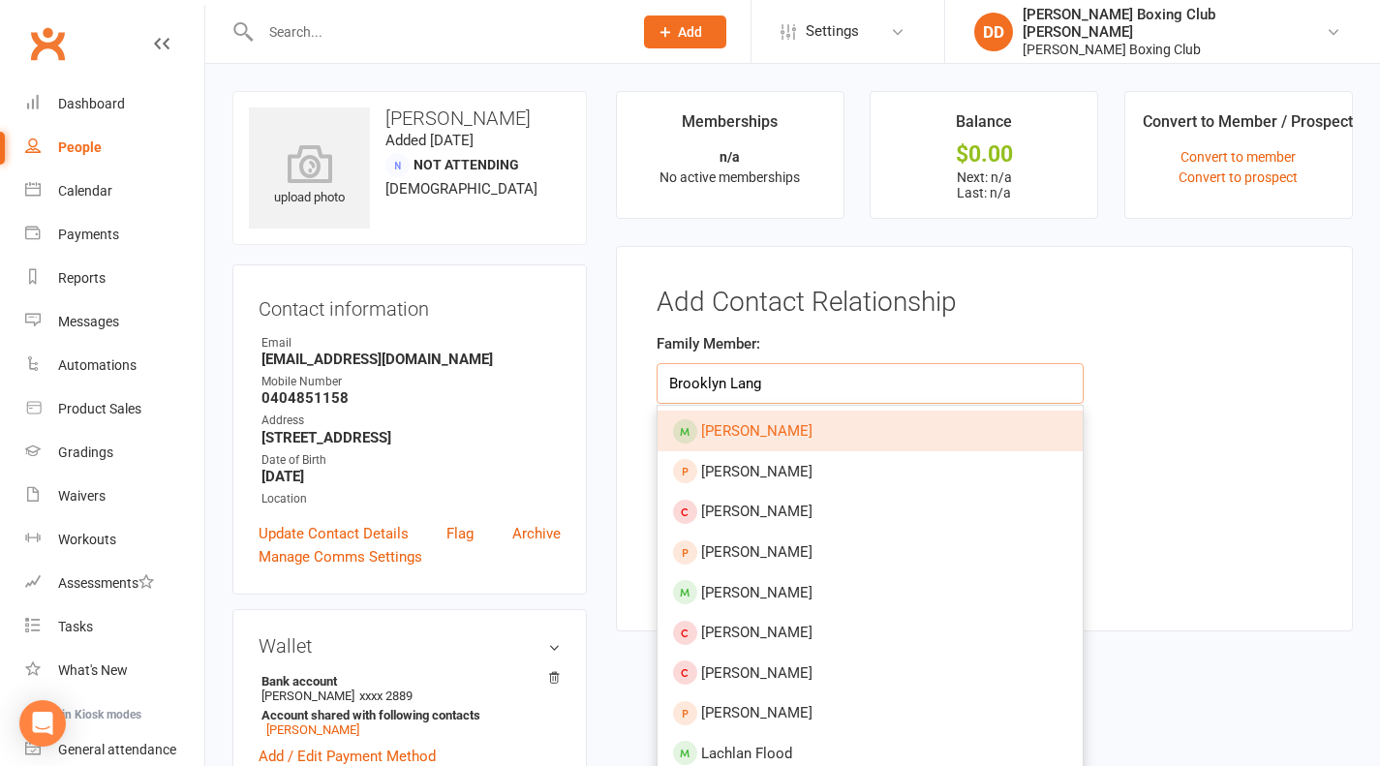
type input "Brooklyn Lang"
click at [1287, 420] on div "Family Member: [PERSON_NAME] [PERSON_NAME] [PERSON_NAME] [PERSON_NAME] [PERSON_…" at bounding box center [984, 431] width 685 height 198
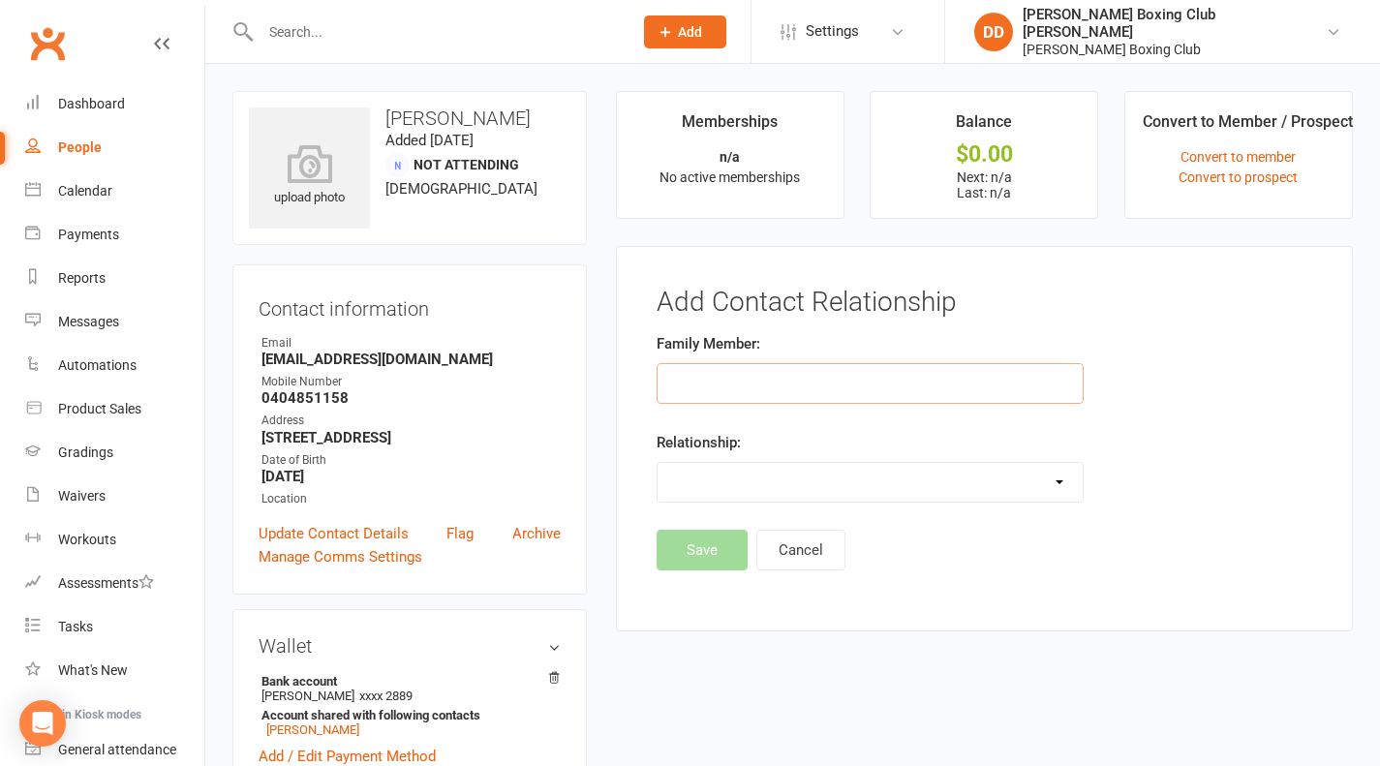
click at [915, 384] on input "text" at bounding box center [871, 383] width 428 height 41
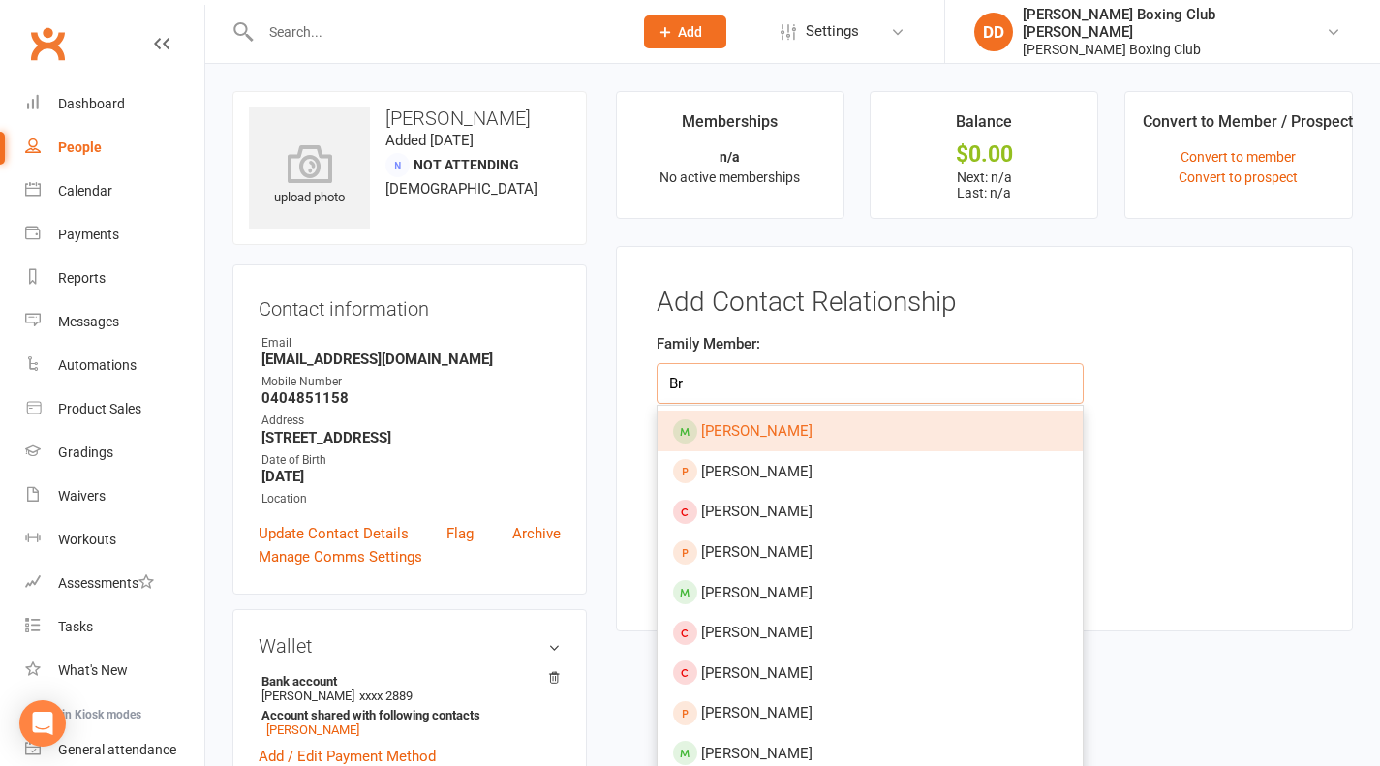
type input "B"
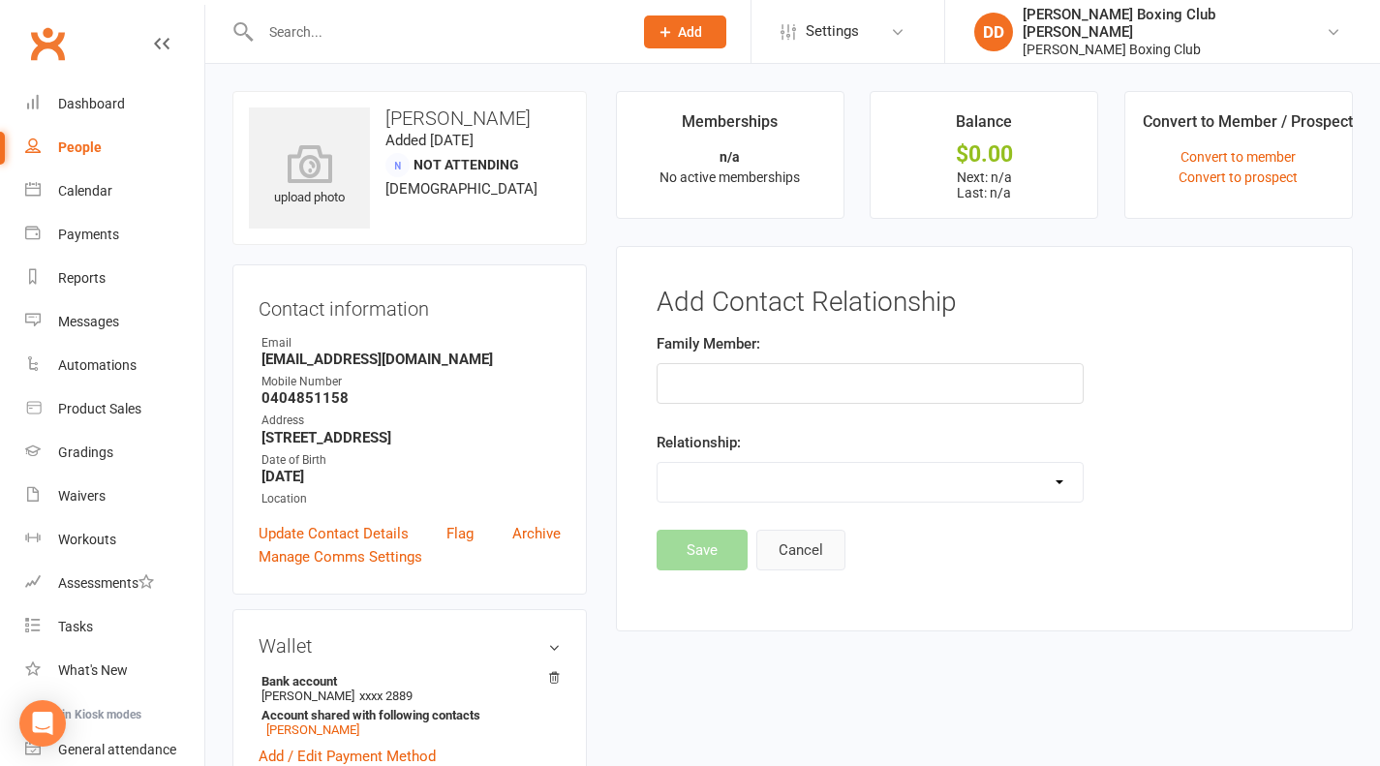
click at [810, 552] on button "Cancel" at bounding box center [800, 550] width 89 height 41
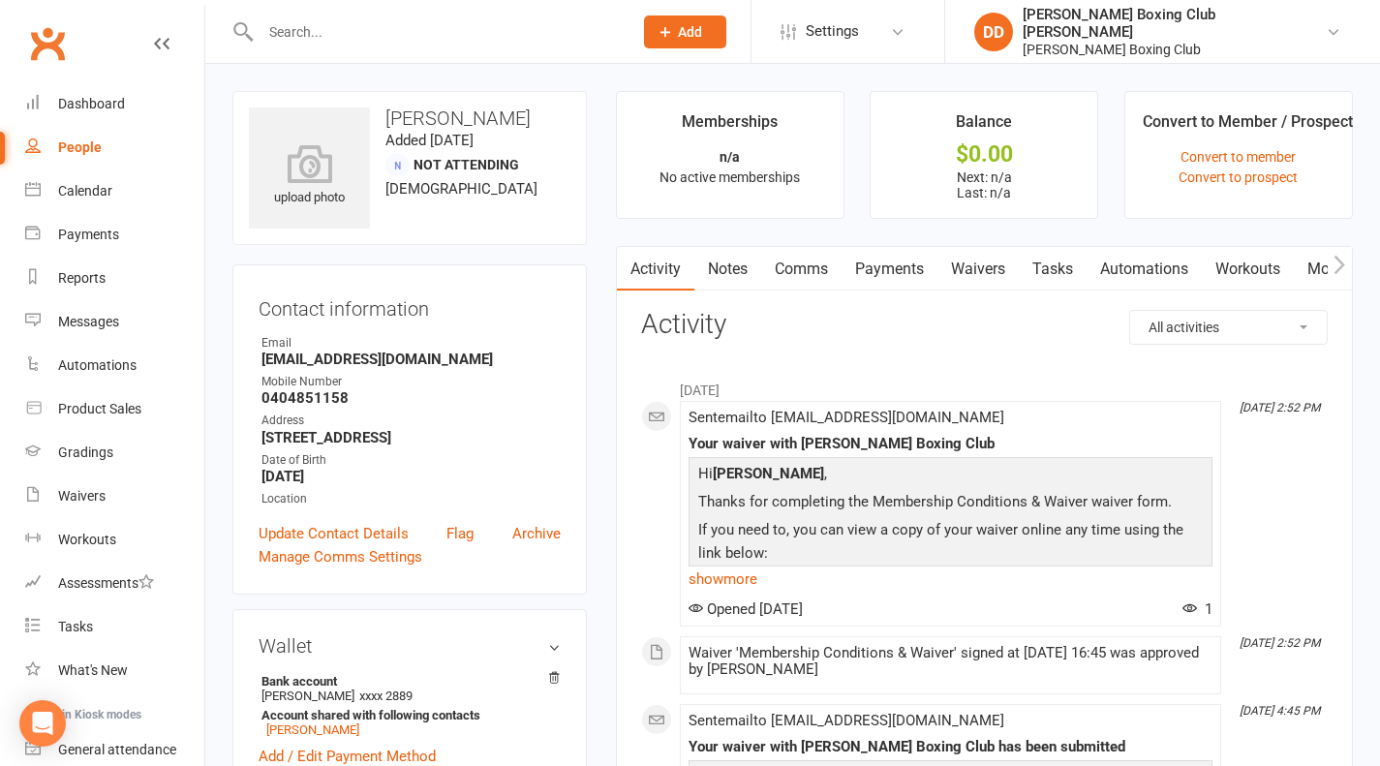
click at [67, 152] on div "People" at bounding box center [80, 146] width 44 height 15
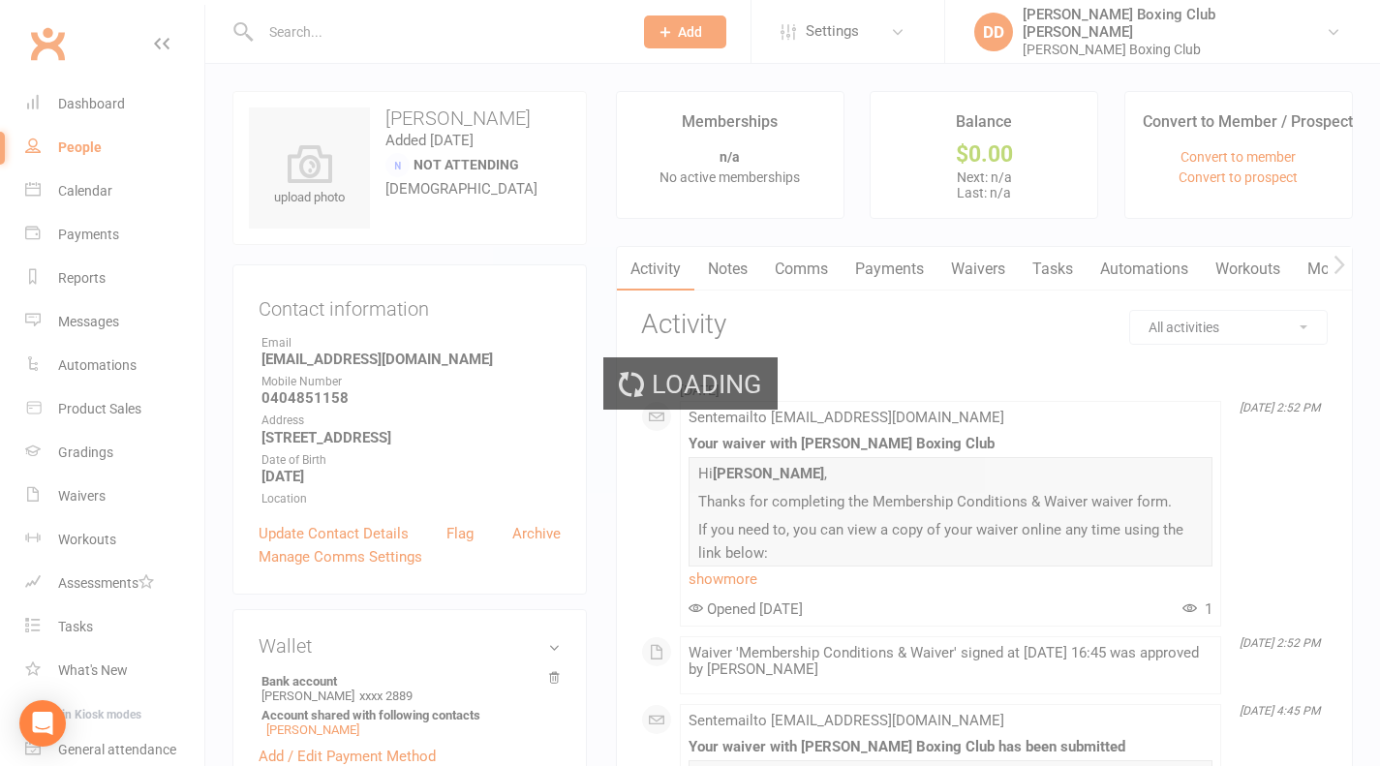
select select "100"
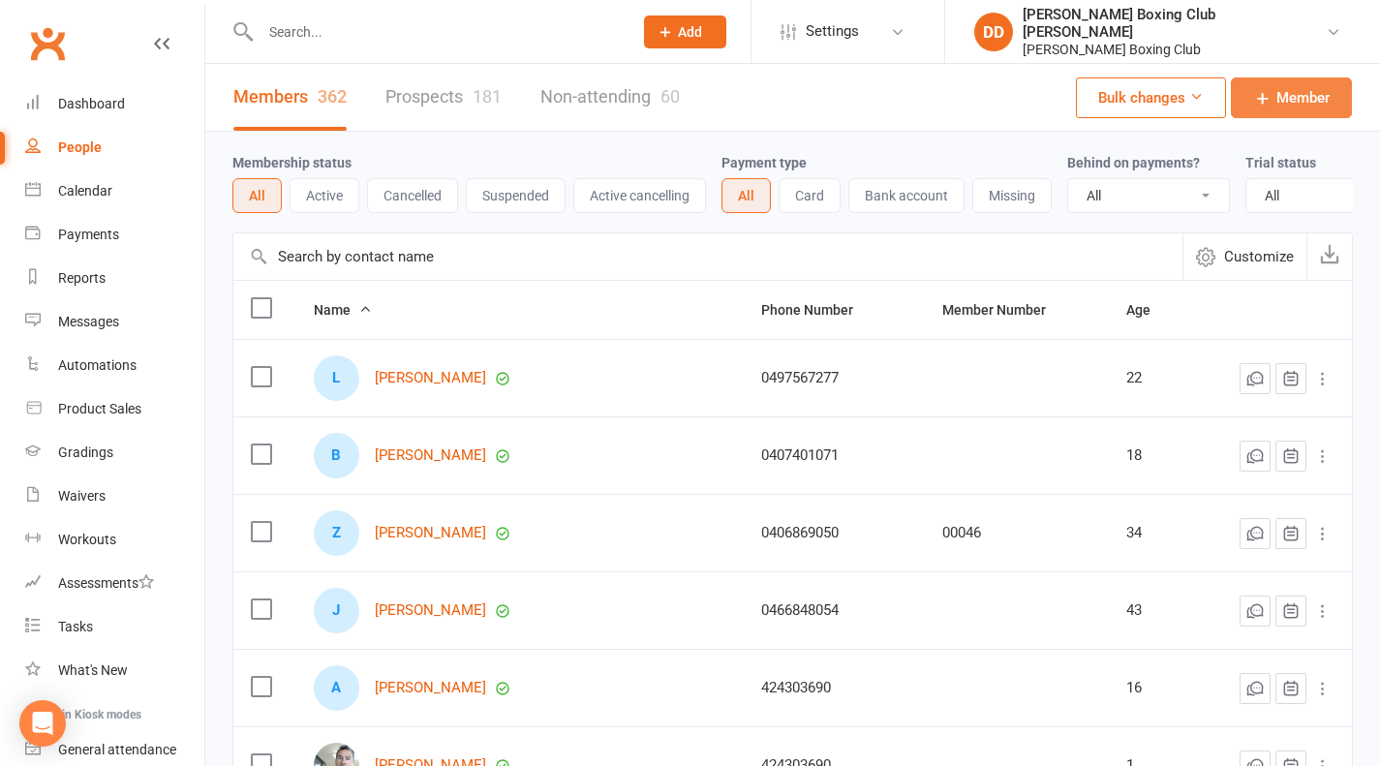
click at [1287, 88] on span "Member" at bounding box center [1302, 97] width 53 height 23
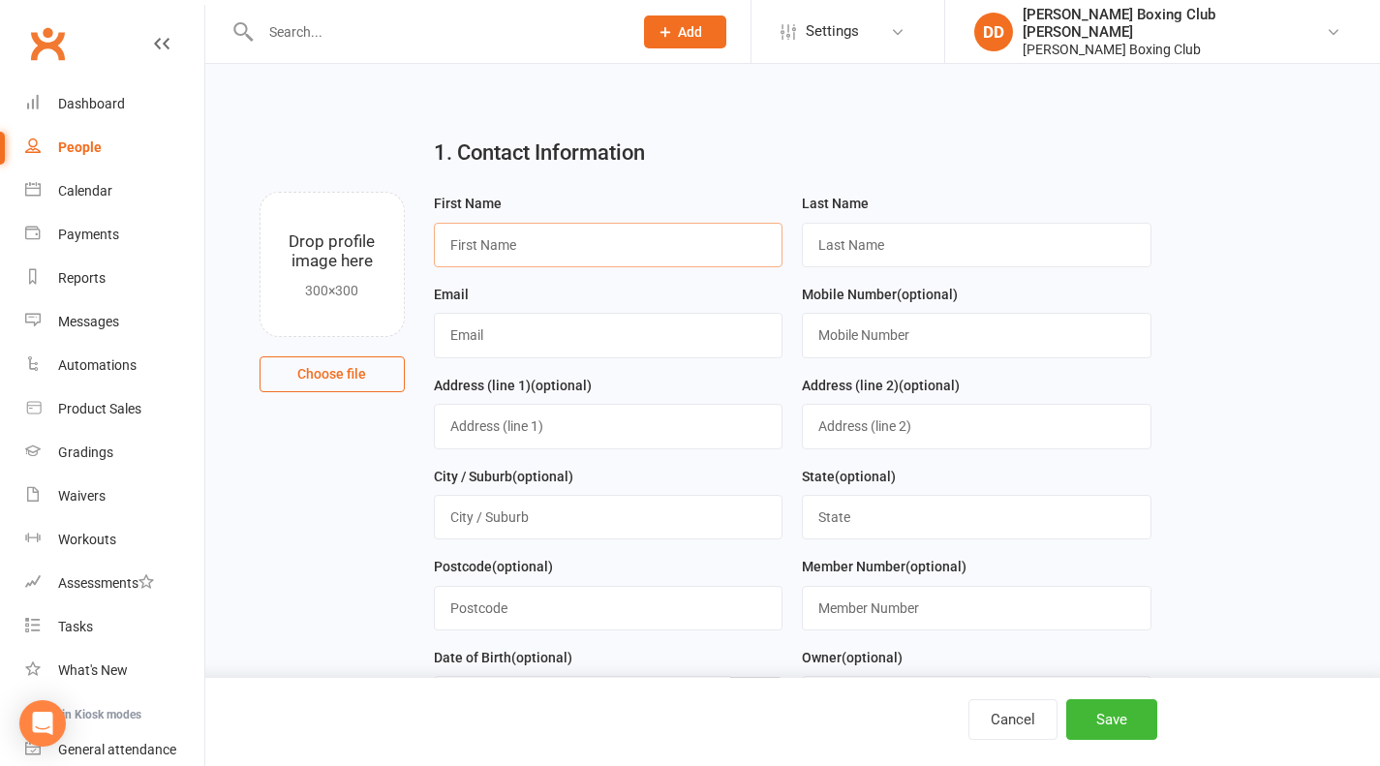
click at [550, 252] on input "text" at bounding box center [609, 245] width 350 height 45
type input "[GEOGRAPHIC_DATA]"
click at [874, 241] on input "text" at bounding box center [977, 245] width 350 height 45
type input "Lang"
click at [542, 348] on input "text" at bounding box center [609, 335] width 350 height 45
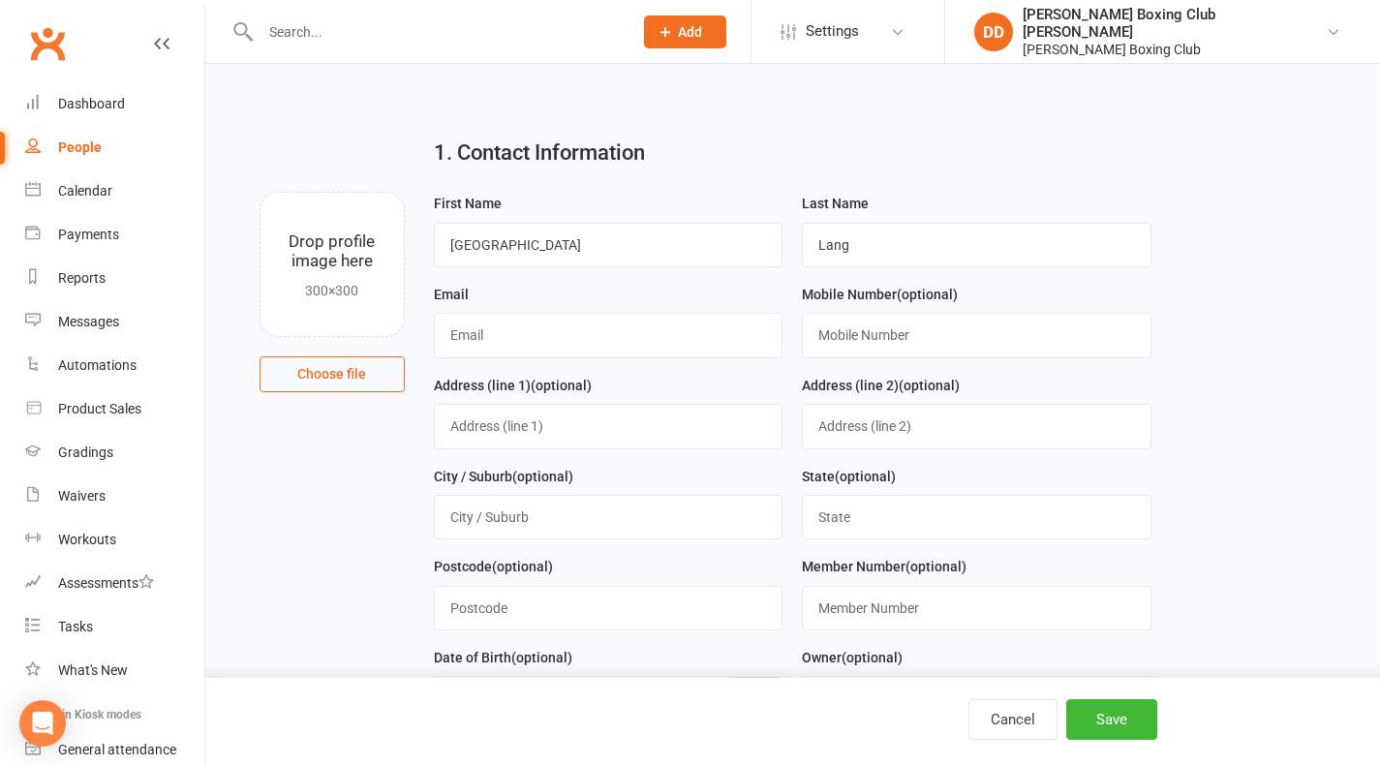
click at [596, 292] on div "Email" at bounding box center [609, 321] width 350 height 76
click at [875, 332] on input "text" at bounding box center [977, 335] width 350 height 45
type input "0404851158"
click at [536, 328] on input "text" at bounding box center [609, 335] width 350 height 45
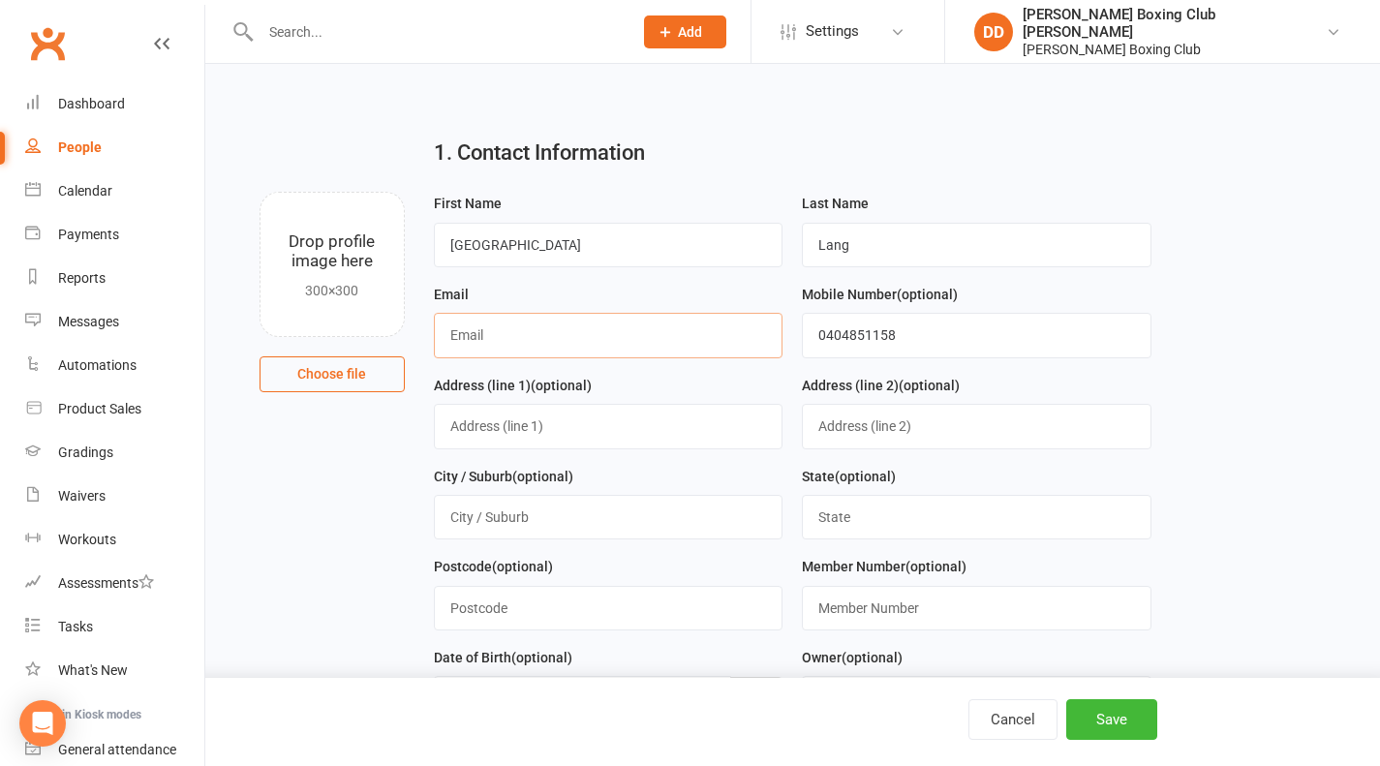
paste input "[EMAIL_ADDRESS][DOMAIN_NAME]"
type input "[EMAIL_ADDRESS][DOMAIN_NAME]"
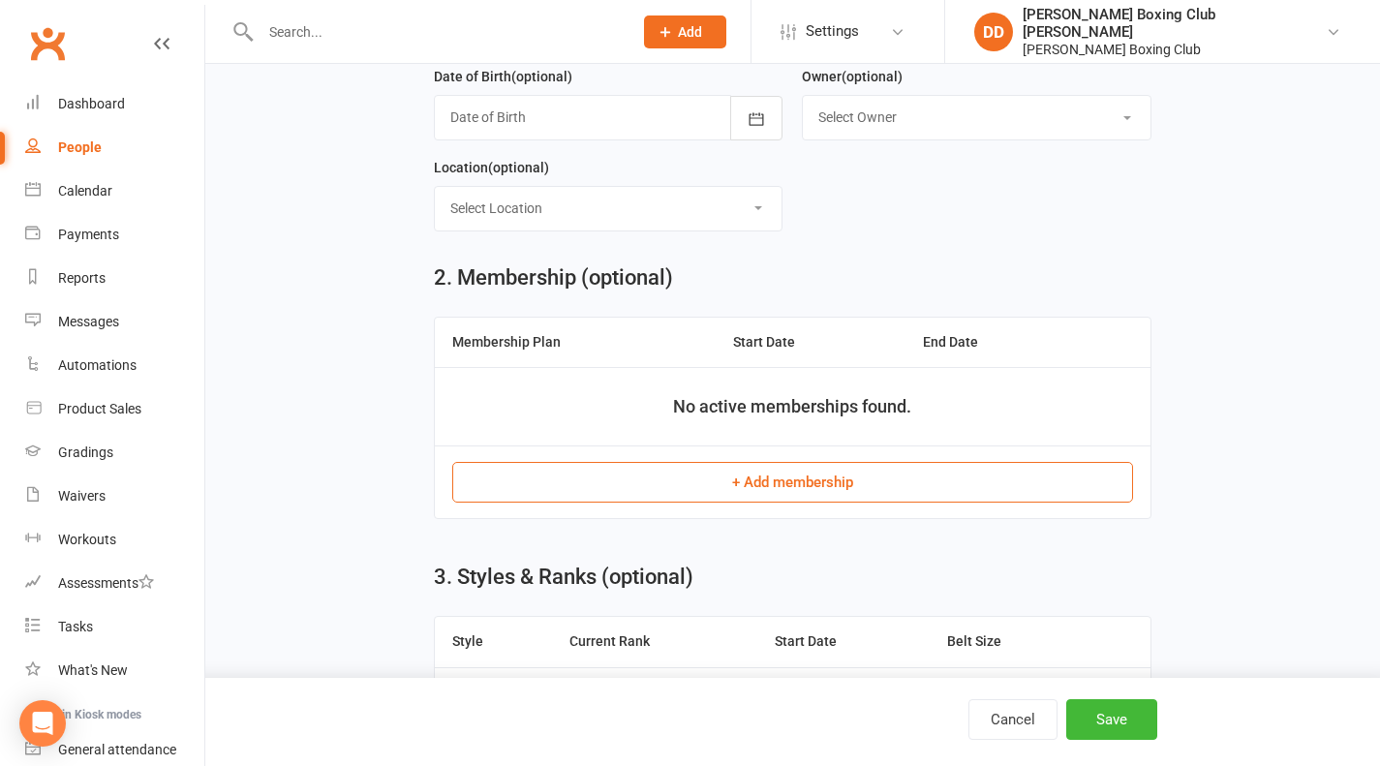
scroll to position [775, 0]
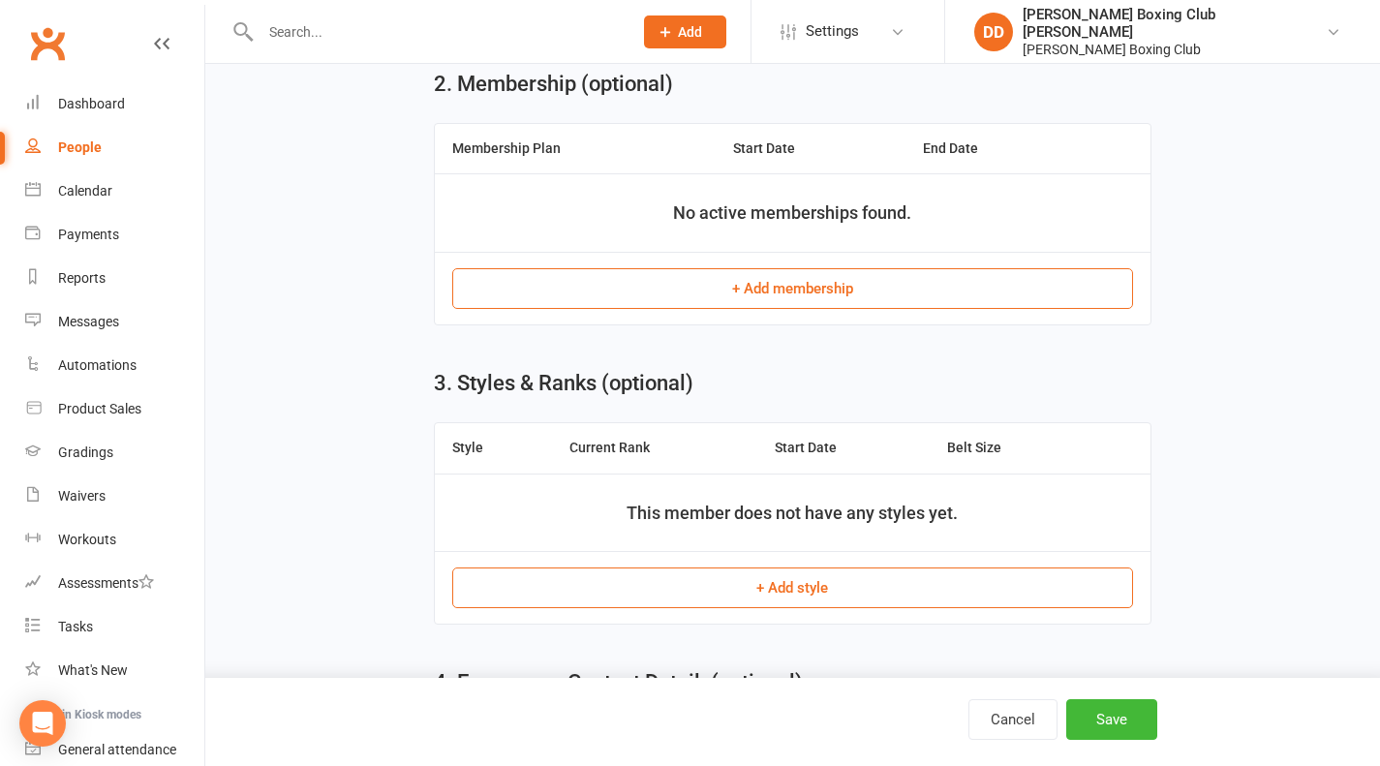
click at [799, 286] on button "+ Add membership" at bounding box center [792, 288] width 681 height 41
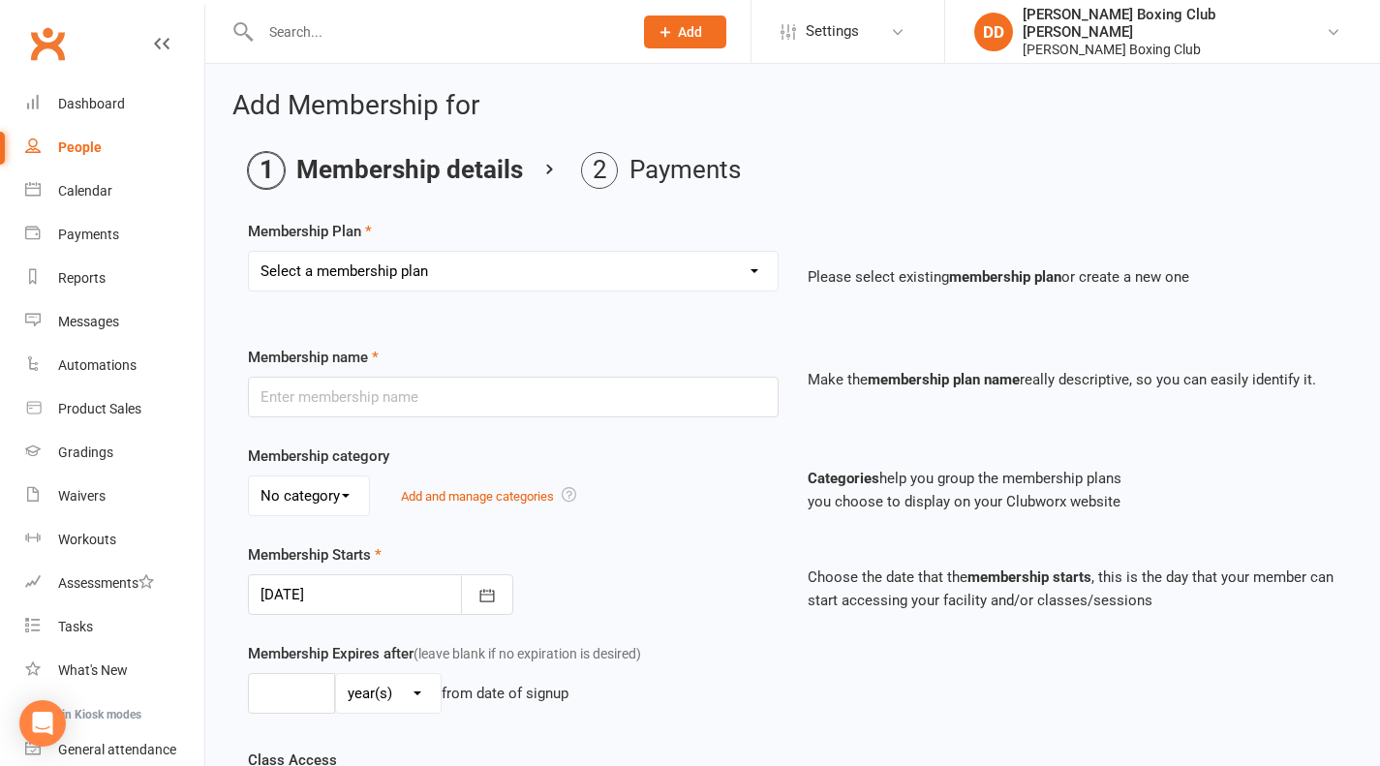
click at [750, 270] on select "Select a membership plan Create new Membership Plan One Session Per Week Two Se…" at bounding box center [513, 271] width 529 height 39
select select "2"
click at [249, 252] on select "Select a membership plan Create new Membership Plan One Session Per Week Two Se…" at bounding box center [513, 271] width 529 height 39
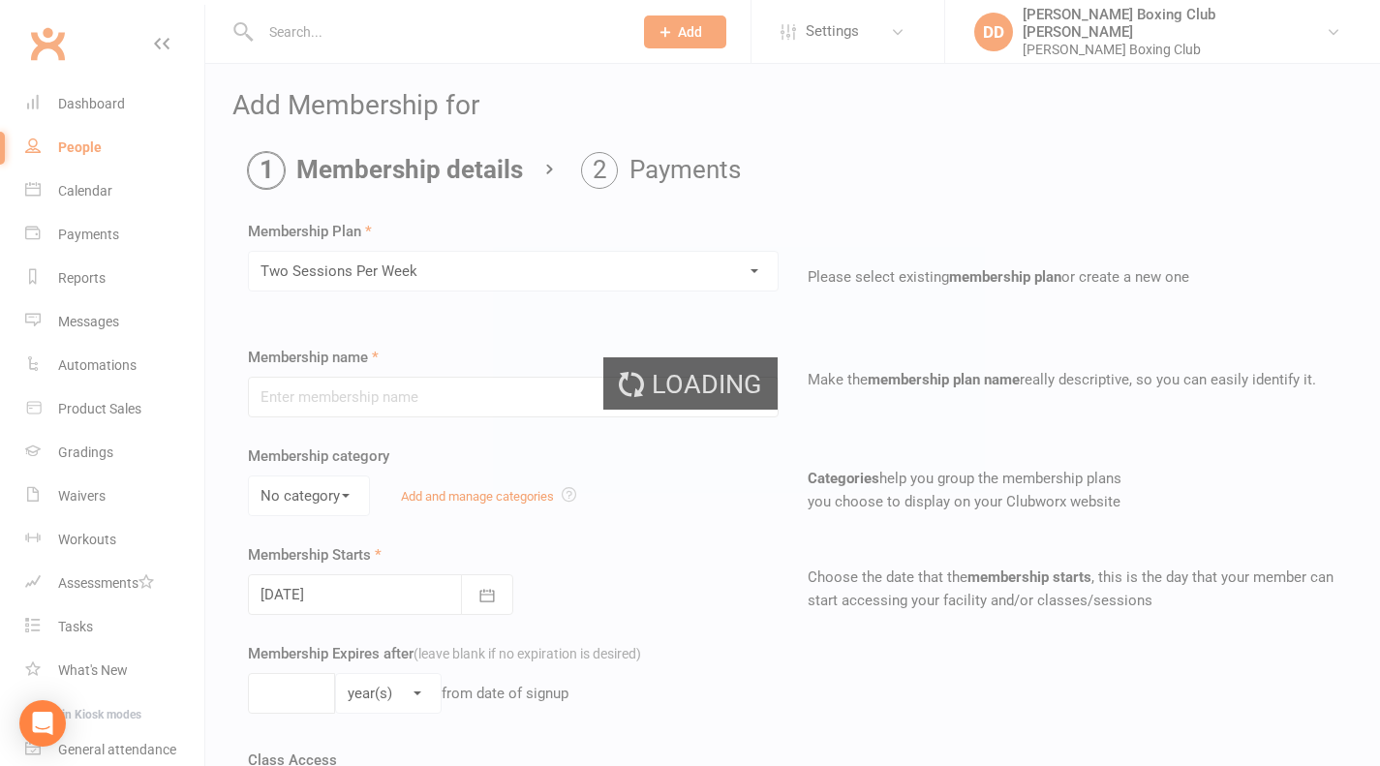
type input "Two Sessions Per Week"
type input "0"
type input "2"
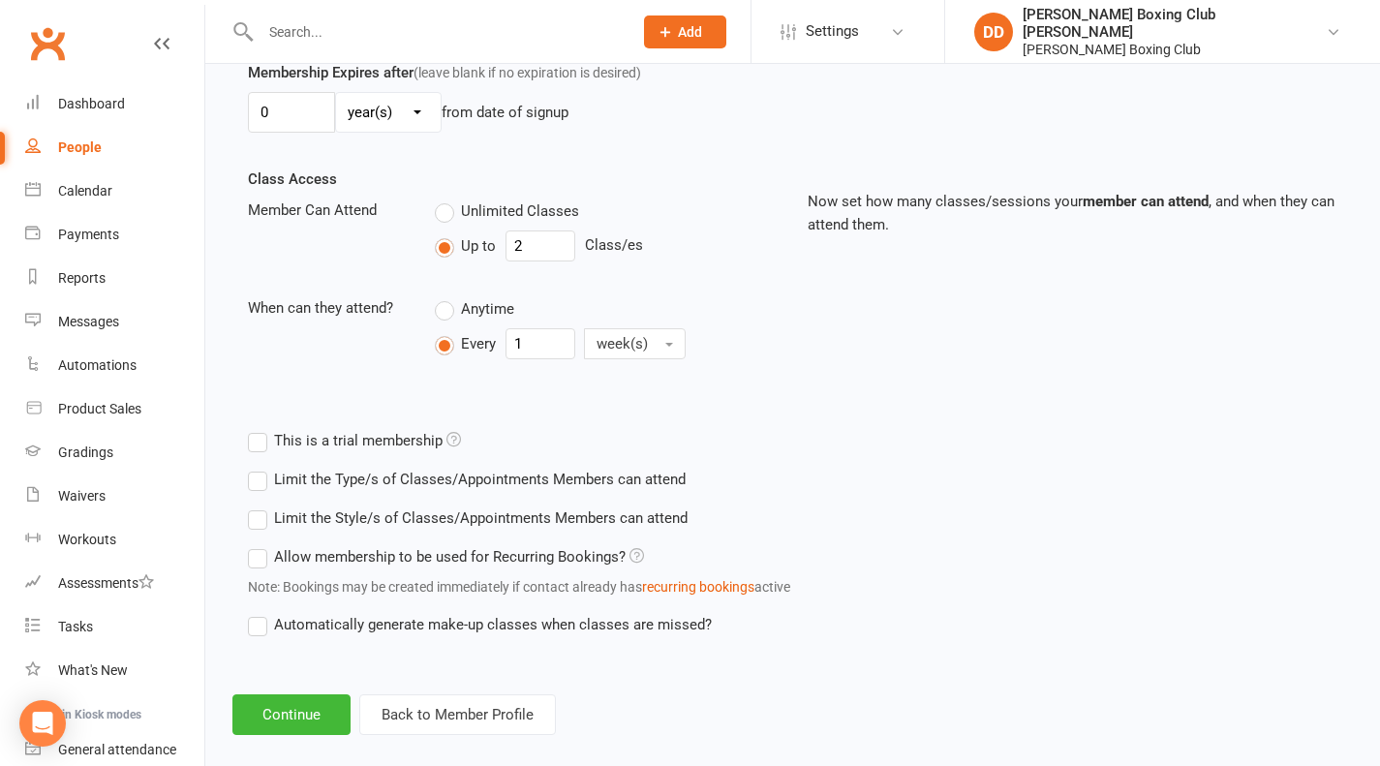
scroll to position [605, 0]
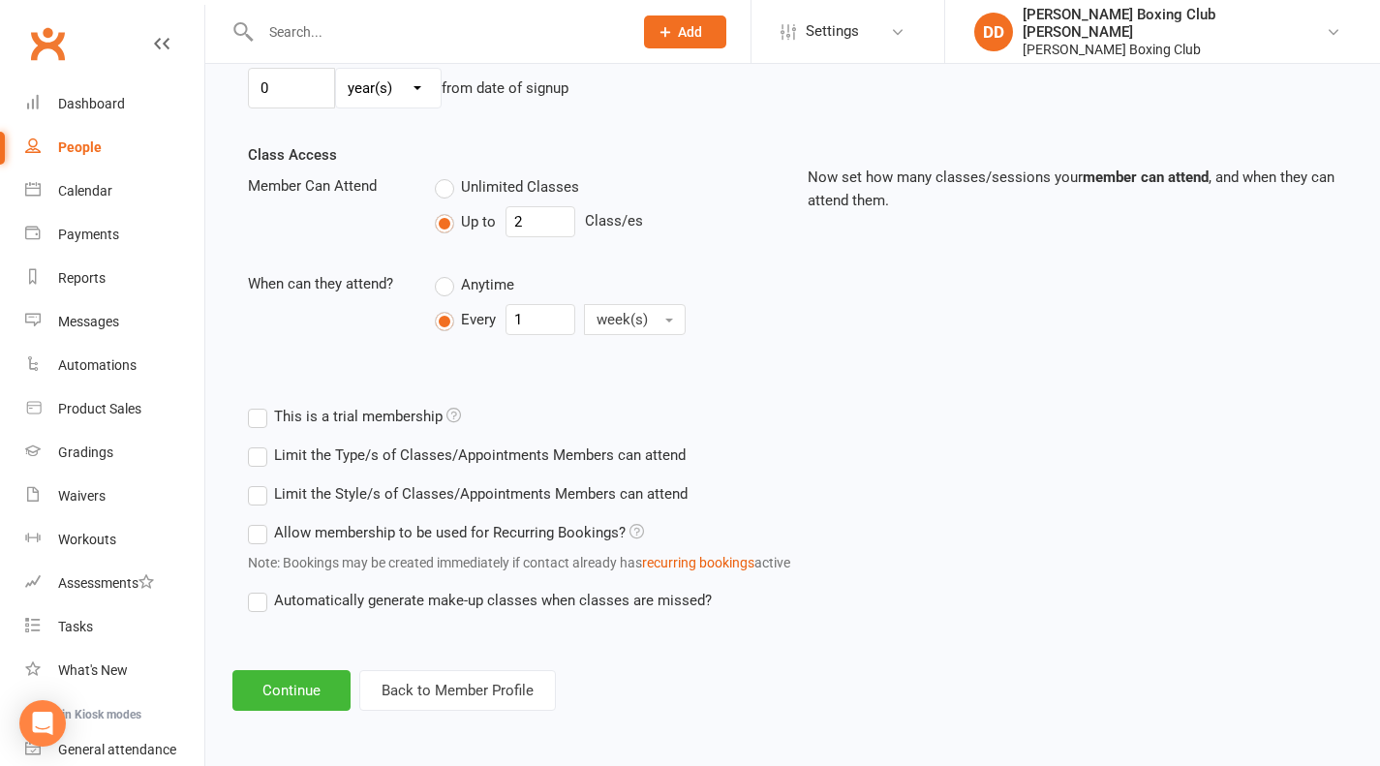
click at [261, 420] on label "This is a trial membership" at bounding box center [354, 416] width 213 height 23
click at [261, 405] on input "This is a trial membership" at bounding box center [254, 405] width 13 height 0
click at [260, 420] on label "This is a trial membership" at bounding box center [354, 416] width 213 height 23
click at [260, 405] on input "This is a trial membership" at bounding box center [254, 405] width 13 height 0
click at [320, 691] on button "Continue" at bounding box center [291, 690] width 118 height 41
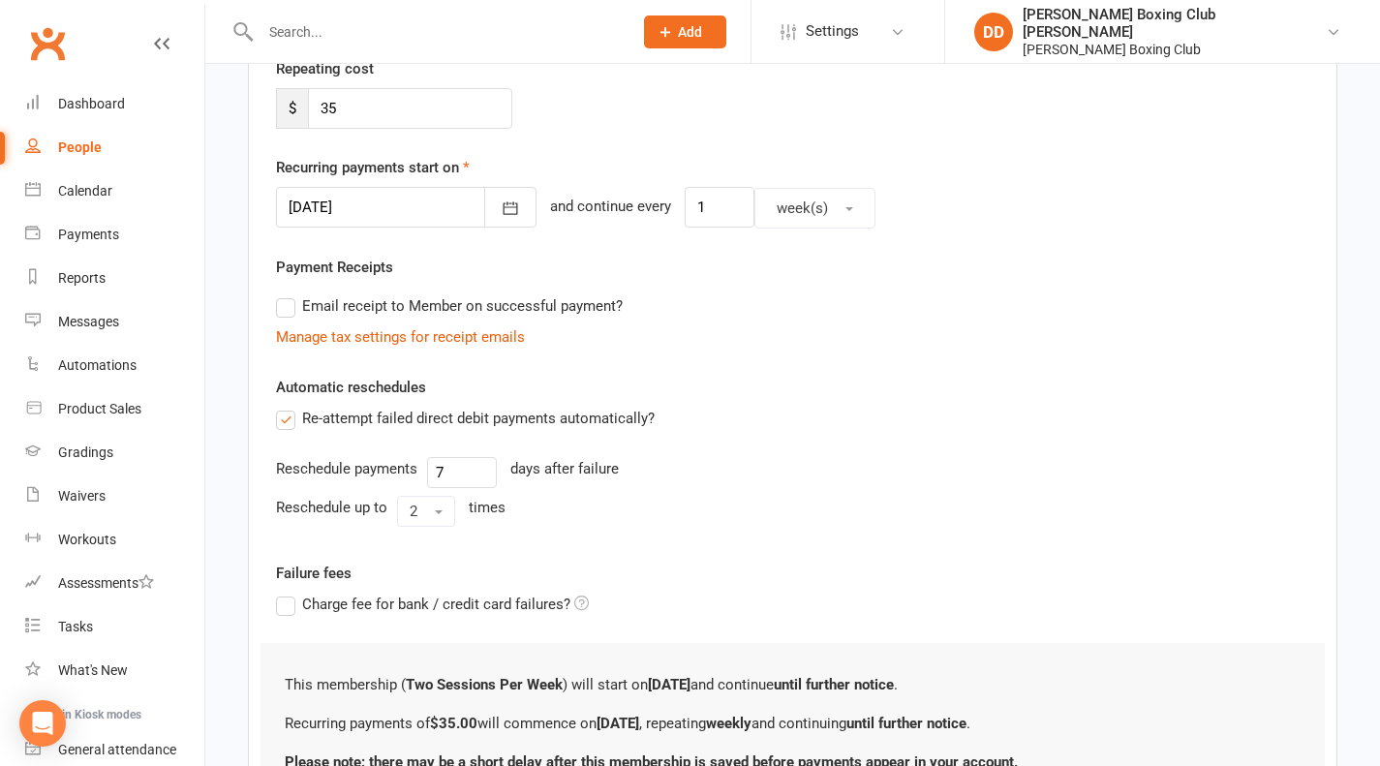
scroll to position [387, 0]
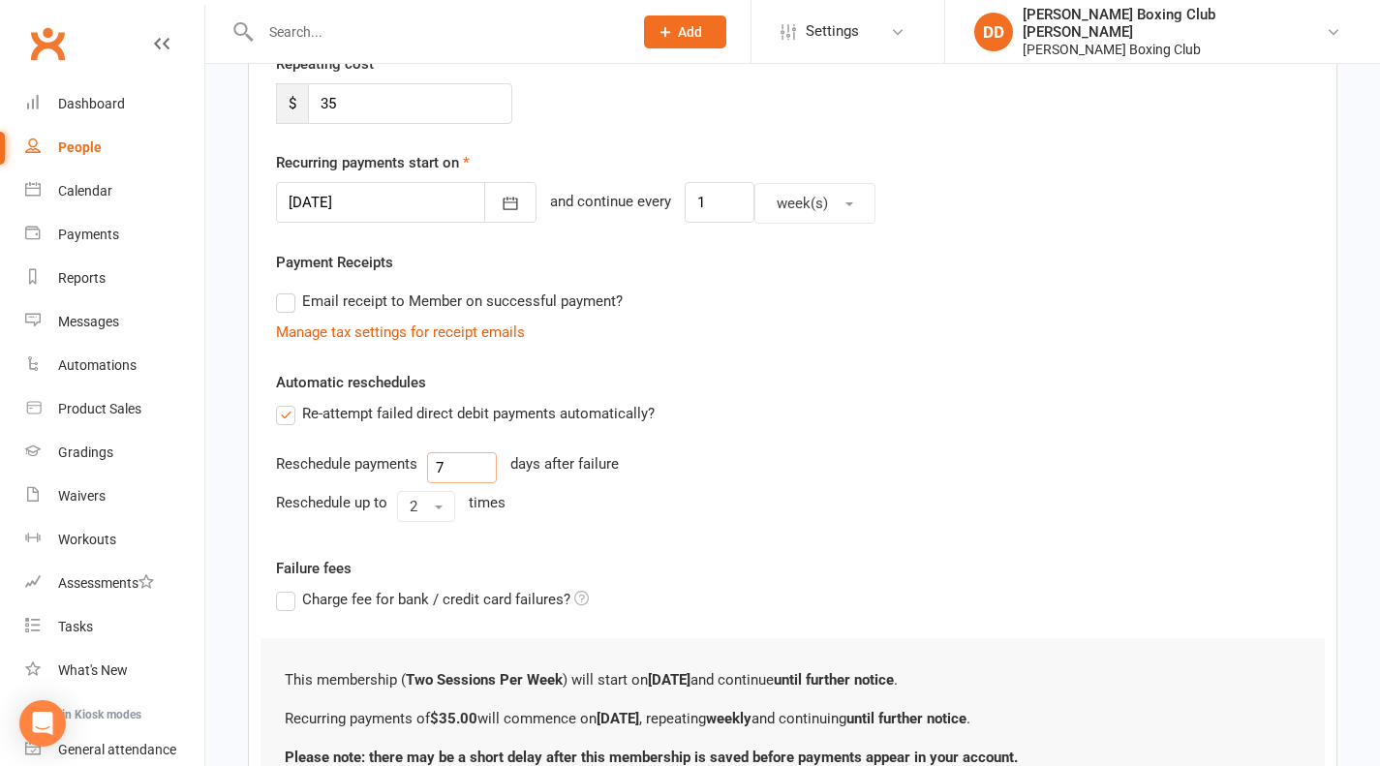
click at [454, 473] on input "7" at bounding box center [462, 467] width 70 height 31
type input "2"
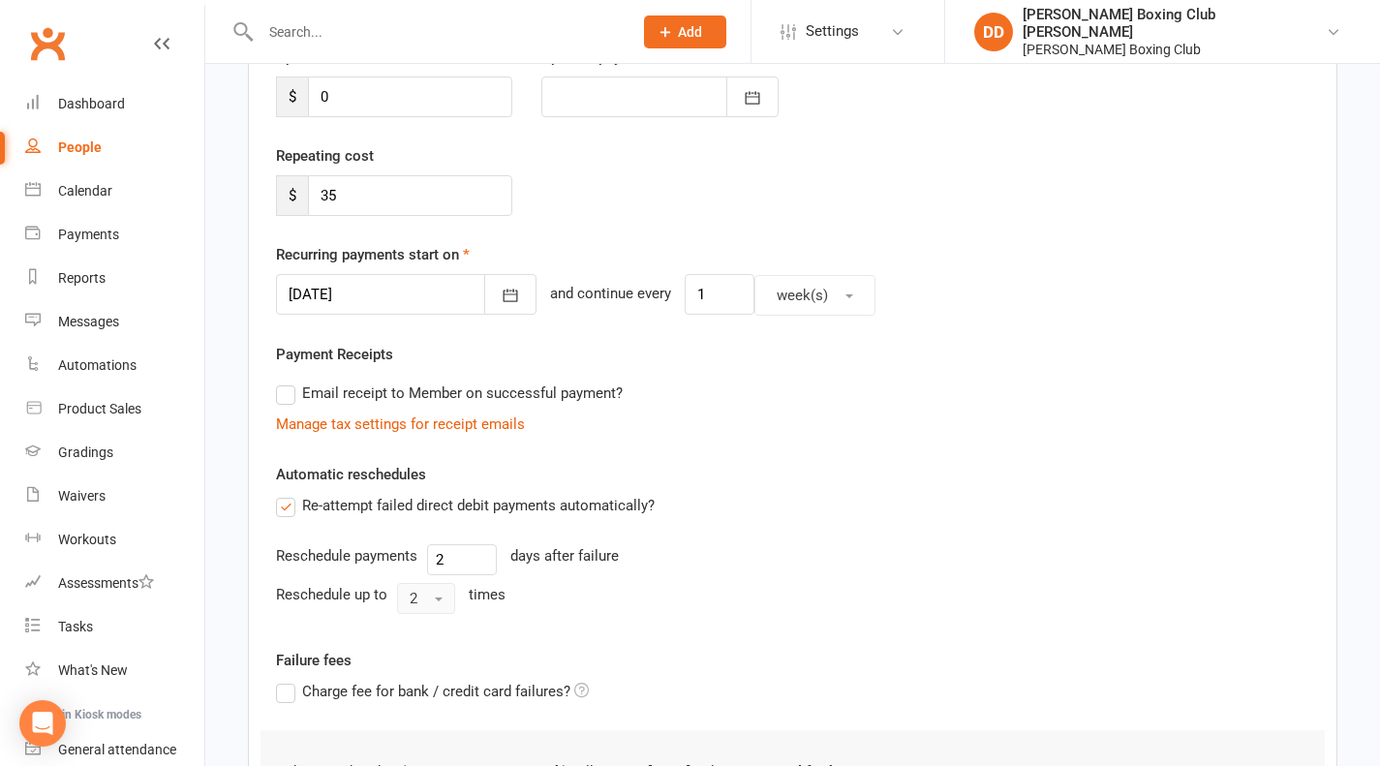
scroll to position [565, 0]
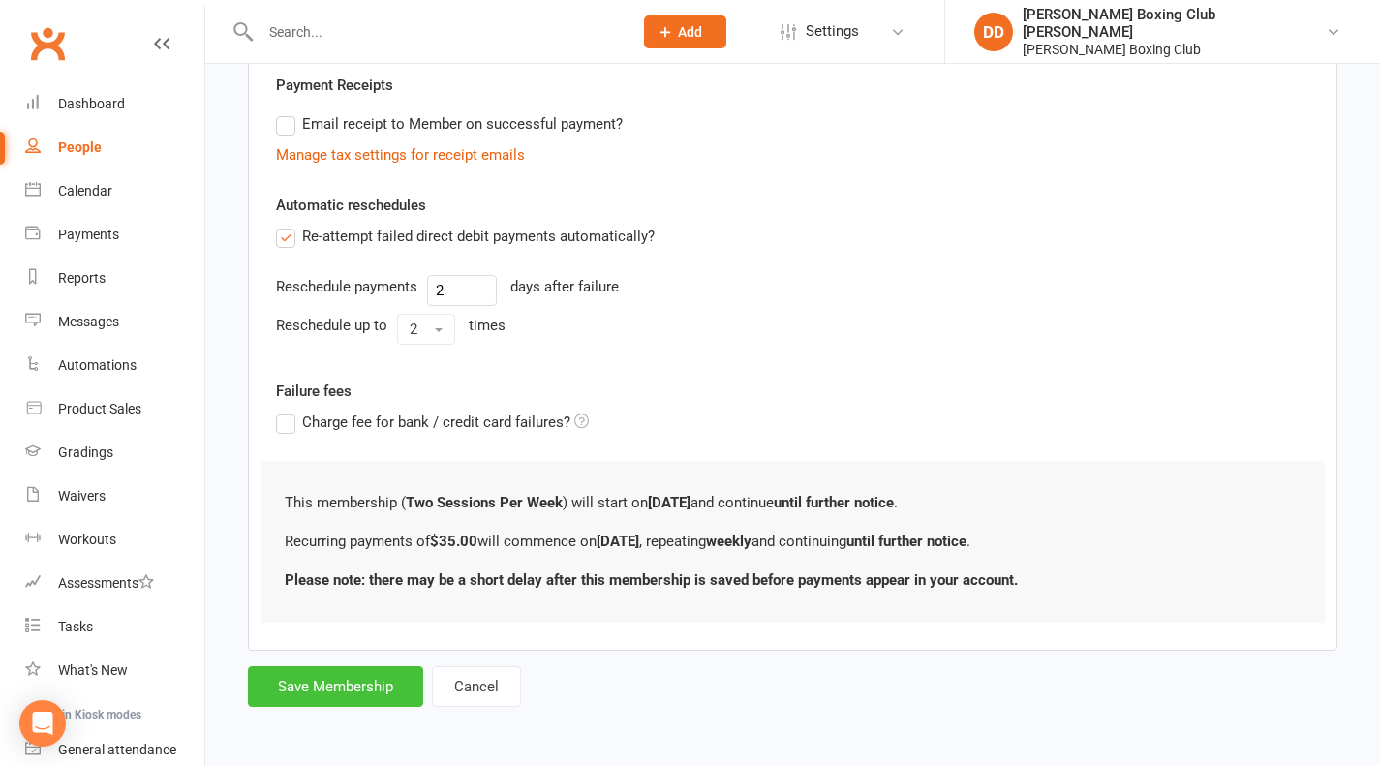
click at [329, 691] on button "Save Membership" at bounding box center [335, 686] width 175 height 41
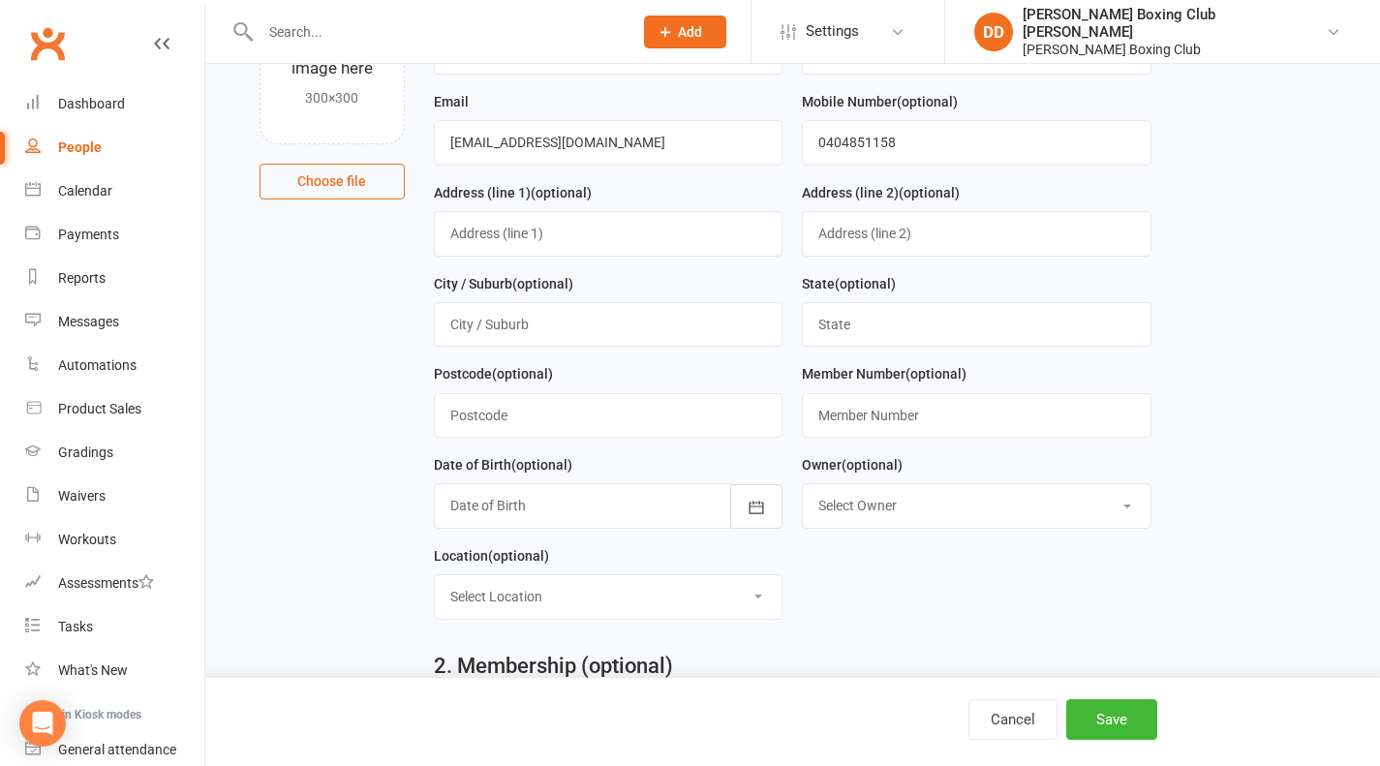
scroll to position [194, 0]
click at [579, 498] on div at bounding box center [609, 504] width 350 height 45
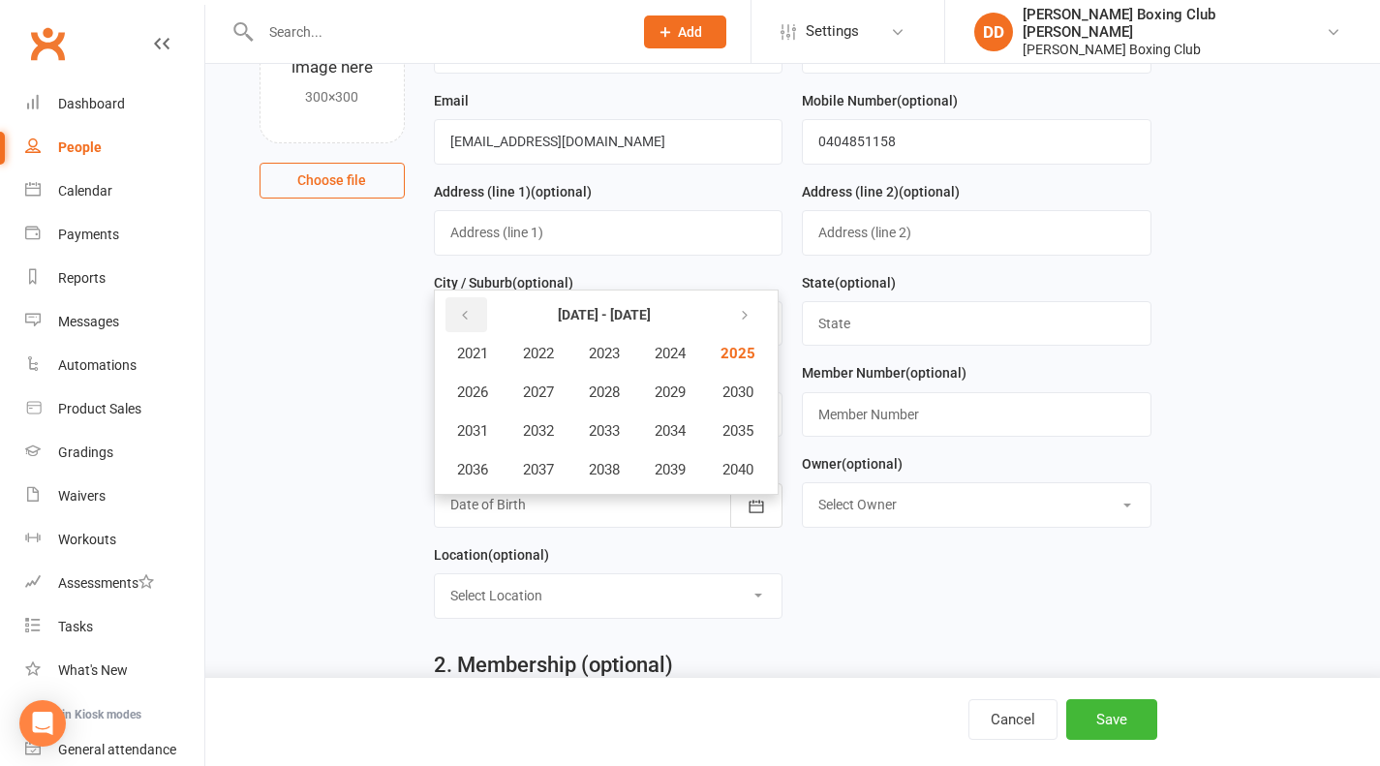
click at [466, 321] on icon "button" at bounding box center [465, 315] width 14 height 15
click at [748, 322] on icon "button" at bounding box center [741, 315] width 14 height 15
click at [736, 431] on span "2015" at bounding box center [736, 430] width 31 height 17
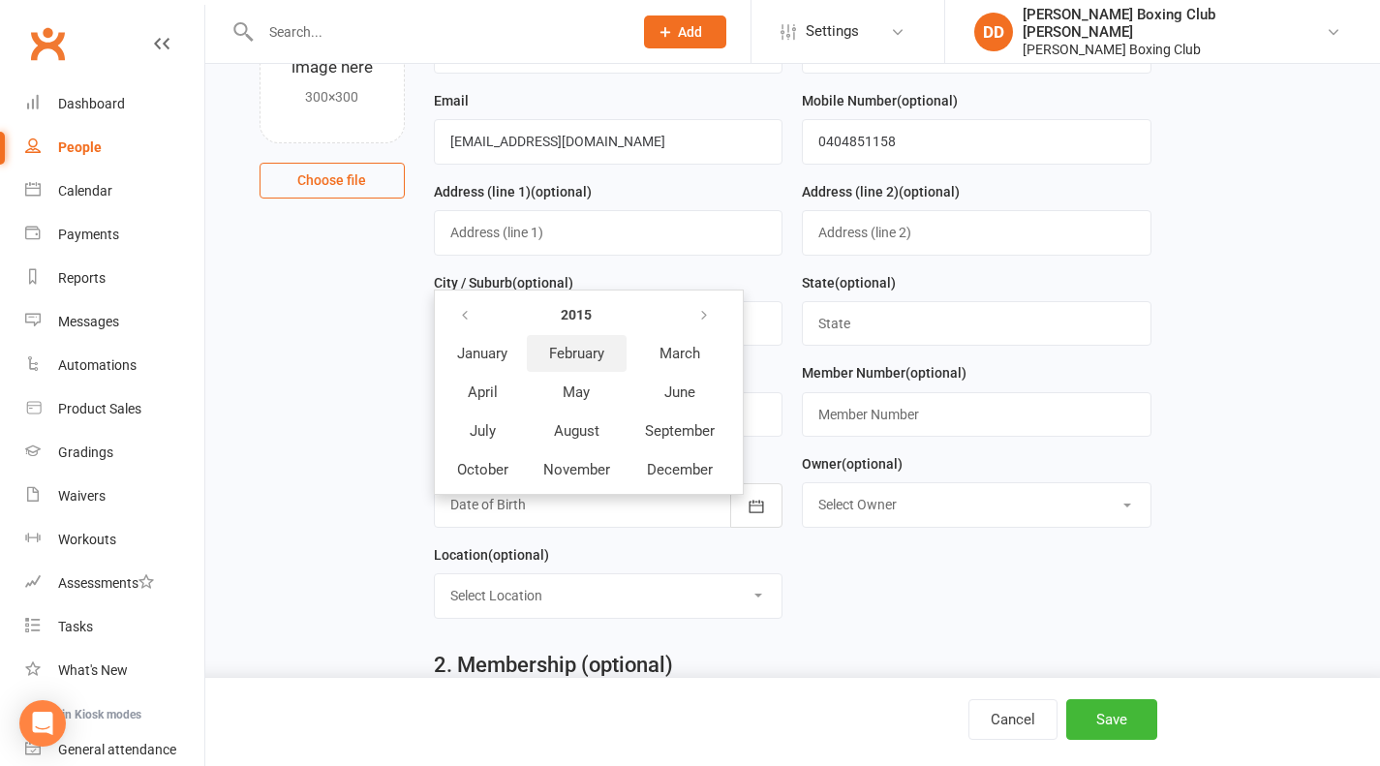
click at [574, 358] on span "February" at bounding box center [576, 353] width 55 height 17
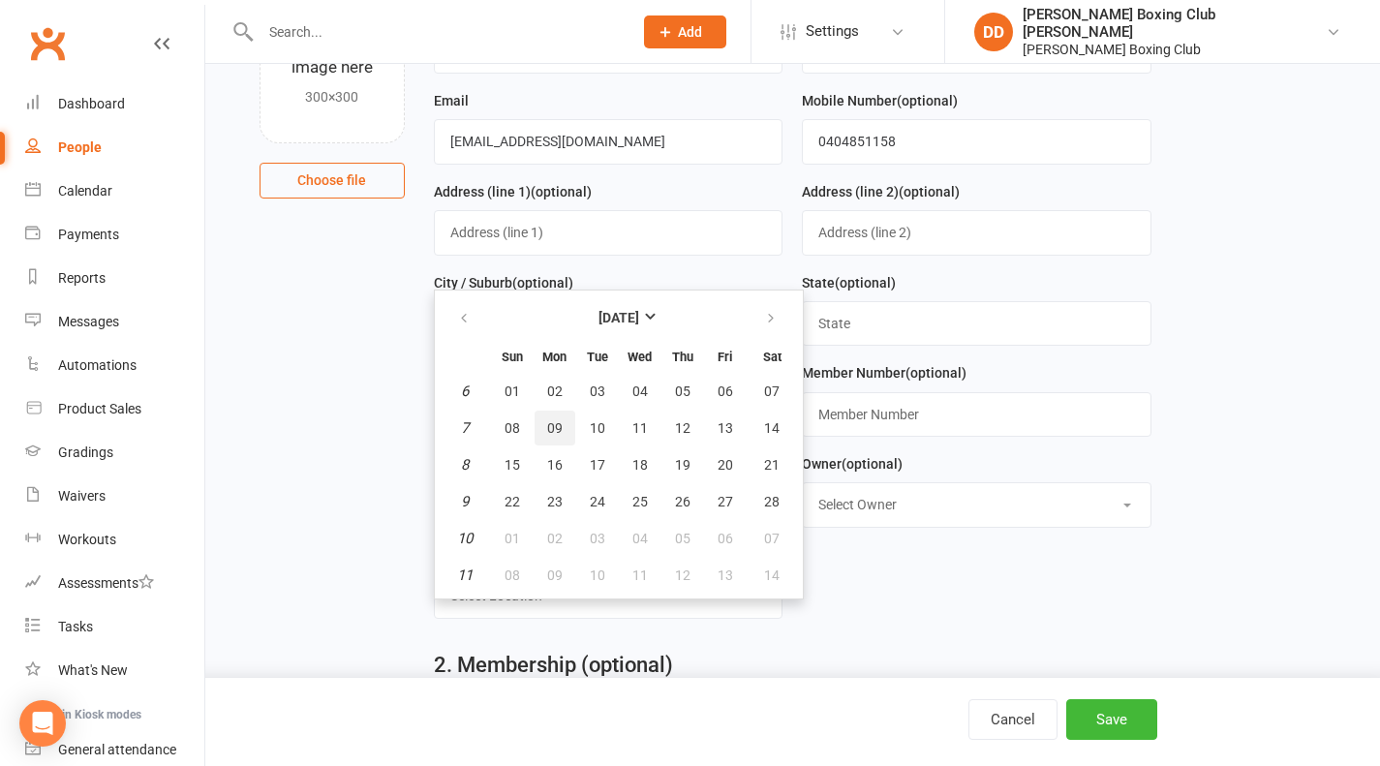
click at [557, 430] on span "09" at bounding box center [554, 427] width 15 height 15
type input "[DATE]"
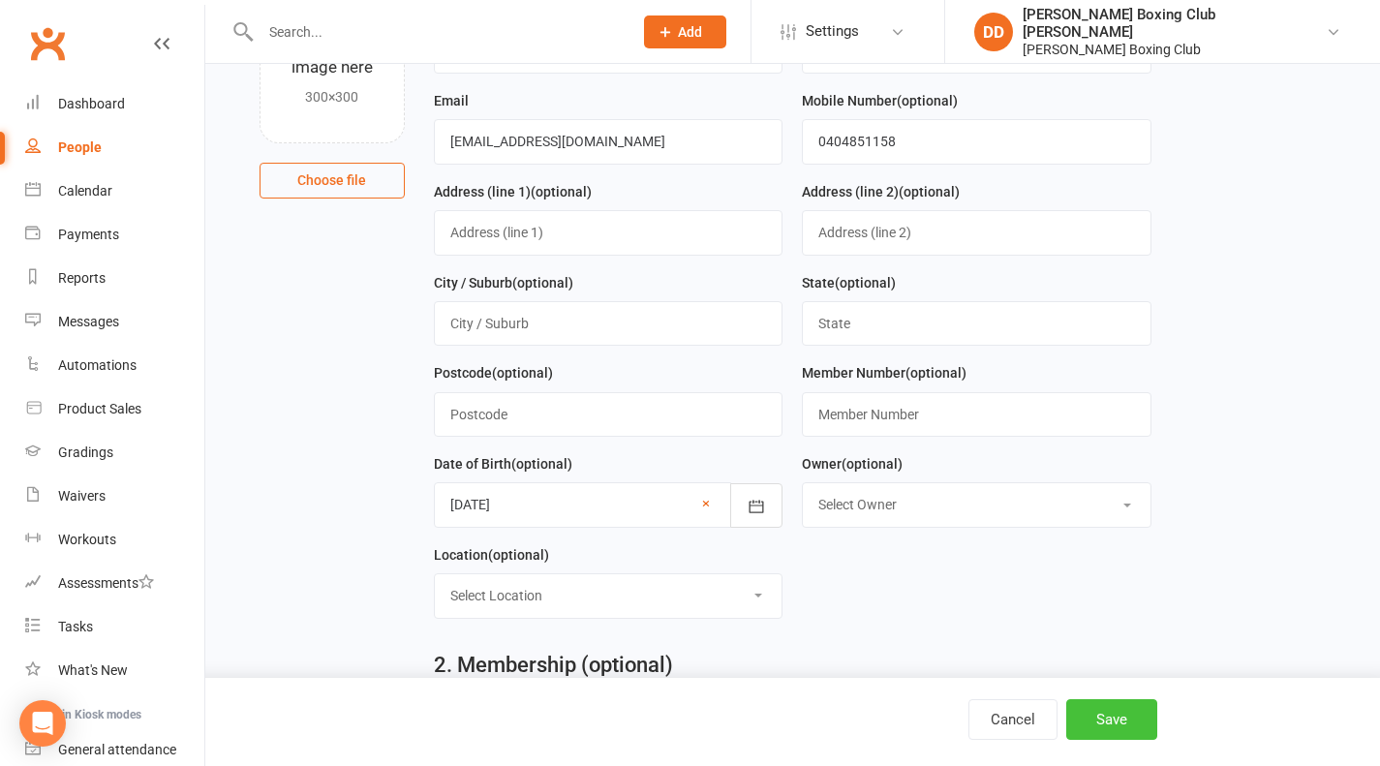
click at [1111, 717] on button "Save" at bounding box center [1111, 719] width 91 height 41
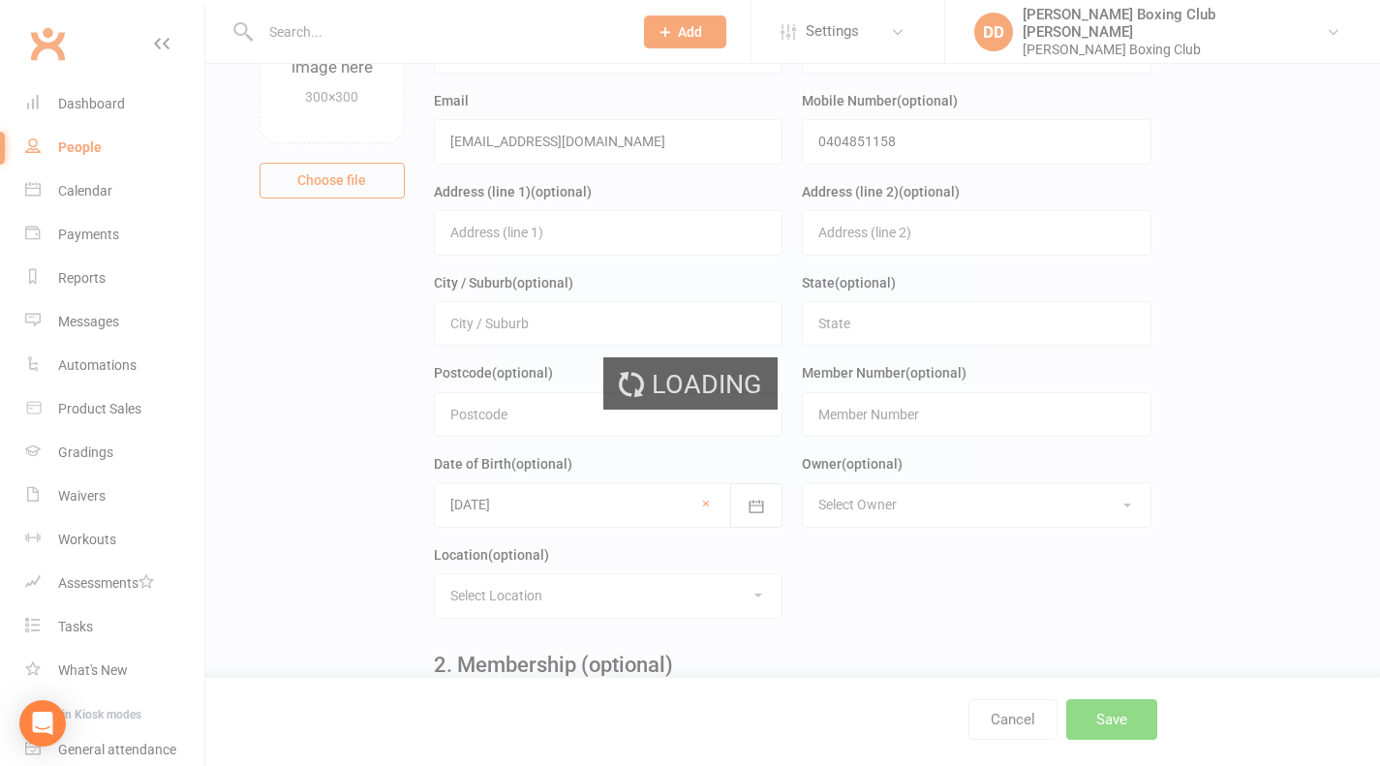
scroll to position [0, 0]
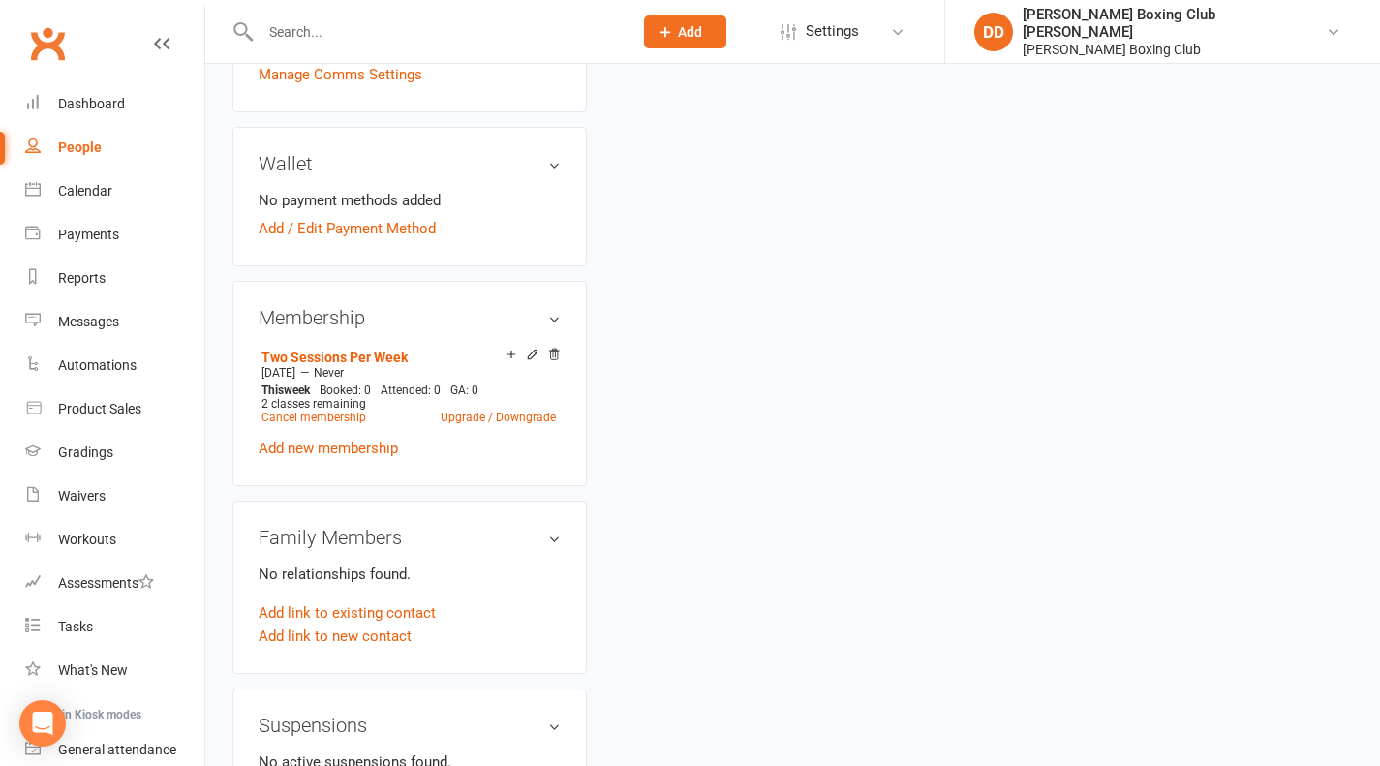
scroll to position [775, 0]
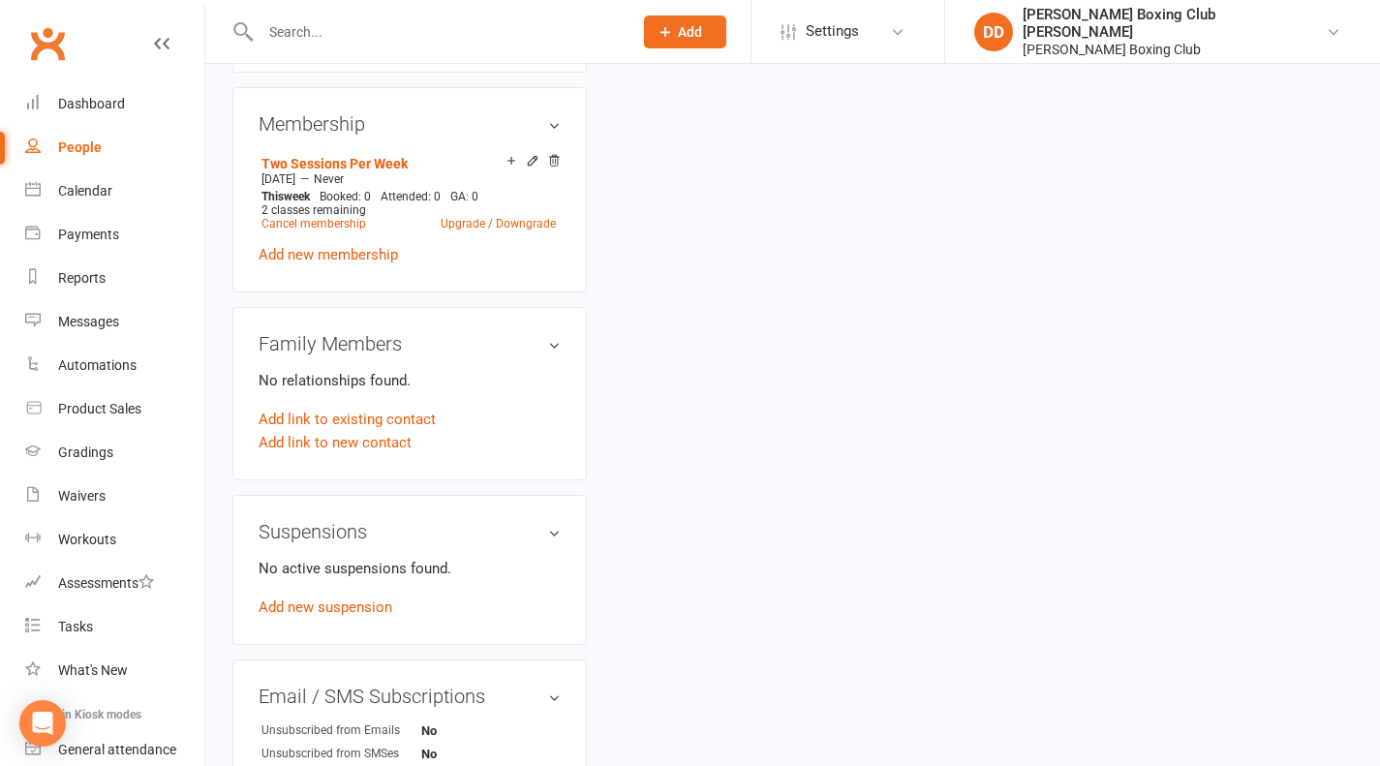
click at [407, 408] on link "Add link to existing contact" at bounding box center [347, 419] width 177 height 23
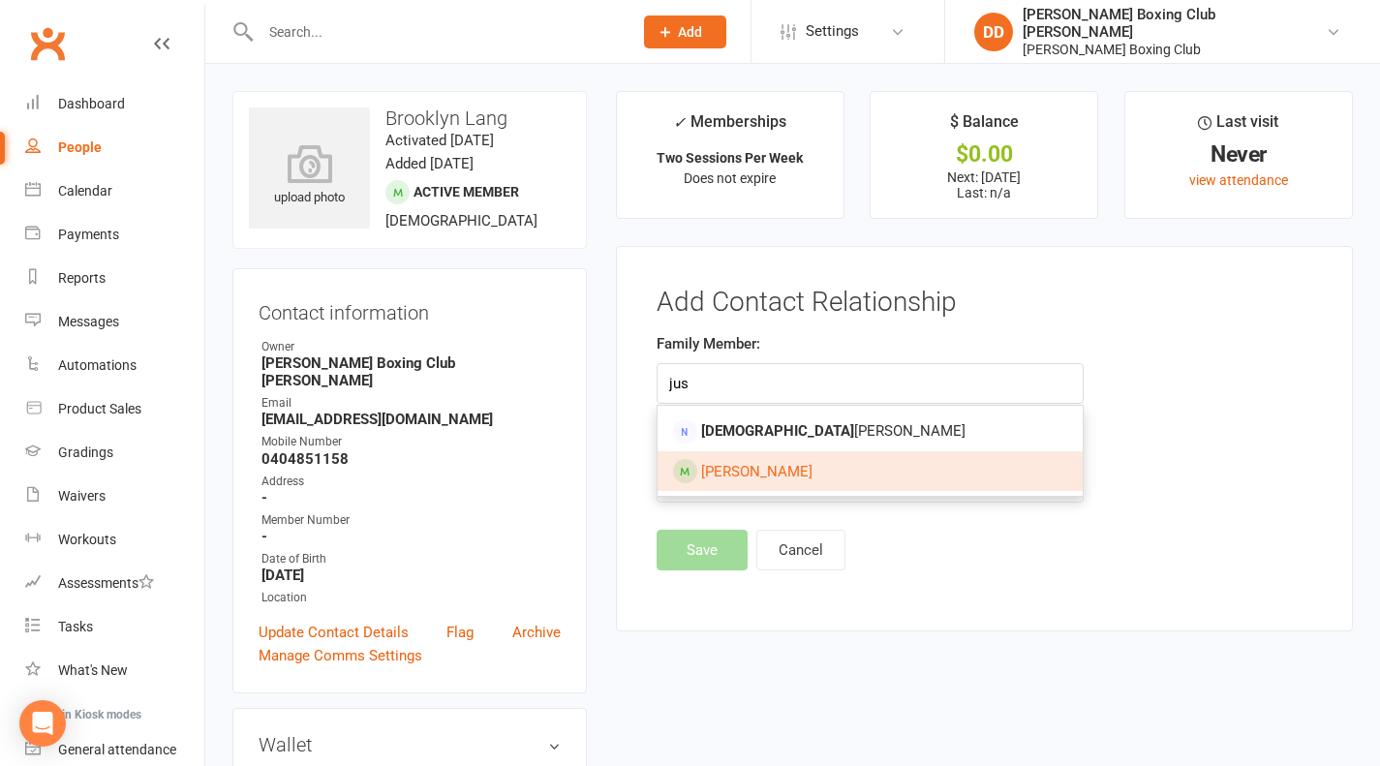
type input "jus"
click at [783, 474] on link "[PERSON_NAME]" at bounding box center [871, 471] width 426 height 41
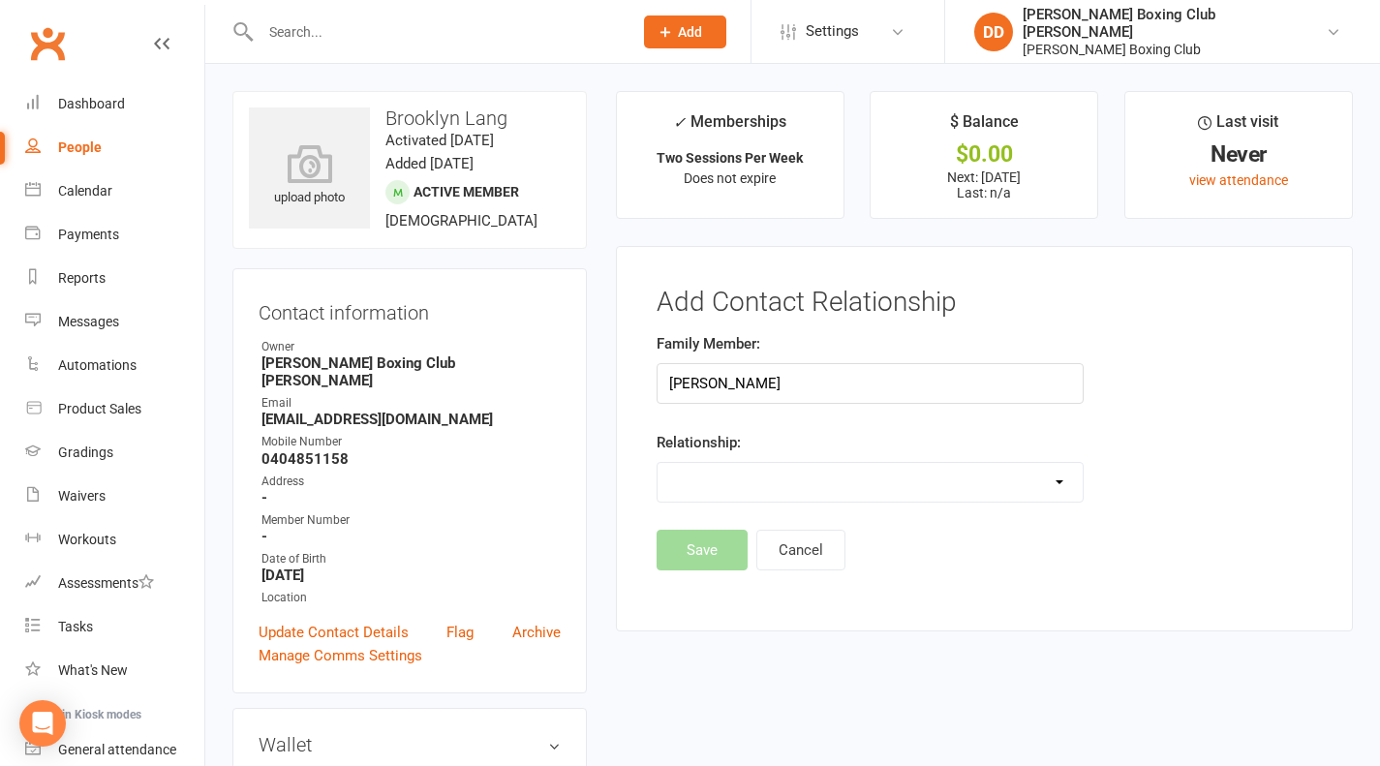
click at [1051, 482] on select "Parent / Guardian Child Sibling (parent not in system) Spouse / Partner Cousin …" at bounding box center [871, 482] width 426 height 39
click at [767, 380] on input "[PERSON_NAME]" at bounding box center [871, 383] width 428 height 41
drag, startPoint x: 767, startPoint y: 380, endPoint x: 604, endPoint y: 393, distance: 163.3
click at [604, 393] on main "✓ Memberships Two Sessions Per Week Does not expire $ Balance $0.00 Next: [DATE…" at bounding box center [984, 371] width 766 height 560
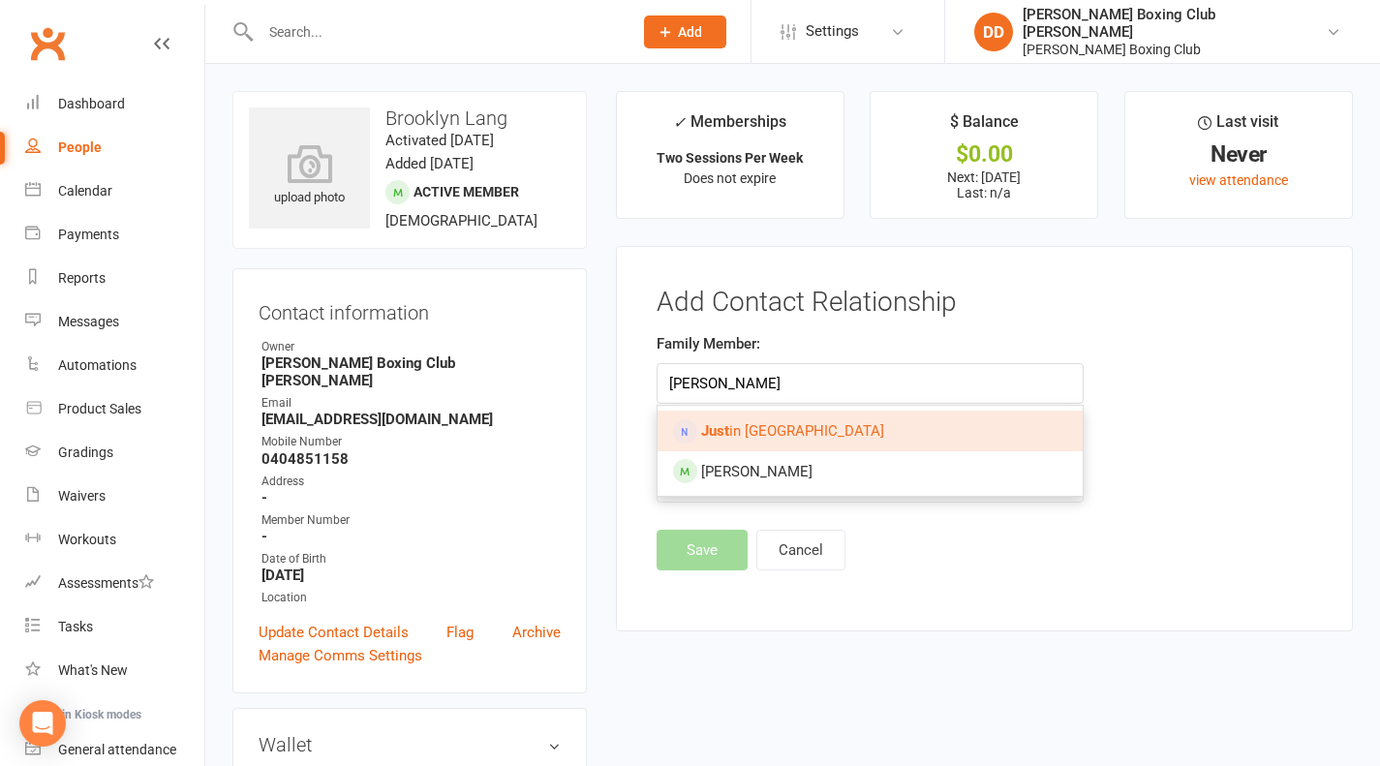
click at [796, 429] on link "Just in [GEOGRAPHIC_DATA]" at bounding box center [871, 431] width 426 height 41
type input "[PERSON_NAME]"
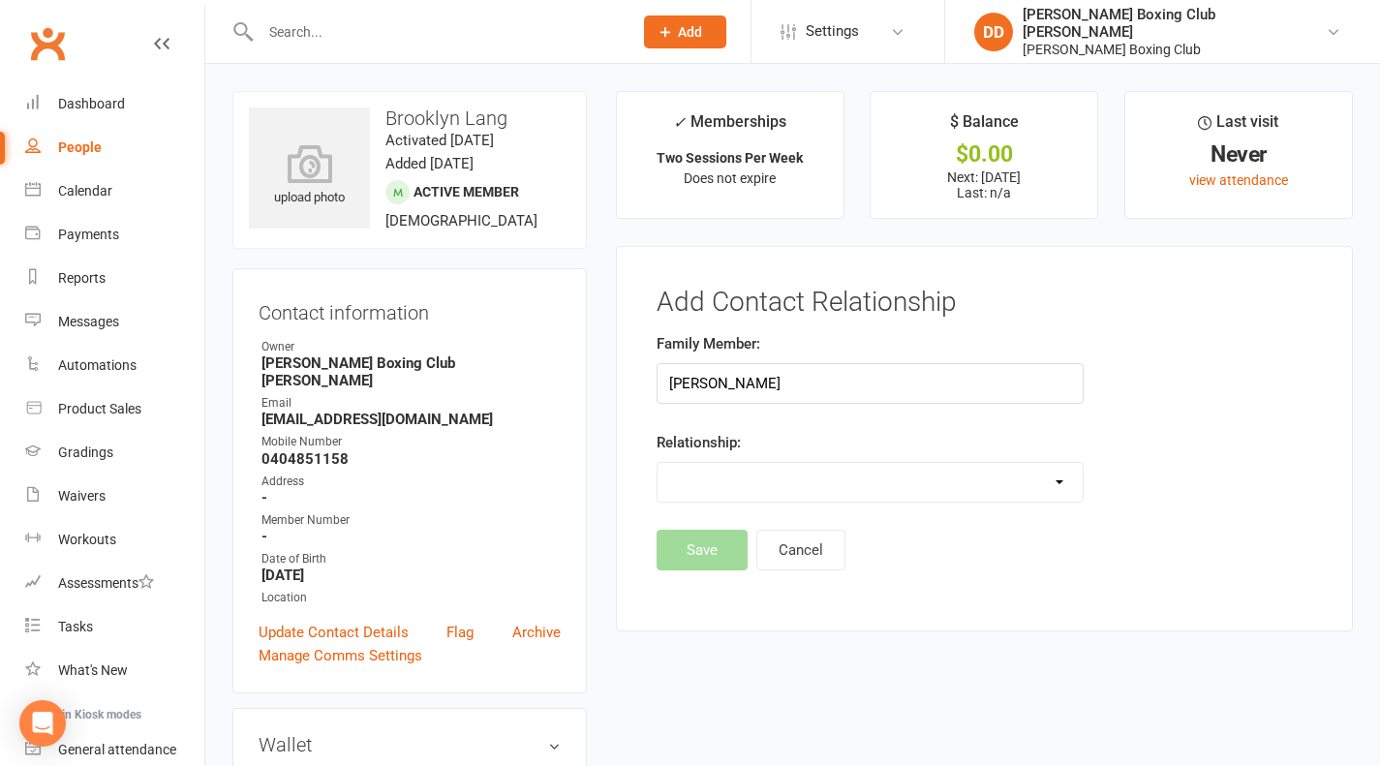
click at [1055, 482] on select "Parent / Guardian Child Sibling (parent not in system) Spouse / Partner Cousin …" at bounding box center [871, 482] width 426 height 39
select select "0"
click at [658, 463] on select "Parent / Guardian Child Sibling (parent not in system) Spouse / Partner Cousin …" at bounding box center [871, 482] width 426 height 39
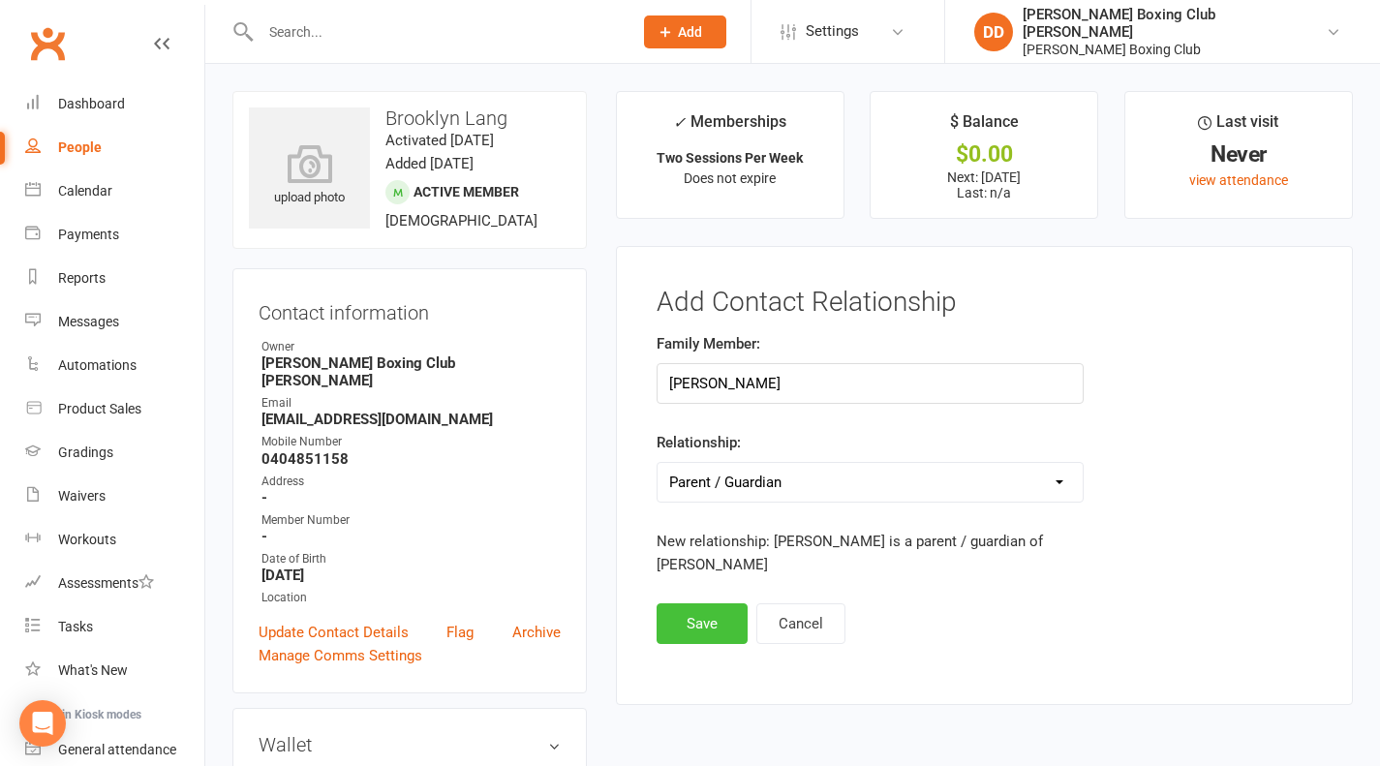
click at [710, 618] on button "Save" at bounding box center [702, 623] width 91 height 41
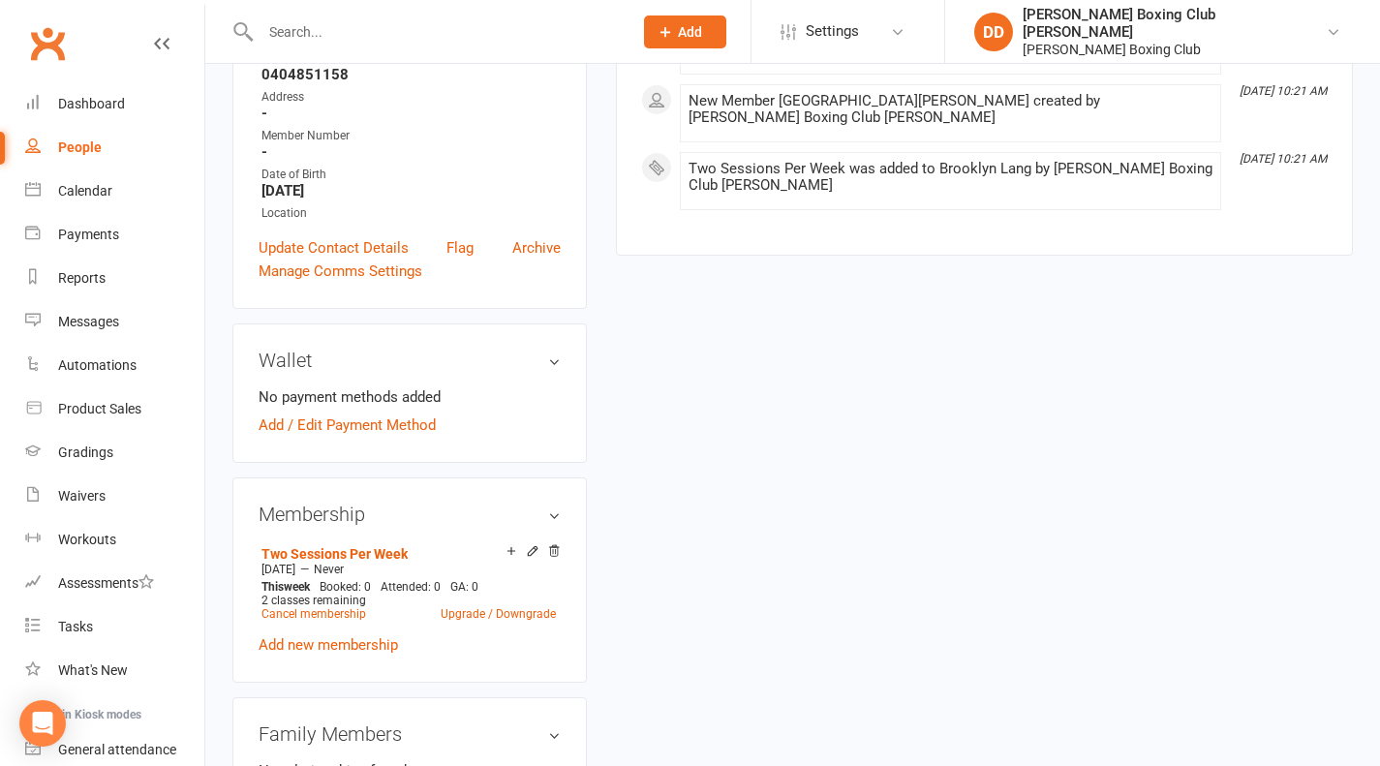
scroll to position [387, 0]
click at [388, 414] on link "Add / Edit Payment Method" at bounding box center [347, 422] width 177 height 23
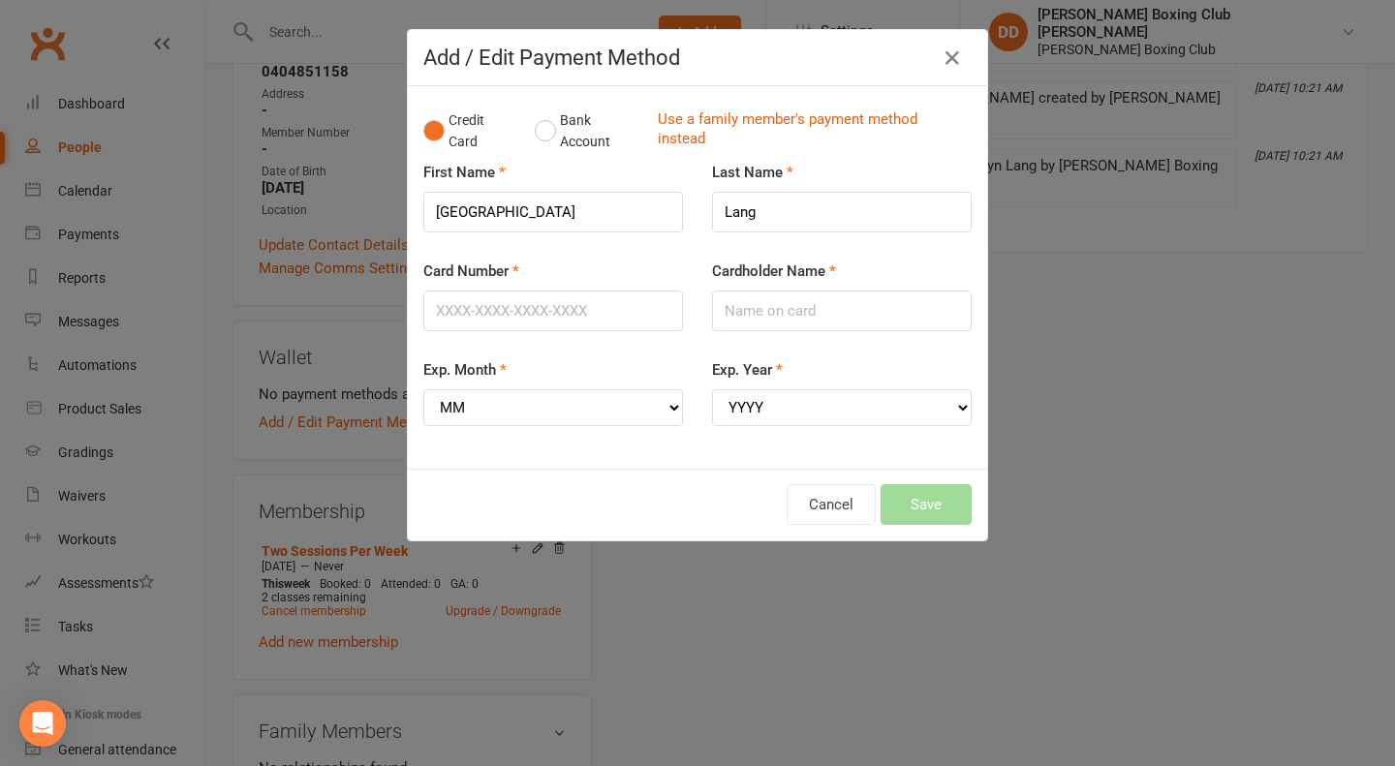
click at [758, 118] on link "Use a family member's payment method instead" at bounding box center [810, 131] width 304 height 44
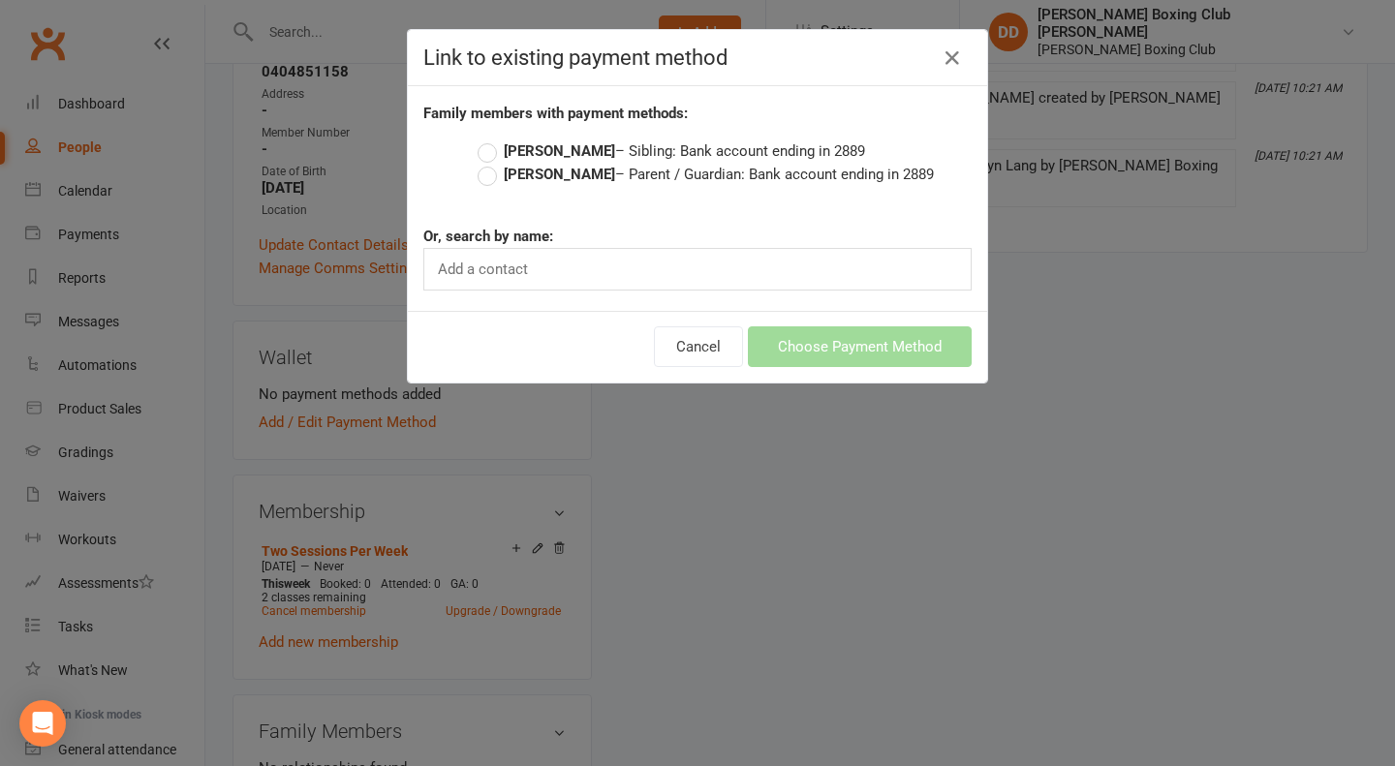
click at [477, 171] on label "[PERSON_NAME] – Parent / Guardian: Bank account ending in 2889" at bounding box center [705, 174] width 456 height 23
click at [477, 163] on input "[PERSON_NAME] – Parent / Guardian: Bank account ending in 2889" at bounding box center [483, 163] width 13 height 0
click at [821, 353] on button "Choose Payment Method" at bounding box center [860, 346] width 224 height 41
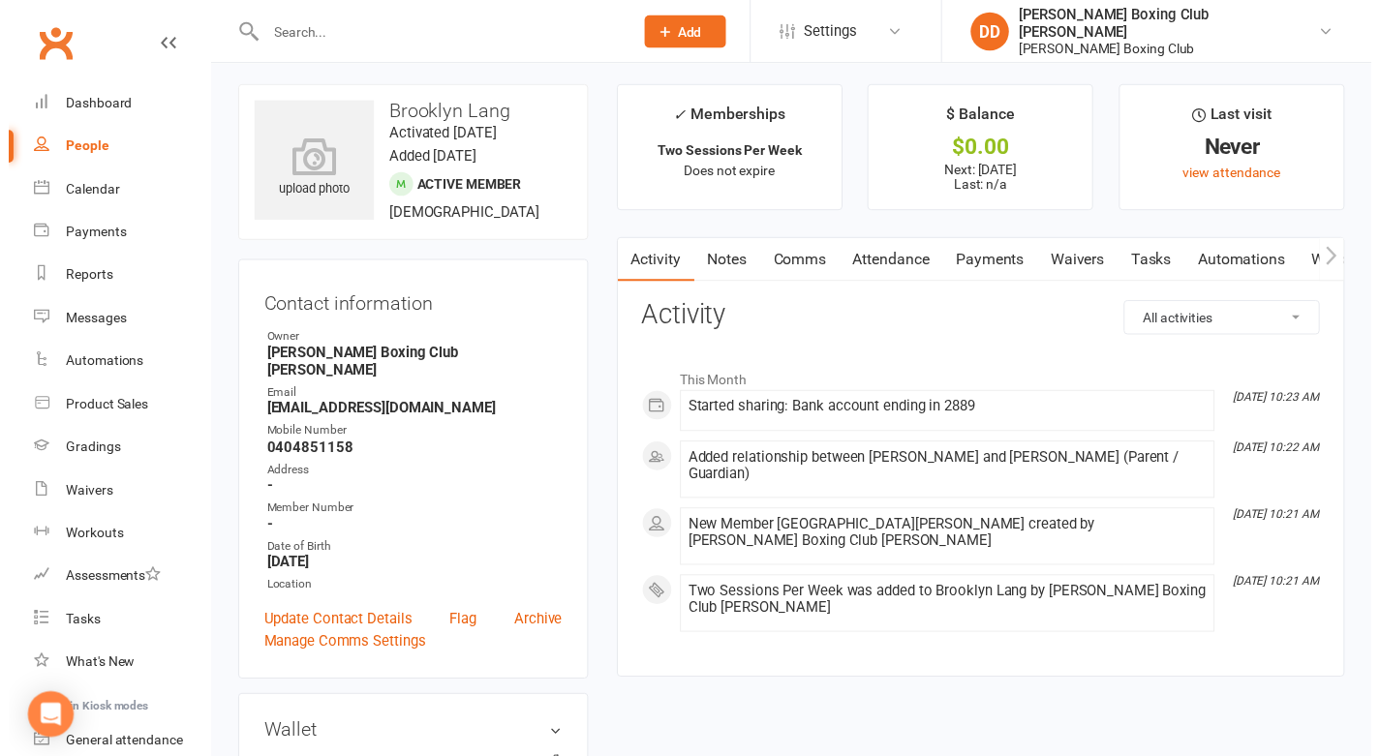
scroll to position [0, 0]
